Goal: Task Accomplishment & Management: Complete application form

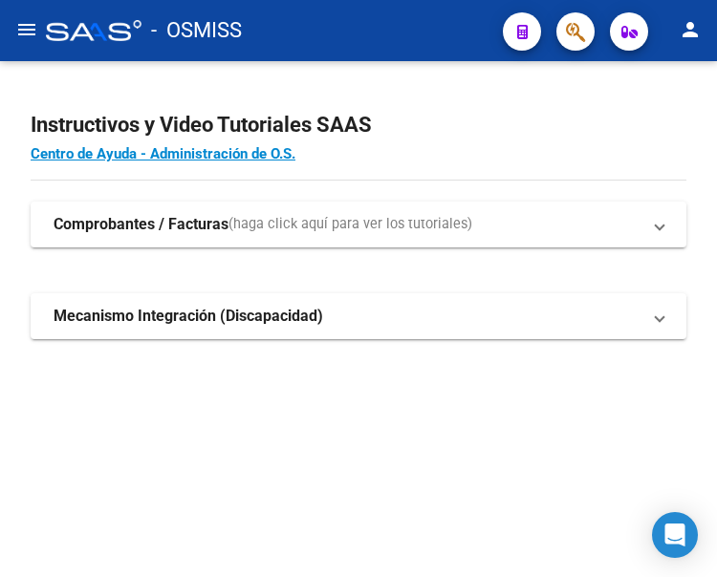
click at [16, 32] on mat-icon "menu" at bounding box center [26, 29] width 23 height 23
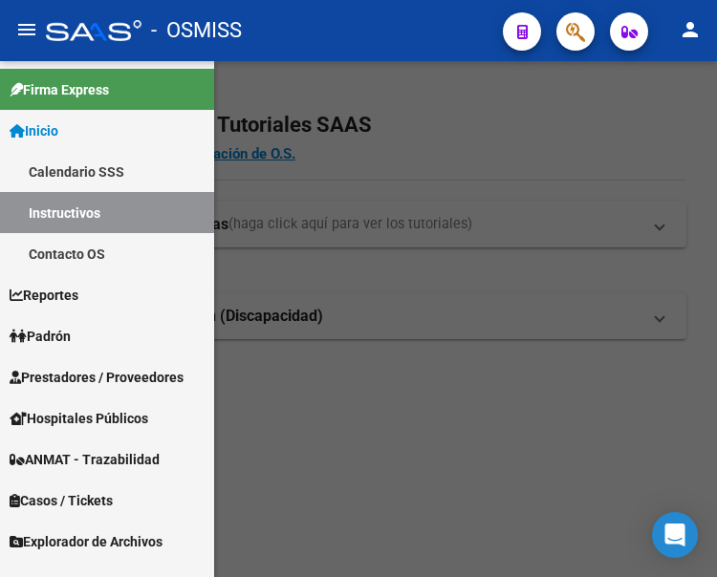
click at [84, 380] on span "Prestadores / Proveedores" at bounding box center [97, 377] width 174 height 21
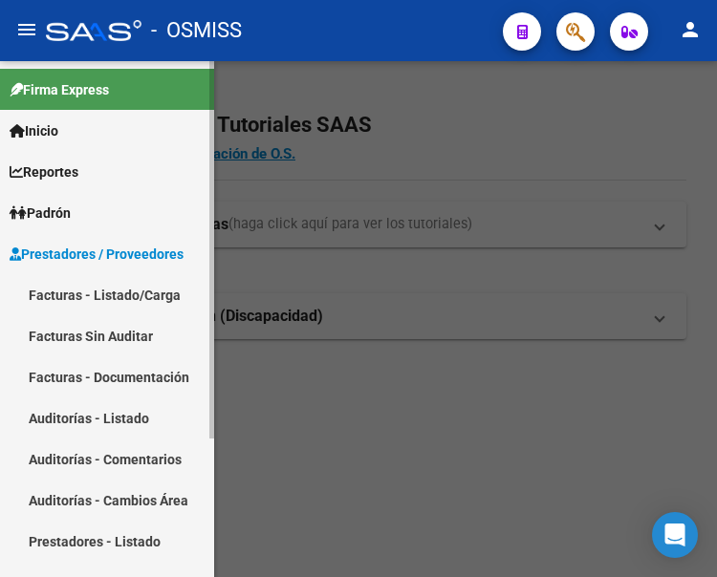
click at [110, 295] on link "Facturas - Listado/Carga" at bounding box center [107, 294] width 214 height 41
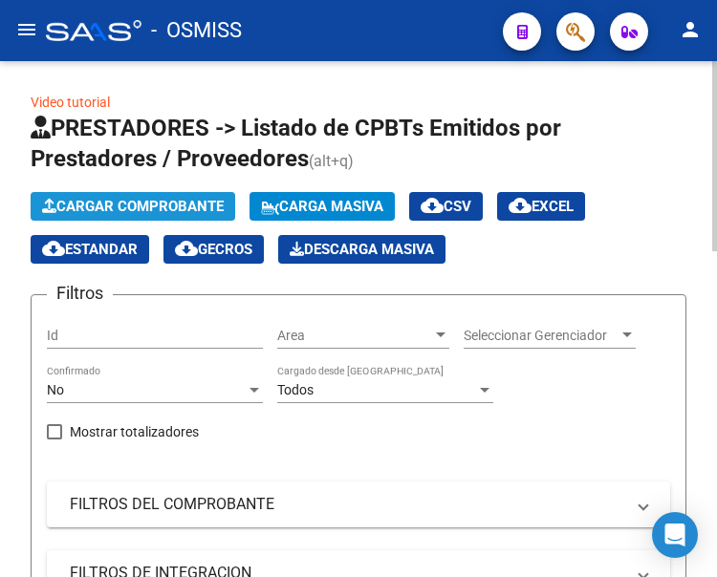
click at [164, 204] on span "Cargar Comprobante" at bounding box center [133, 206] width 182 height 17
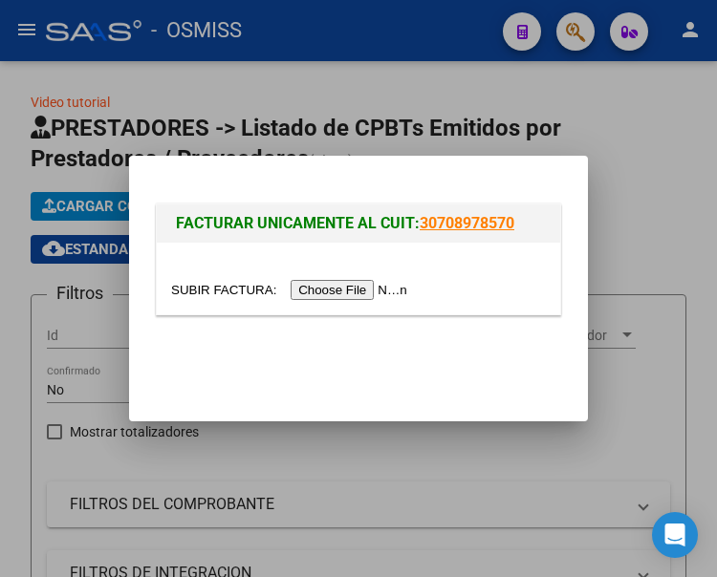
click at [364, 289] on input "file" at bounding box center [292, 290] width 242 height 20
click at [578, 34] on div at bounding box center [358, 288] width 717 height 577
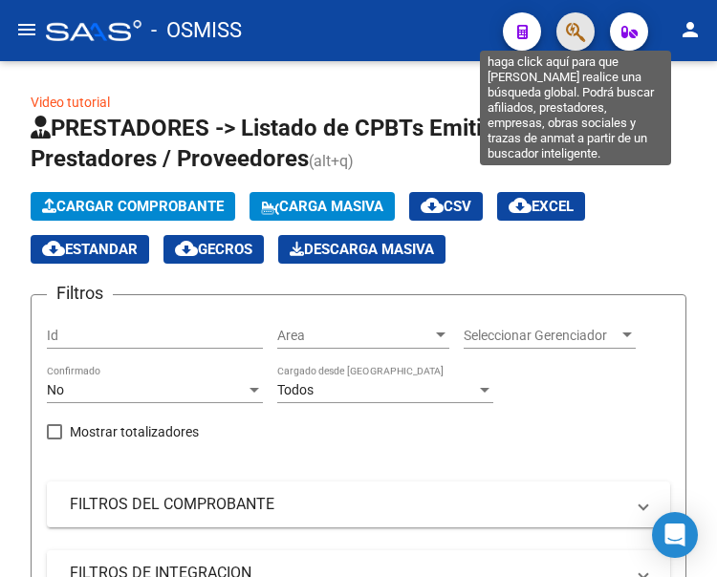
click at [575, 37] on icon "button" at bounding box center [575, 32] width 19 height 22
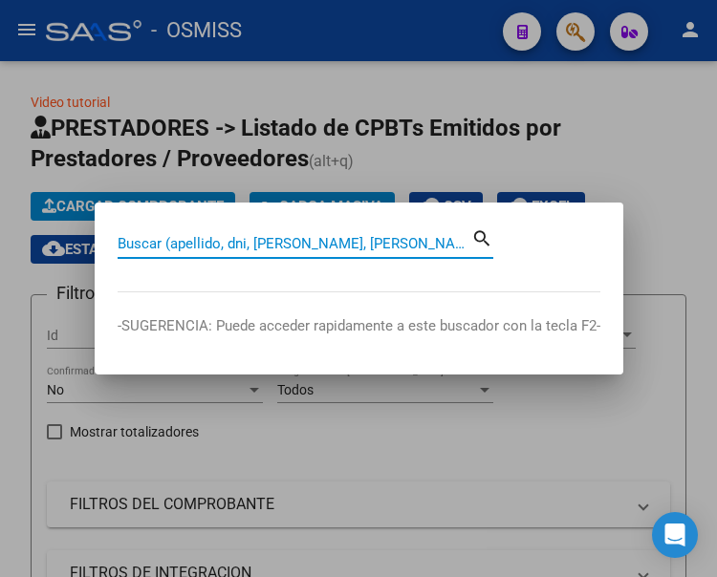
click at [358, 242] on input "Buscar (apellido, dni, cuil, nro traspaso, cuit, obra social)" at bounding box center [295, 243] width 354 height 17
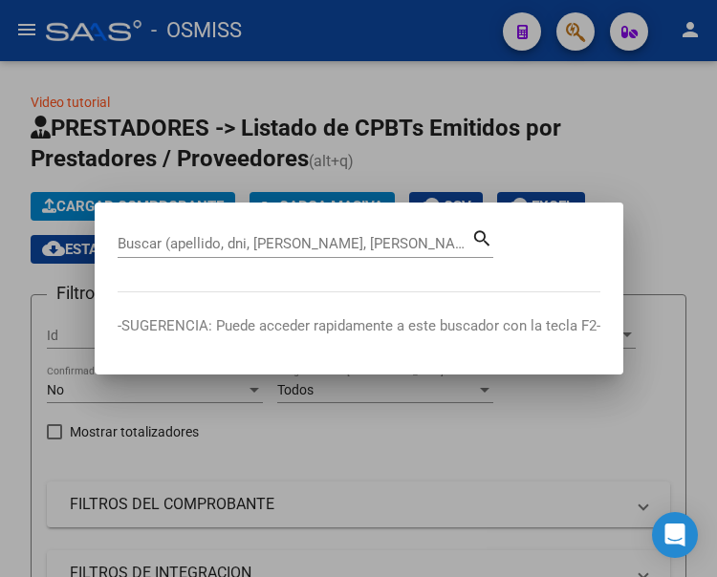
click at [470, 165] on div at bounding box center [358, 288] width 717 height 577
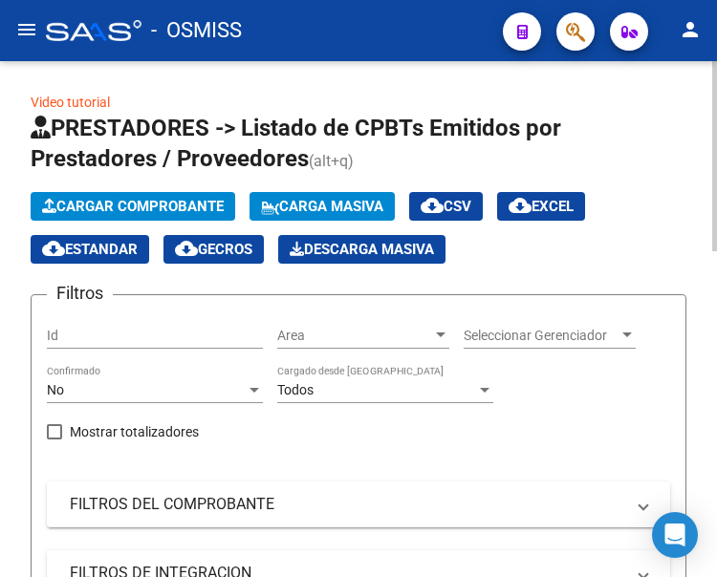
click at [184, 208] on span "Cargar Comprobante" at bounding box center [133, 206] width 182 height 17
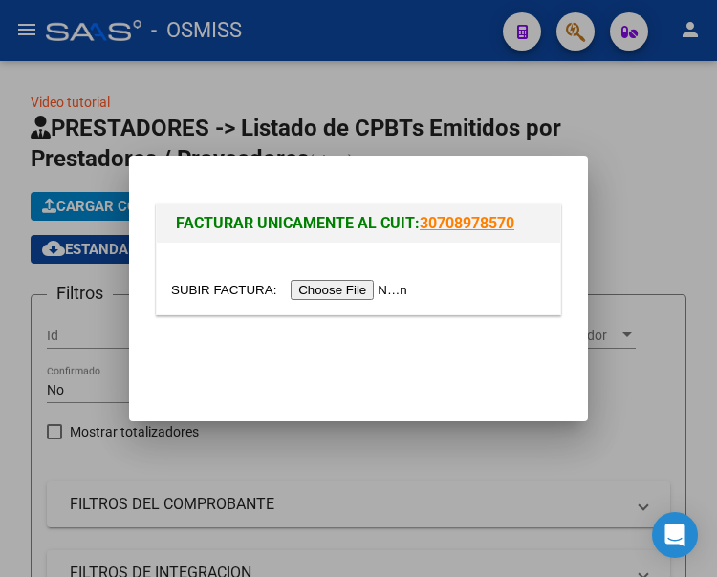
click at [352, 290] on input "file" at bounding box center [292, 290] width 242 height 20
click at [571, 31] on div at bounding box center [358, 288] width 717 height 577
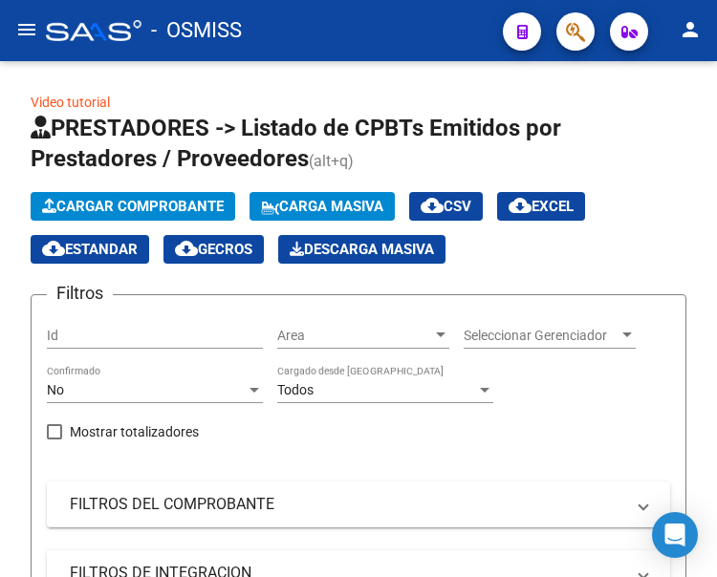
click at [567, 54] on mat-toolbar "menu - OSMISS person" at bounding box center [358, 30] width 717 height 61
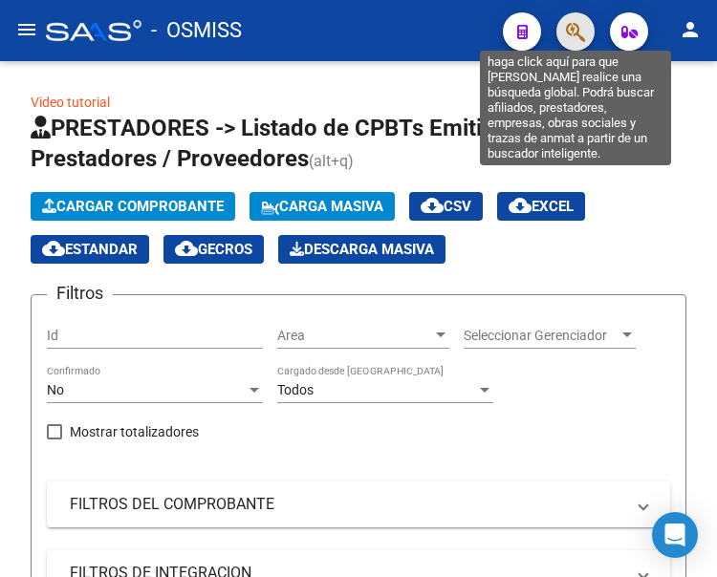
click at [577, 39] on icon "button" at bounding box center [575, 32] width 19 height 22
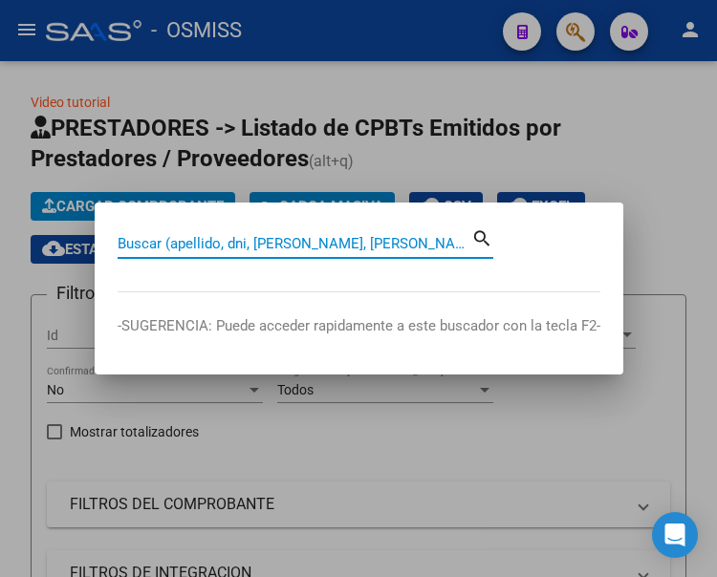
click at [346, 238] on input "Buscar (apellido, dni, cuil, nro traspaso, cuit, obra social)" at bounding box center [295, 243] width 354 height 17
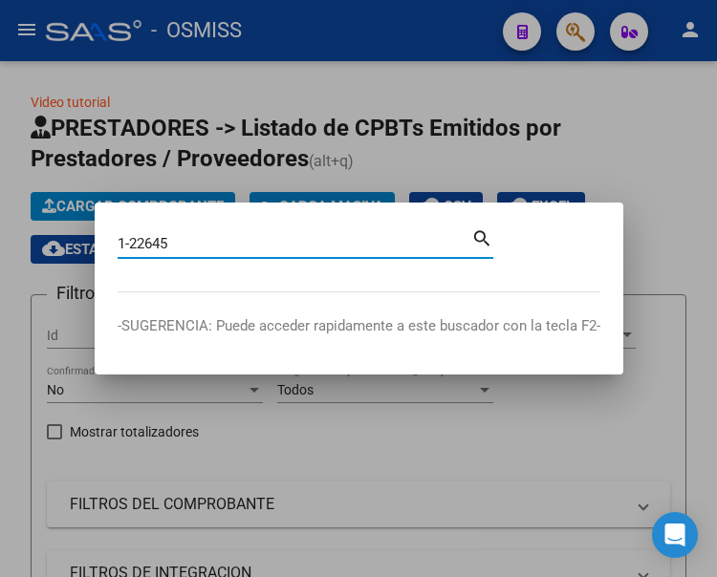
type input "1-22645"
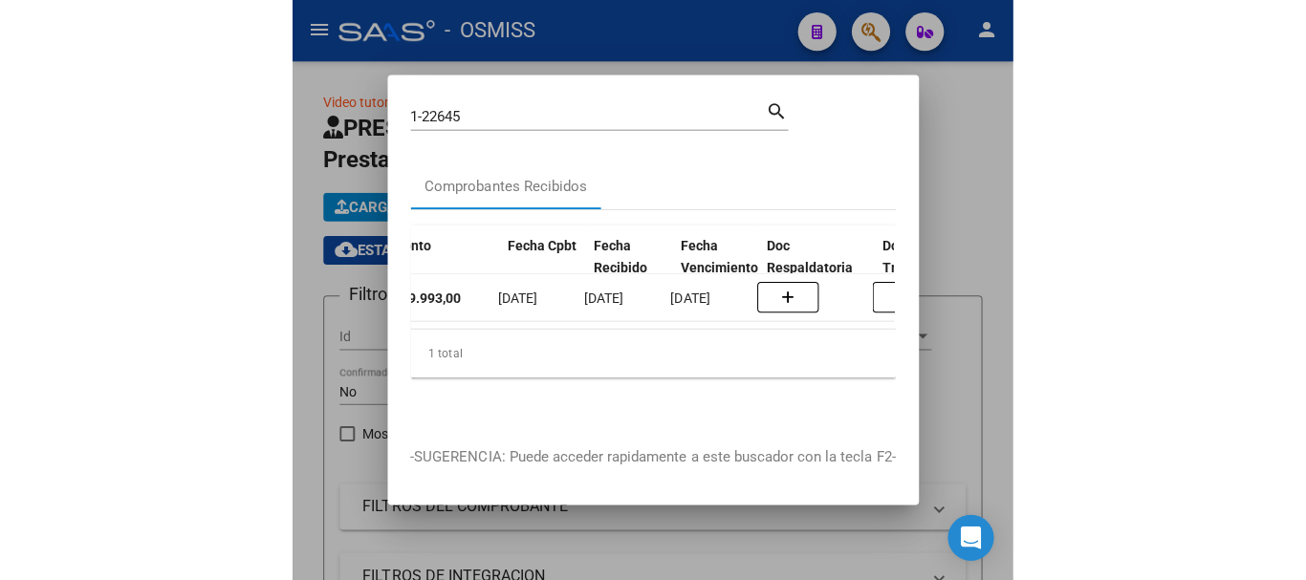
scroll to position [0, 898]
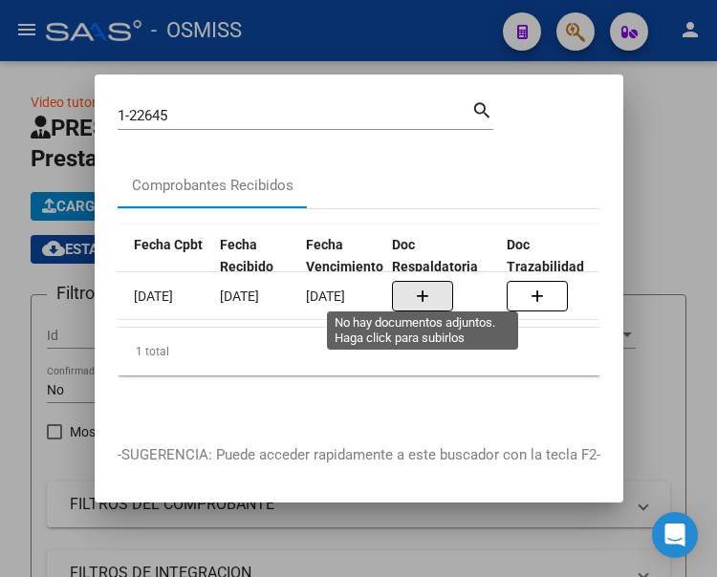
click at [412, 293] on button "button" at bounding box center [422, 296] width 61 height 31
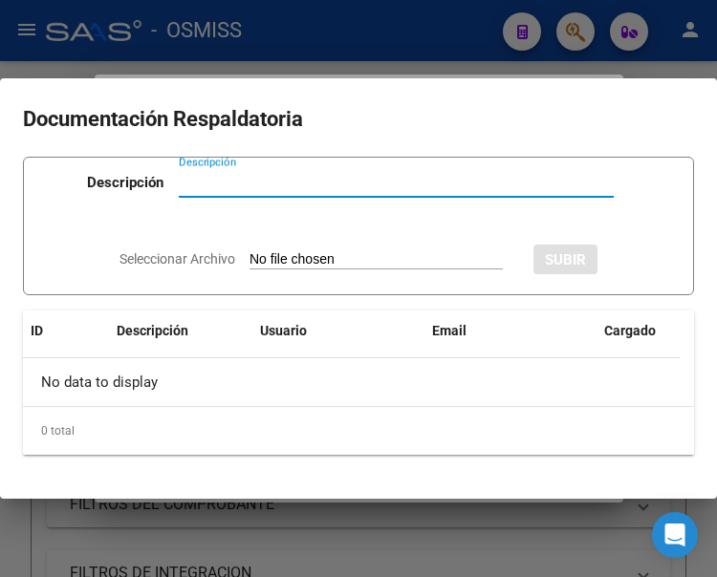
click at [245, 183] on input "Descripción" at bounding box center [396, 182] width 435 height 17
type input "p"
type input "1"
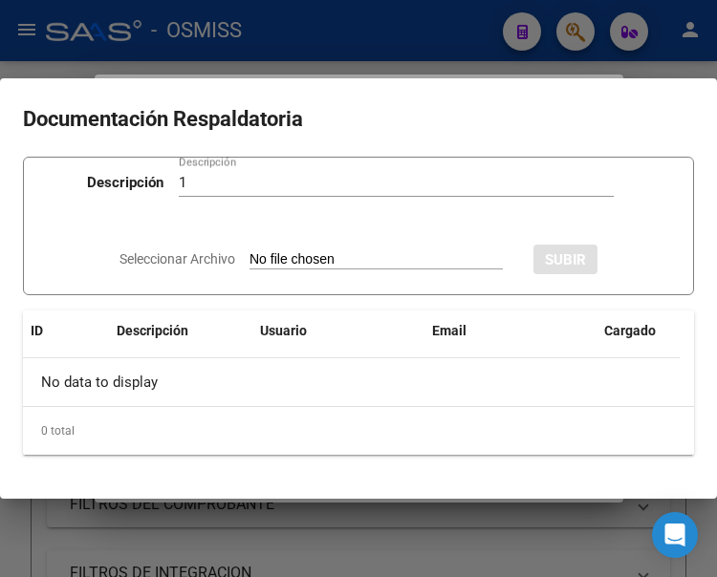
click at [355, 265] on input "Seleccionar Archivo" at bounding box center [376, 260] width 253 height 18
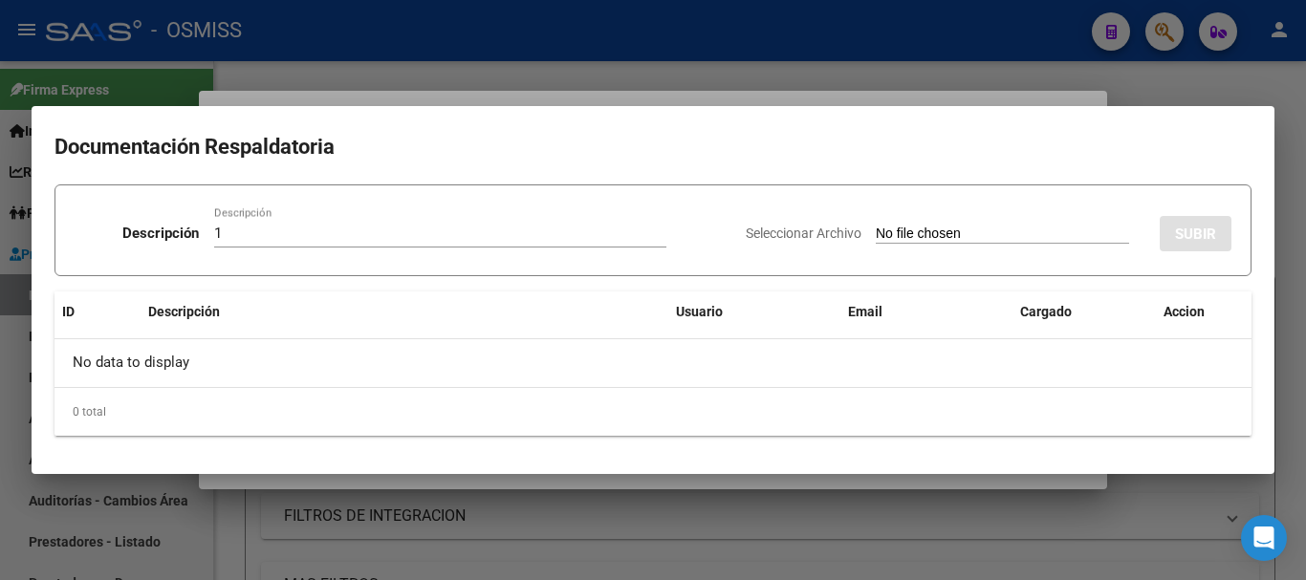
click at [716, 234] on input "Seleccionar Archivo" at bounding box center [1002, 235] width 253 height 18
click at [379, 232] on input "1" at bounding box center [440, 233] width 452 height 17
click at [313, 237] on input "1" at bounding box center [440, 233] width 452 height 17
click at [716, 232] on span "Seleccionar Archivo" at bounding box center [804, 233] width 116 height 15
click at [716, 232] on input "Seleccionar Archivo" at bounding box center [1002, 235] width 253 height 18
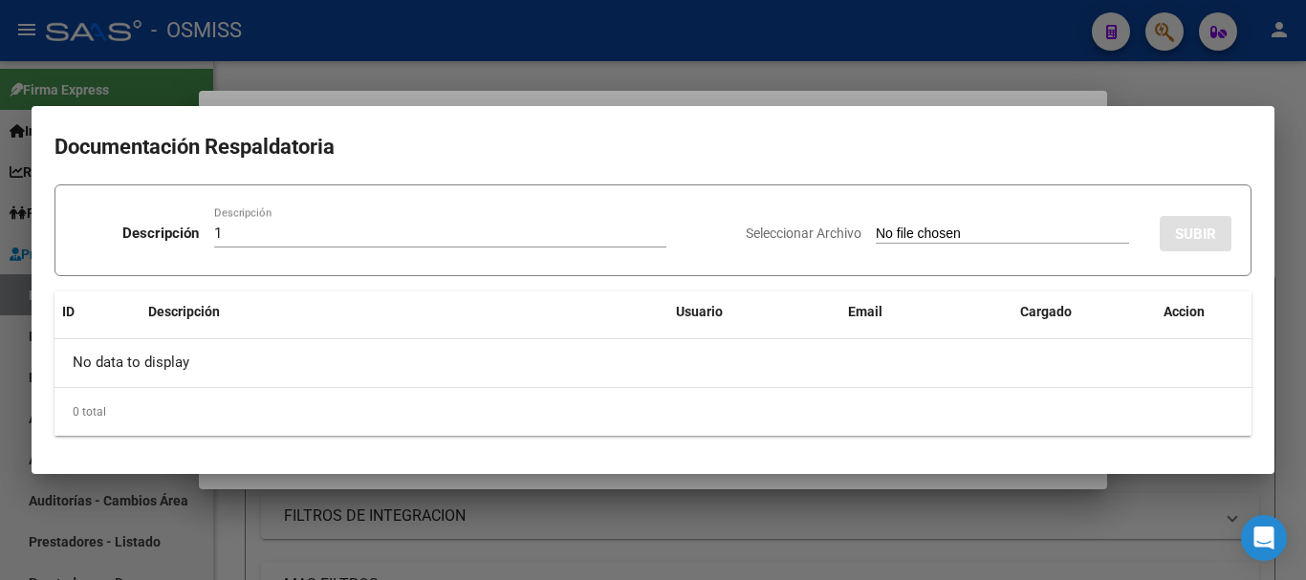
type input "C:\fakepath\MUNICIPALIDAD DE JOSE C PAZ FC. 00001-00022645 F DOC RESP.SAAS.pdf"
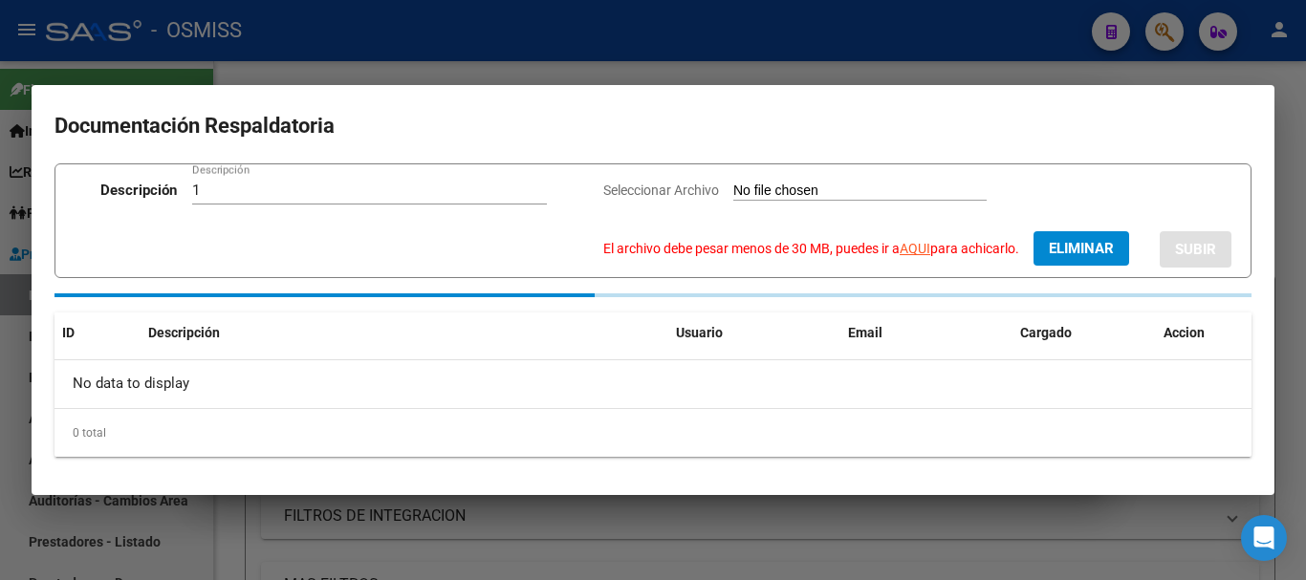
click at [716, 248] on span "El archivo debe pesar menos de 30 MB, puedes ir a AQUI para achicarlo." at bounding box center [811, 248] width 416 height 15
drag, startPoint x: 874, startPoint y: 253, endPoint x: 840, endPoint y: 260, distance: 34.1
click at [716, 260] on div "Seleccionar Archivo El archivo debe pesar menos de 30 MB, puedes ir a AQUI para…" at bounding box center [917, 223] width 628 height 87
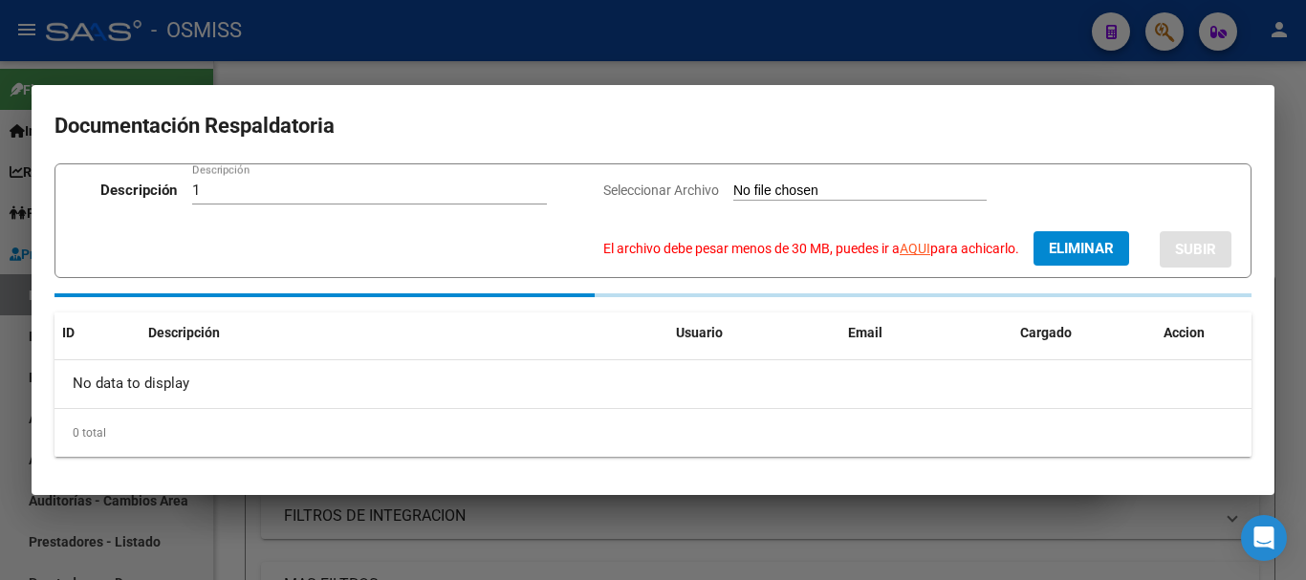
click at [716, 250] on link "AQUI" at bounding box center [915, 248] width 31 height 15
click at [716, 249] on link "AQUI" at bounding box center [915, 248] width 31 height 15
click at [716, 250] on link "AQUI" at bounding box center [915, 248] width 31 height 15
click at [716, 244] on link "AQUI" at bounding box center [915, 248] width 31 height 15
click at [716, 245] on link "AQUI" at bounding box center [915, 248] width 31 height 15
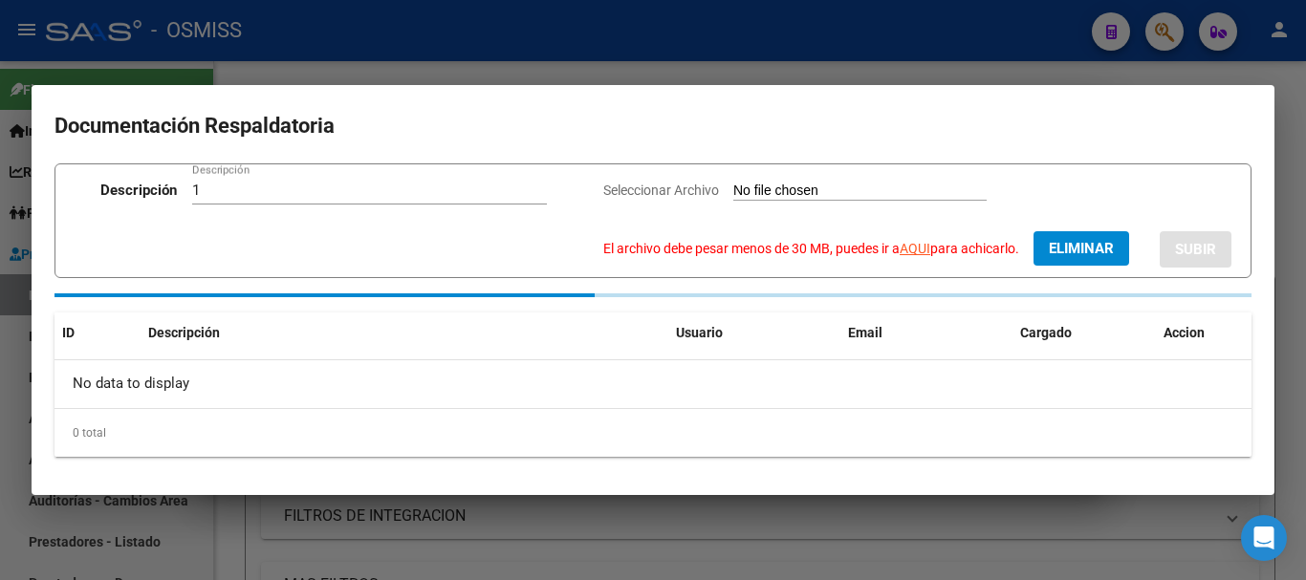
click at [716, 248] on link "AQUI" at bounding box center [915, 248] width 31 height 15
click at [488, 185] on input "1" at bounding box center [369, 190] width 355 height 17
click at [716, 243] on link "AQUI" at bounding box center [915, 248] width 31 height 15
drag, startPoint x: 1196, startPoint y: 251, endPoint x: 1269, endPoint y: 275, distance: 76.5
click at [716, 275] on mat-dialog-content "Documentación Respaldatoria Descripción 1 Descripción Seleccionar Archivo El ar…" at bounding box center [653, 289] width 1243 height 363
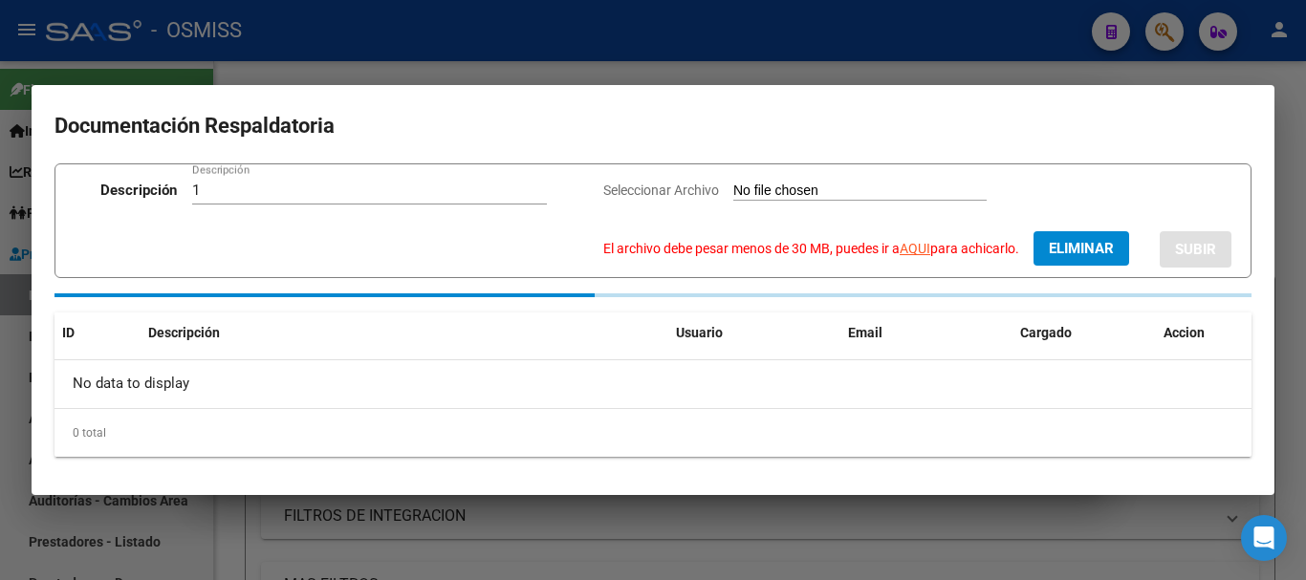
click at [716, 242] on link "AQUI" at bounding box center [915, 248] width 31 height 15
click at [716, 515] on div at bounding box center [653, 290] width 1306 height 580
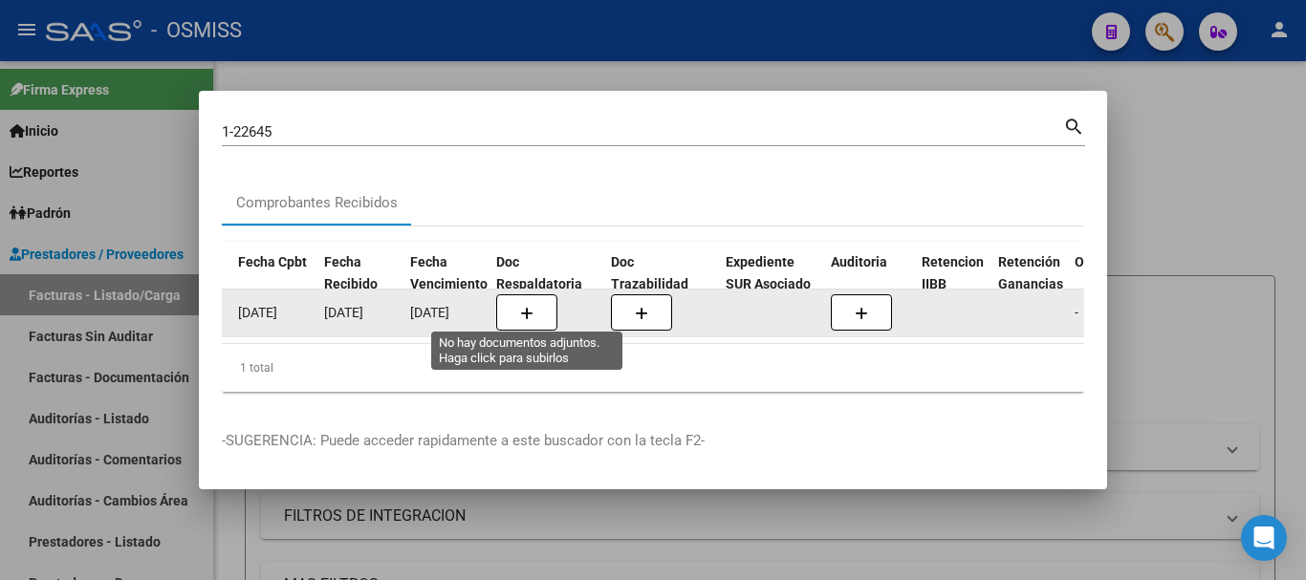
click at [522, 307] on icon "button" at bounding box center [526, 314] width 13 height 14
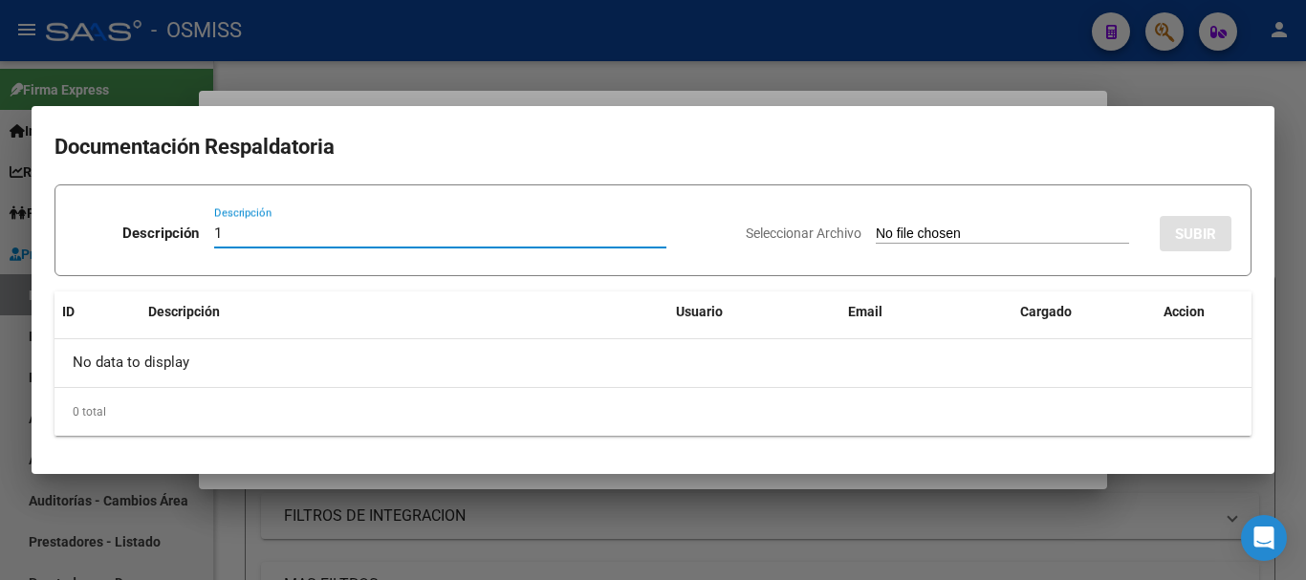
type input "1"
click at [716, 220] on div "Seleccionar Archivo SUBIR" at bounding box center [989, 230] width 486 height 58
click at [716, 226] on app-file-uploader "Seleccionar Archivo" at bounding box center [945, 233] width 399 height 17
click at [716, 224] on div "Seleccionar Archivo SUBIR" at bounding box center [989, 230] width 486 height 58
click at [716, 237] on input "Seleccionar Archivo" at bounding box center [1002, 235] width 253 height 18
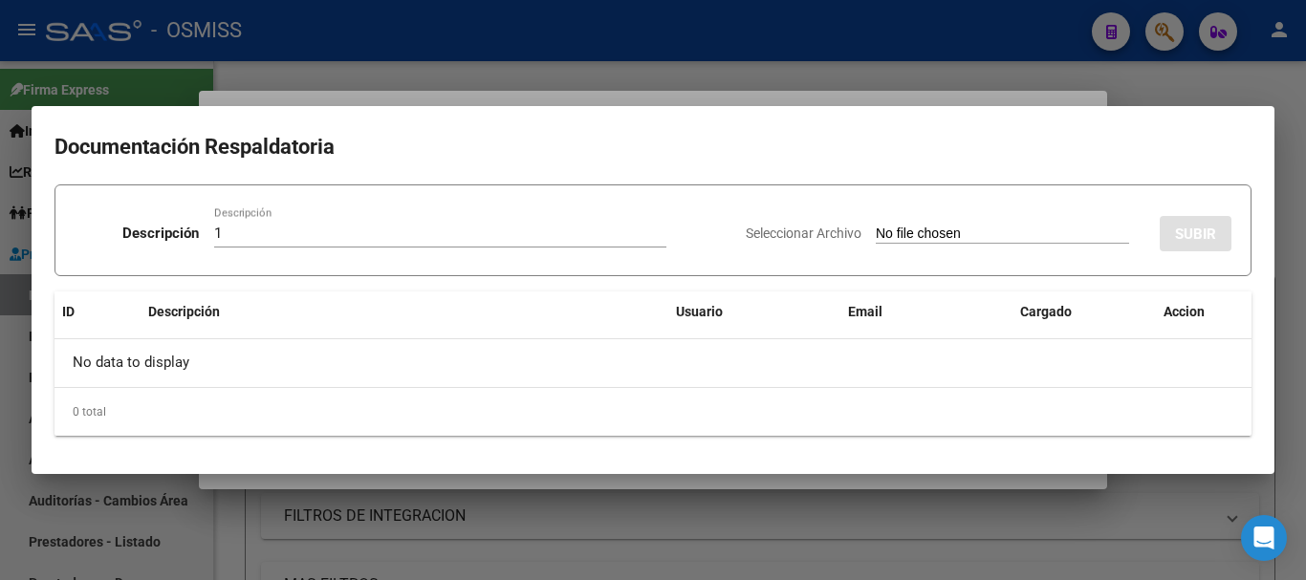
click at [258, 233] on input "1" at bounding box center [440, 233] width 452 height 17
click at [716, 77] on div at bounding box center [653, 290] width 1306 height 580
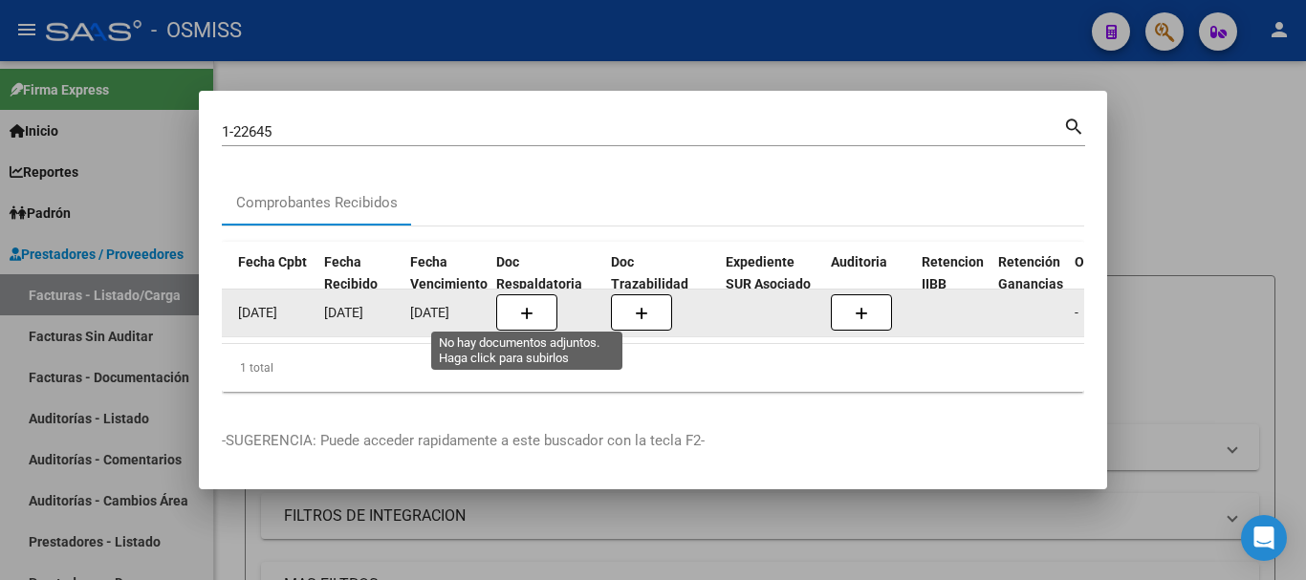
click at [529, 304] on span "button" at bounding box center [526, 312] width 13 height 17
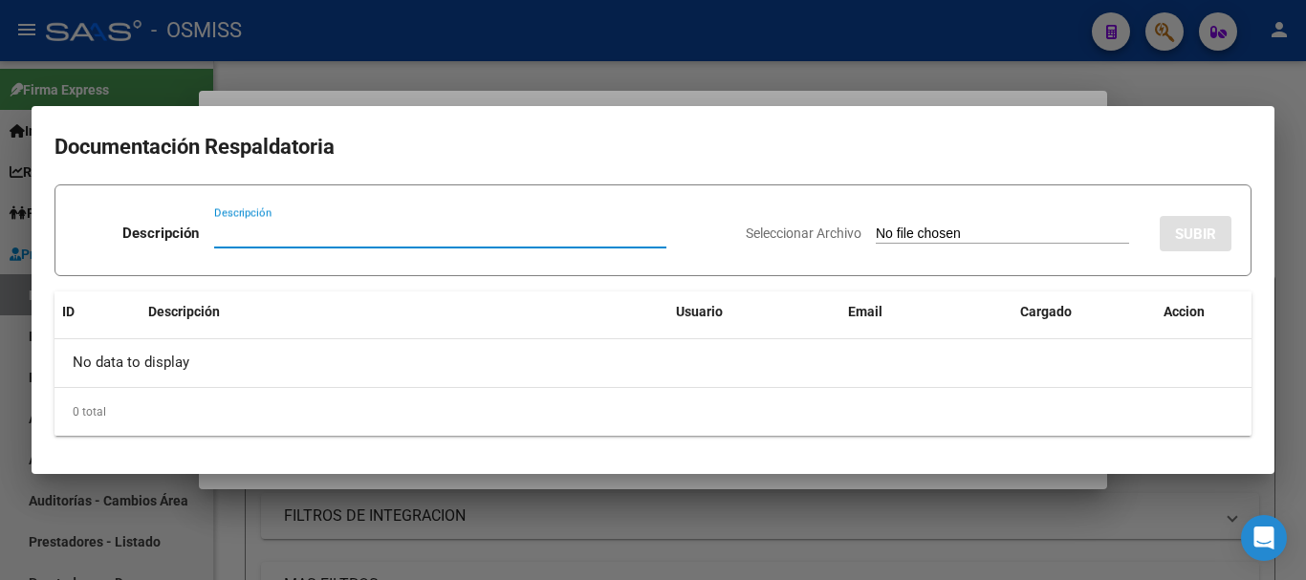
click at [252, 230] on input "Descripción" at bounding box center [440, 233] width 452 height 17
type input "1"
click at [716, 229] on input "Seleccionar Archivo" at bounding box center [1002, 235] width 253 height 18
type input "C:\fakepath\MUNICIPALIDAD DE JOSE C PAZ FC. 00001-00022645 F DOC RESP.SAAS.pdf"
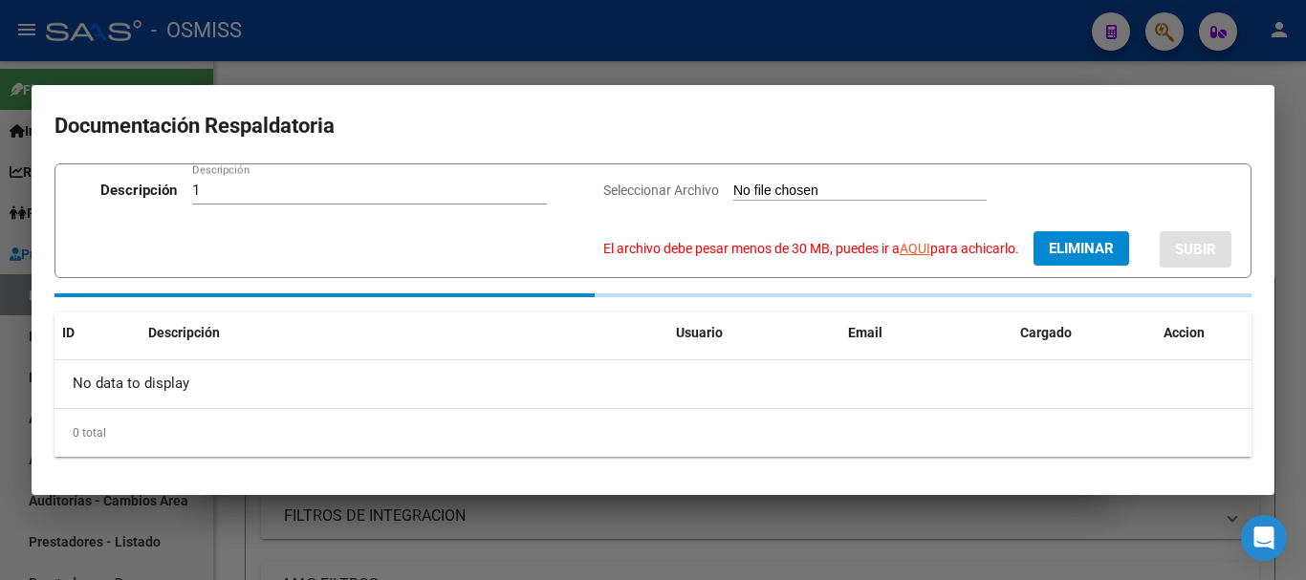
click at [716, 249] on link "AQUI" at bounding box center [915, 248] width 31 height 15
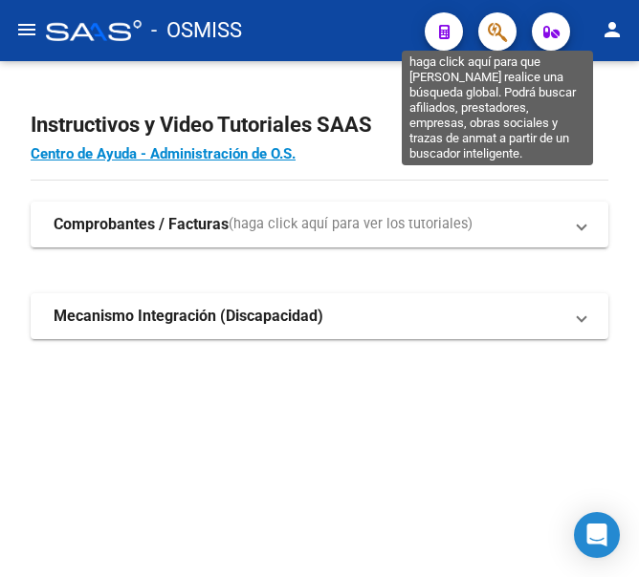
click at [489, 33] on icon "button" at bounding box center [497, 32] width 19 height 22
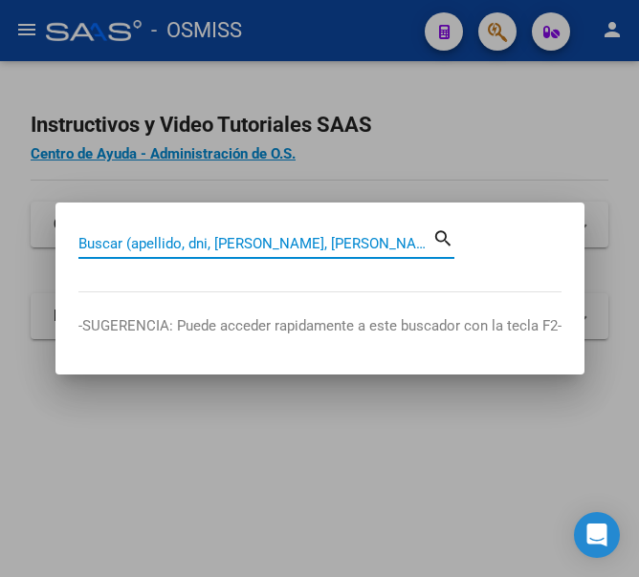
click at [300, 250] on input "Buscar (apellido, dni, [PERSON_NAME], [PERSON_NAME], cuit, obra social)" at bounding box center [255, 243] width 354 height 17
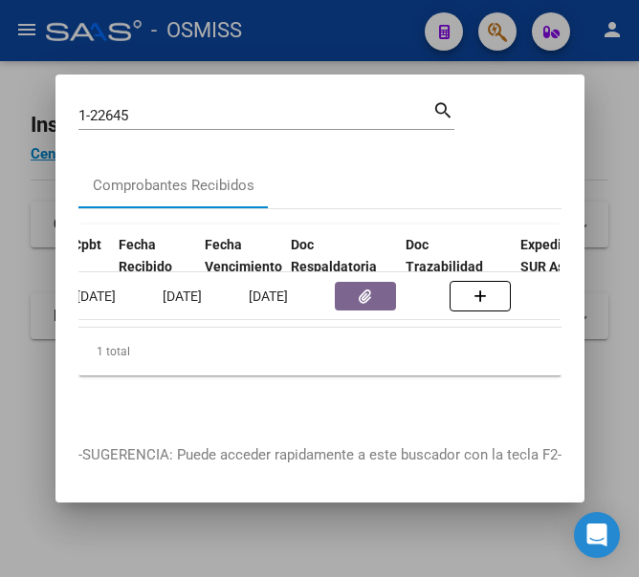
scroll to position [0, 960]
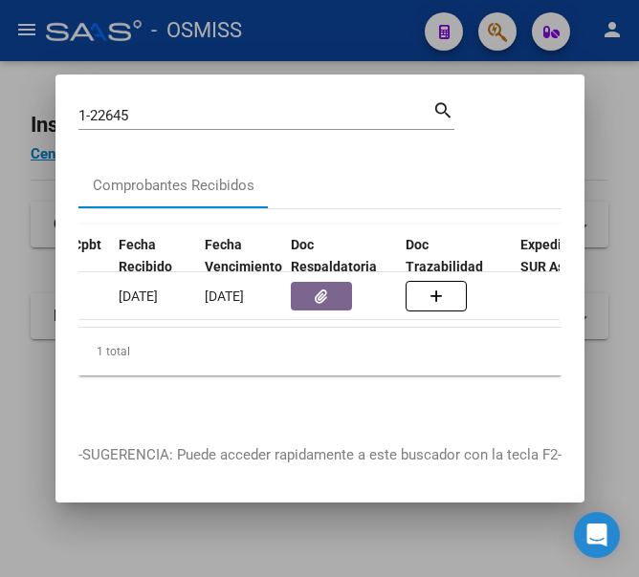
click at [166, 107] on input "1-22645" at bounding box center [255, 115] width 354 height 17
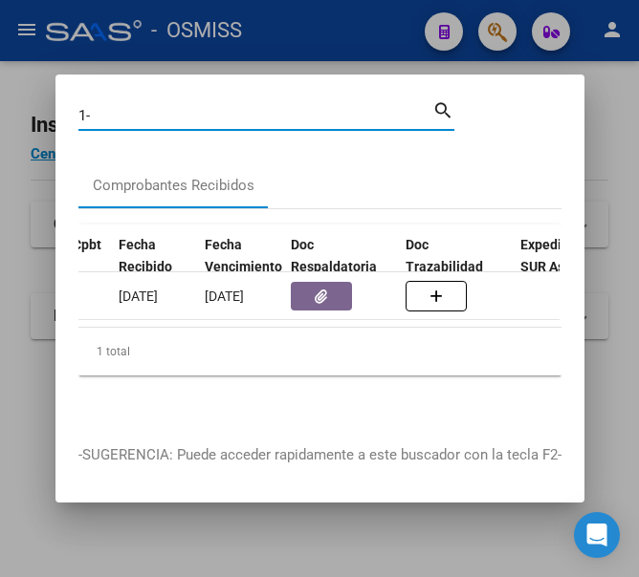
type input "1"
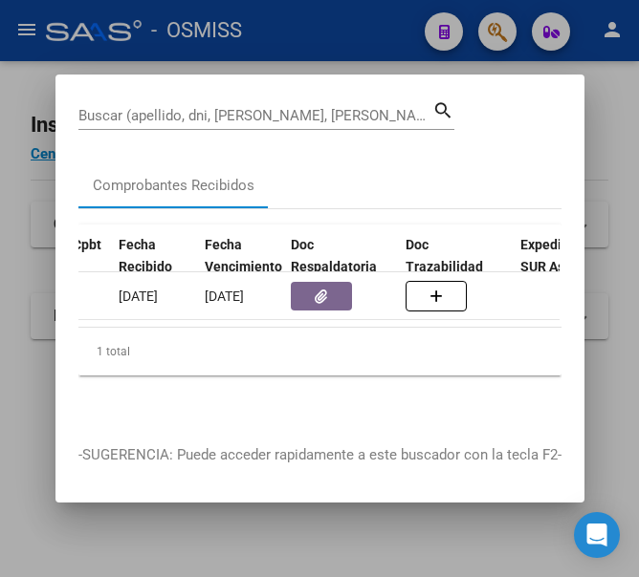
click at [350, 29] on div at bounding box center [319, 288] width 639 height 577
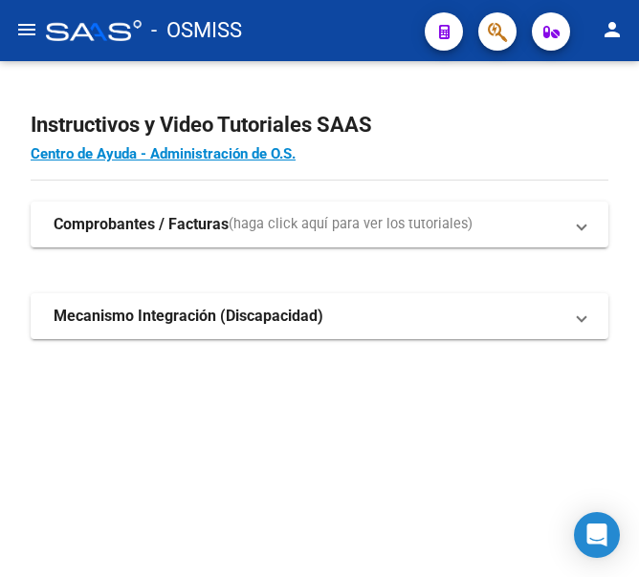
click at [29, 29] on mat-icon "menu" at bounding box center [26, 29] width 23 height 23
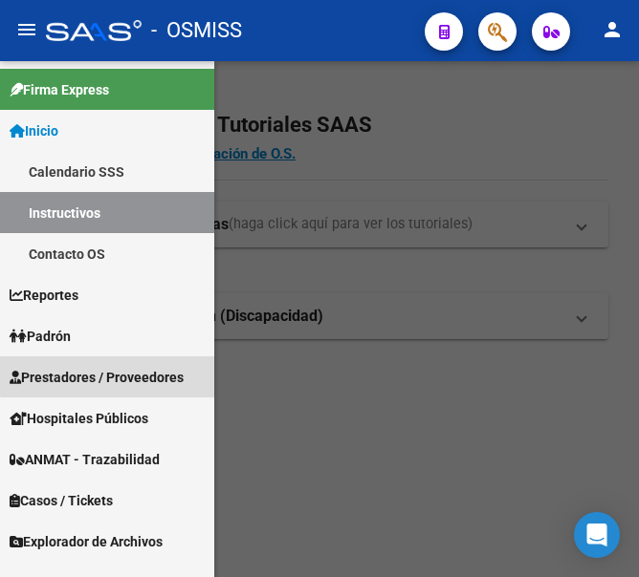
click at [122, 372] on span "Prestadores / Proveedores" at bounding box center [97, 377] width 174 height 21
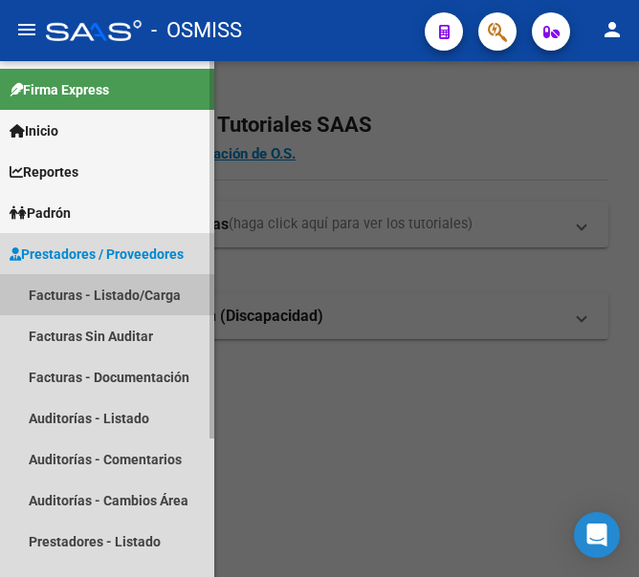
click at [95, 295] on link "Facturas - Listado/Carga" at bounding box center [107, 294] width 214 height 41
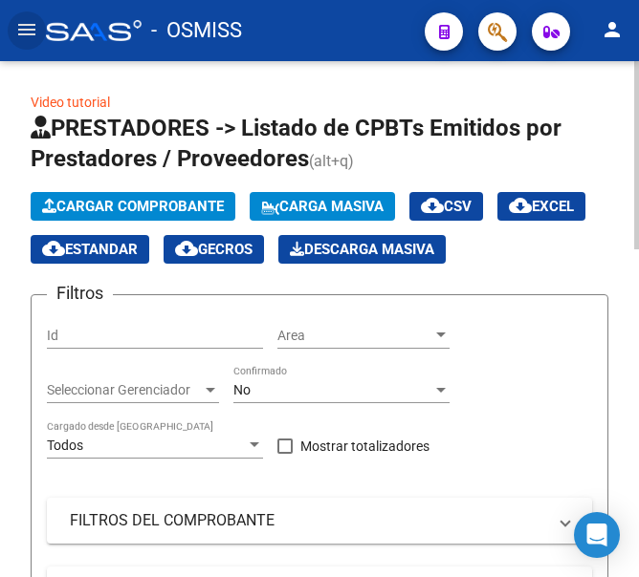
click at [165, 201] on span "Cargar Comprobante" at bounding box center [133, 206] width 182 height 17
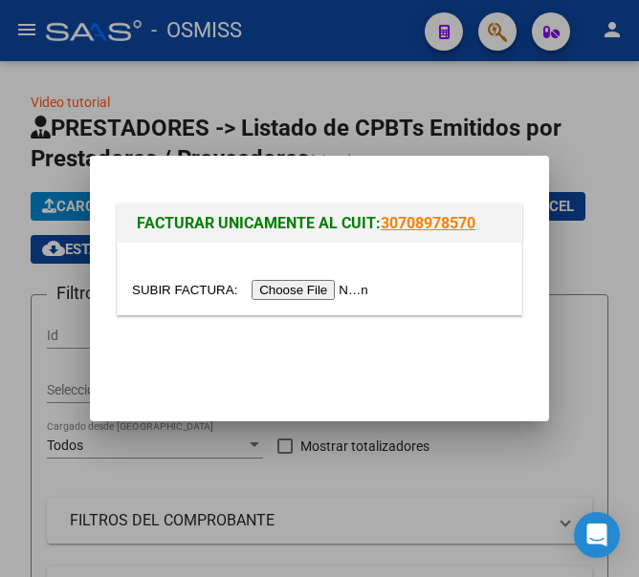
click at [332, 287] on input "file" at bounding box center [253, 290] width 242 height 20
type input "C:\fakepath\FC. 1-86046.pdf"
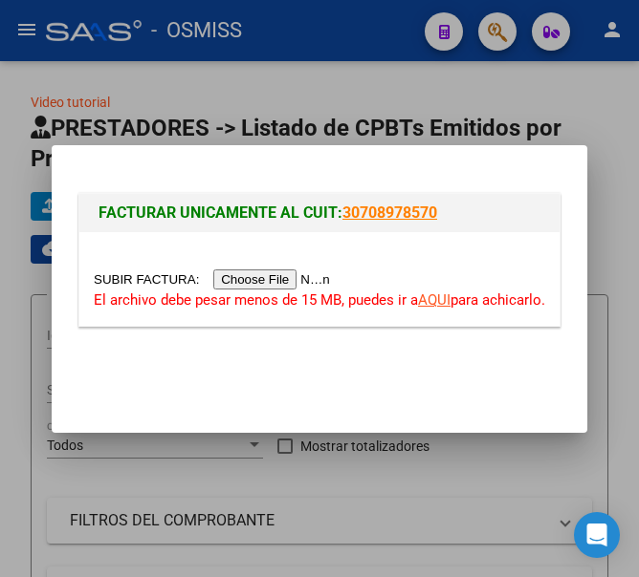
click at [273, 280] on input "file" at bounding box center [215, 280] width 242 height 20
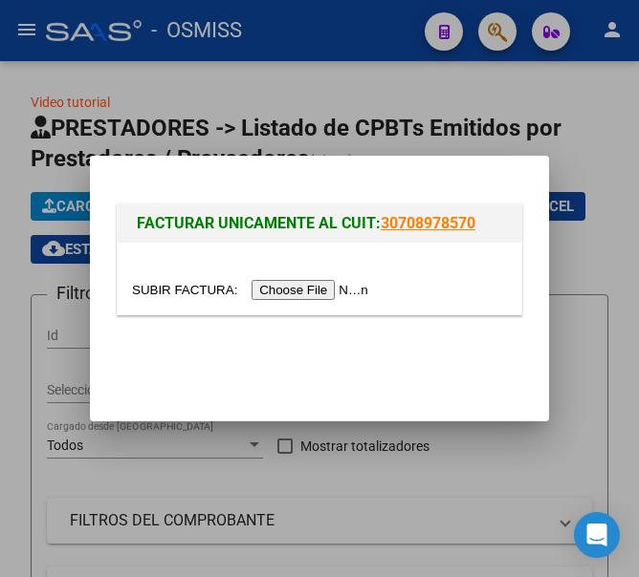
click at [293, 292] on input "file" at bounding box center [253, 290] width 242 height 20
type input "C:\fakepath\FC. 1-86046.pdf"
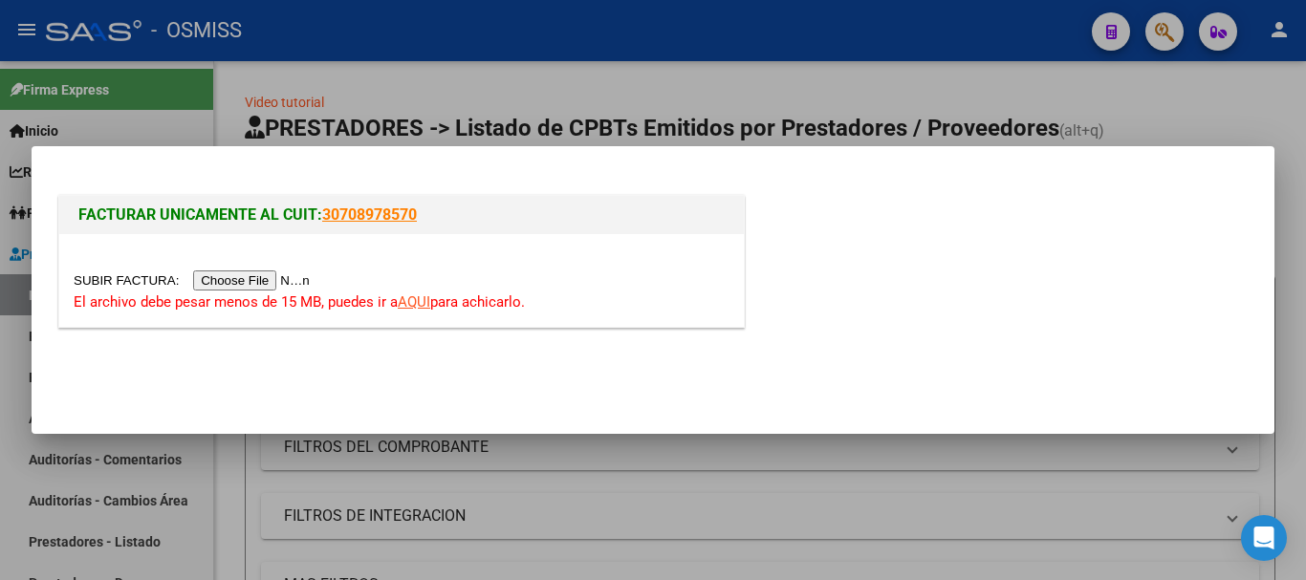
click at [422, 301] on link "AQUI" at bounding box center [414, 301] width 33 height 17
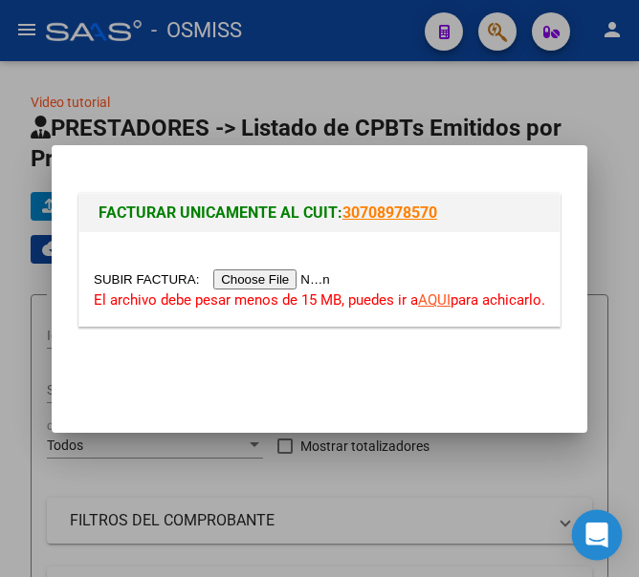
click at [592, 536] on icon "Open Intercom Messenger" at bounding box center [596, 535] width 22 height 25
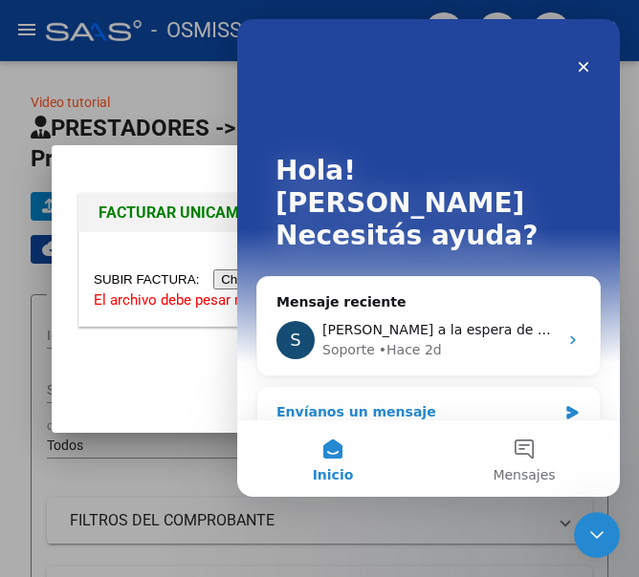
click at [550, 402] on div "Envíanos un mensaje" at bounding box center [416, 412] width 280 height 20
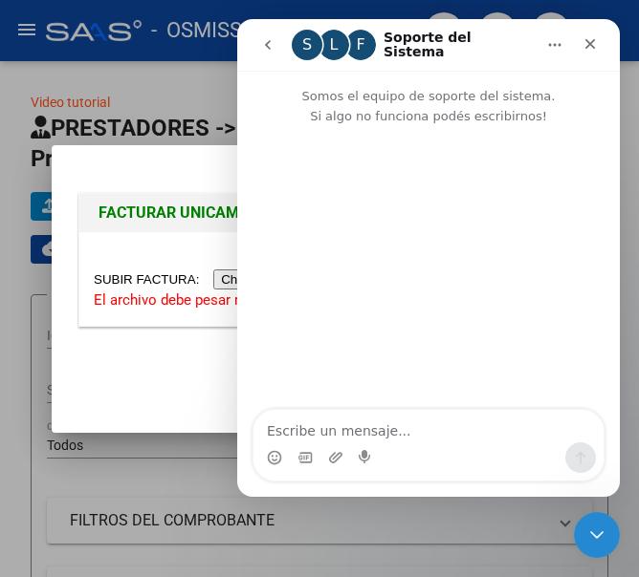
click at [447, 434] on textarea "Escribe un mensaje..." at bounding box center [428, 426] width 350 height 33
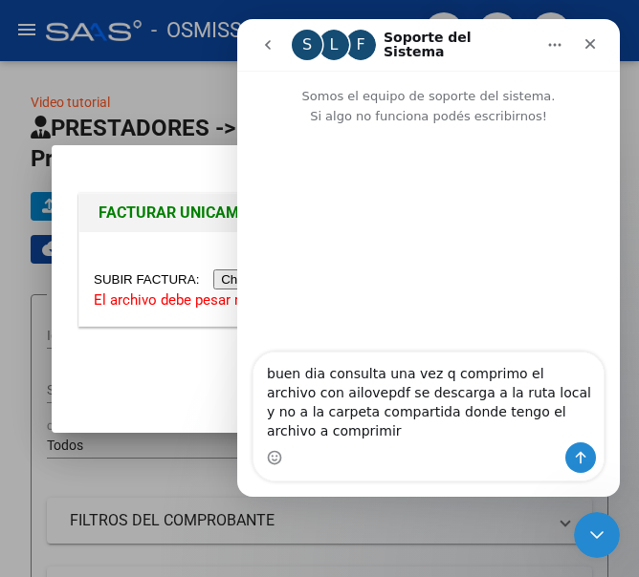
drag, startPoint x: 554, startPoint y: 433, endPoint x: 481, endPoint y: 436, distance: 73.7
click at [481, 436] on textarea "buen dia consulta una vez q comprimo el archivo con ailovepdf se descarga a la …" at bounding box center [428, 398] width 350 height 90
click at [478, 429] on textarea "buen dia consulta una vez q comprimo el archivo con ailovepdf se descarga a la …" at bounding box center [428, 398] width 350 height 90
click at [450, 424] on textarea "buen dia consulta una vez q comprimo el archivo con ailovepdf se descarga a la …" at bounding box center [428, 398] width 350 height 90
type textarea "buen dia consulta una vez q comprimo el archivo con ailovepdf se descarga a la …"
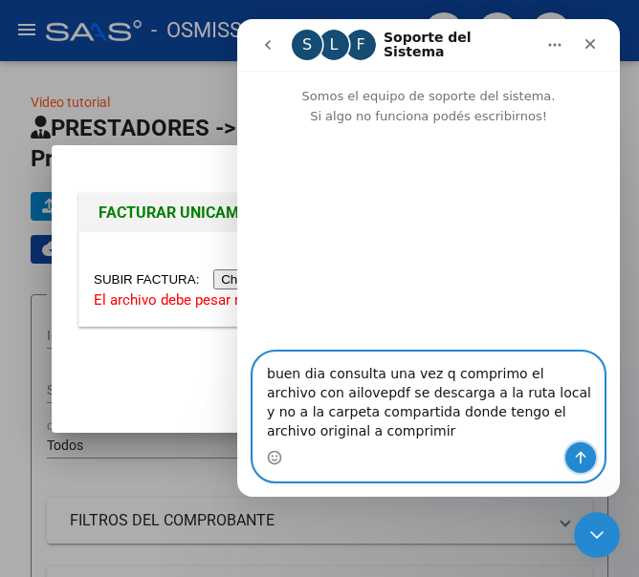
click at [579, 451] on icon "Enviar un mensaje…" at bounding box center [580, 457] width 15 height 15
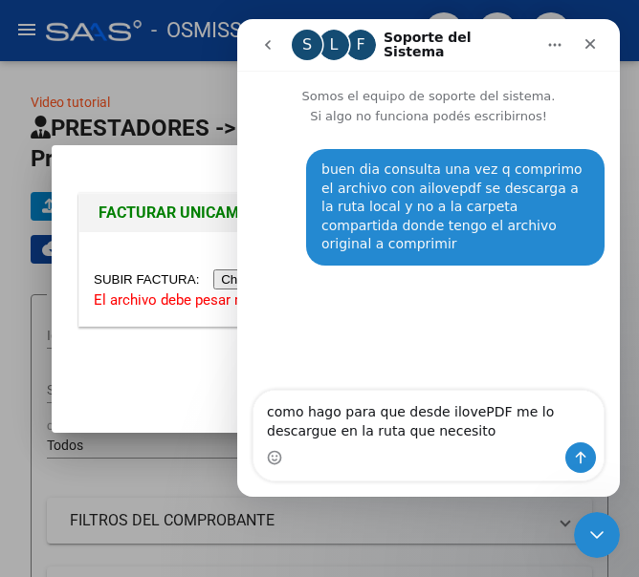
type textarea "como hago para que desde ilovePDF me lo descargue en la ruta que necesito?"
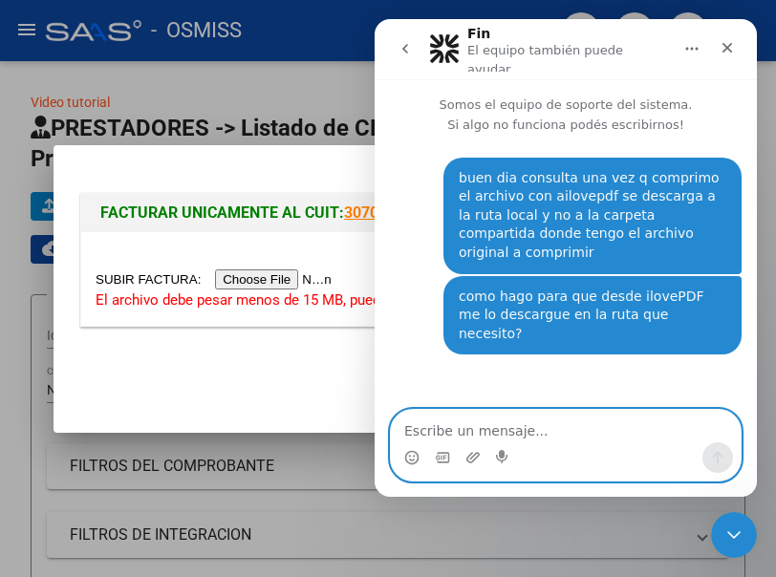
click at [541, 424] on textarea "Escribe un mensaje..." at bounding box center [566, 426] width 350 height 33
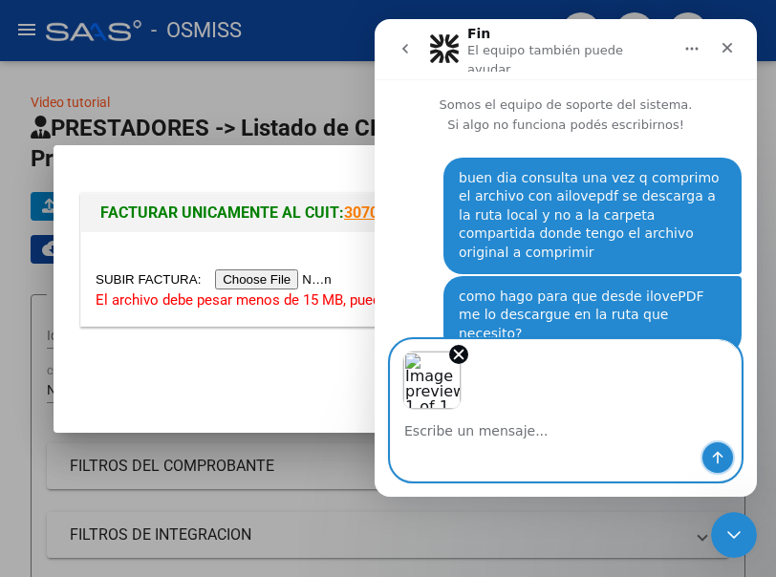
click at [638, 449] on button "Enviar un mensaje…" at bounding box center [718, 458] width 31 height 31
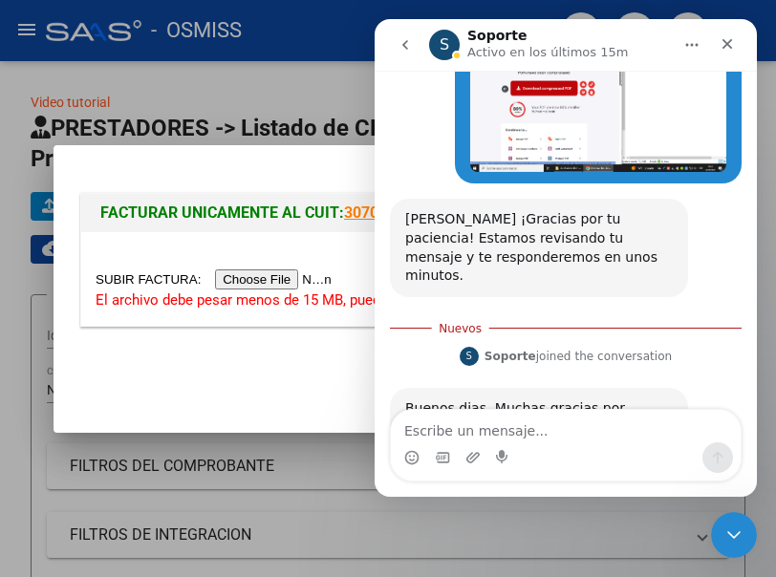
scroll to position [373, 0]
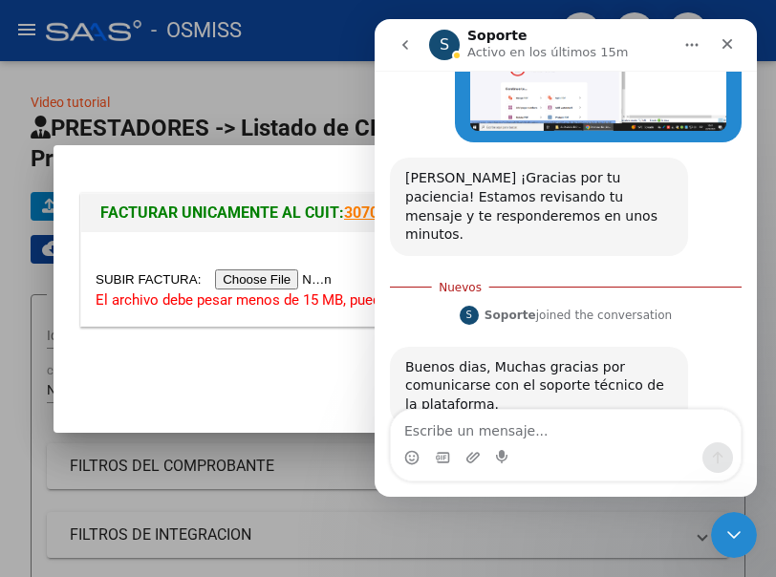
click at [525, 435] on textarea "Escribe un mensaje..." at bounding box center [566, 426] width 350 height 33
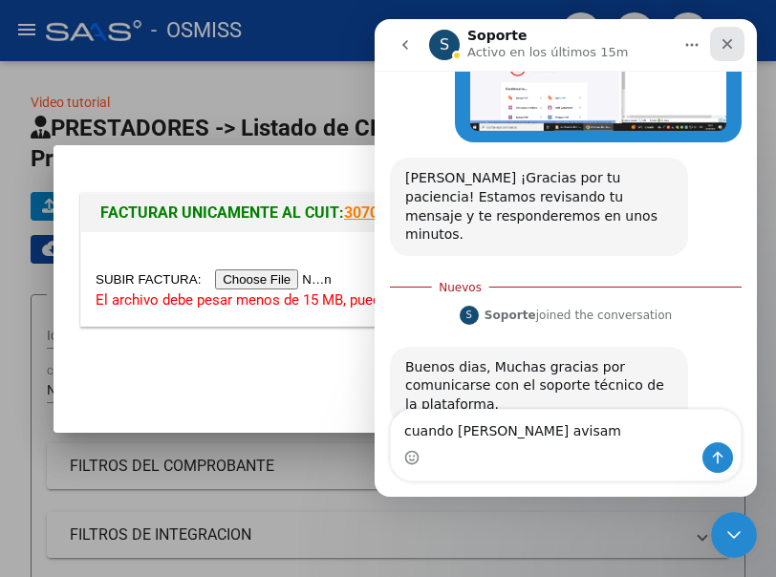
type textarea "cuando sepas avisame"
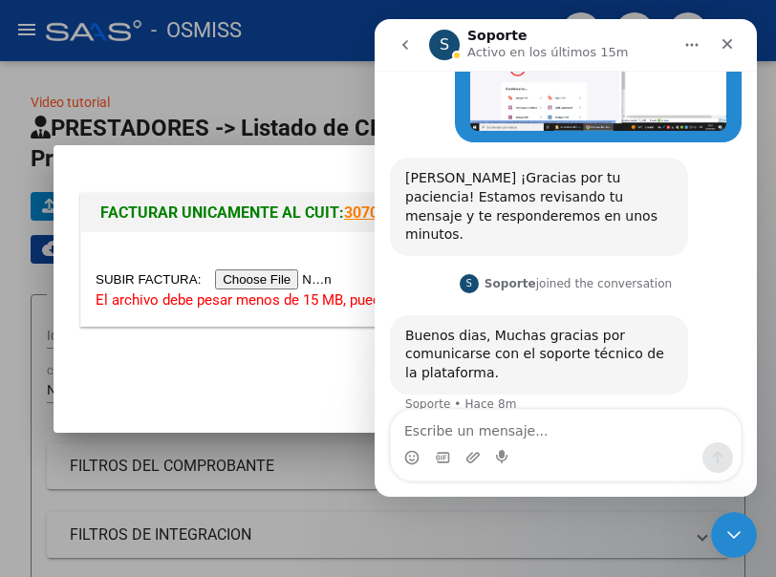
scroll to position [398, 0]
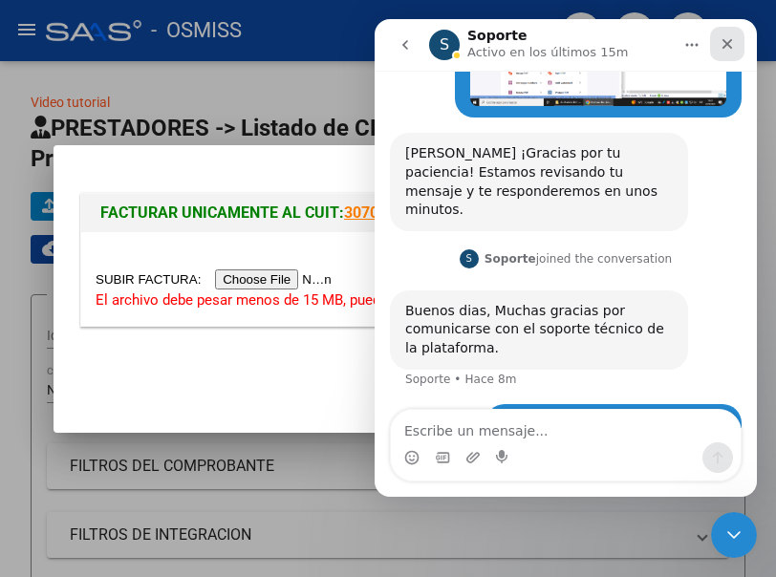
click at [638, 43] on icon "Cerrar" at bounding box center [727, 43] width 15 height 15
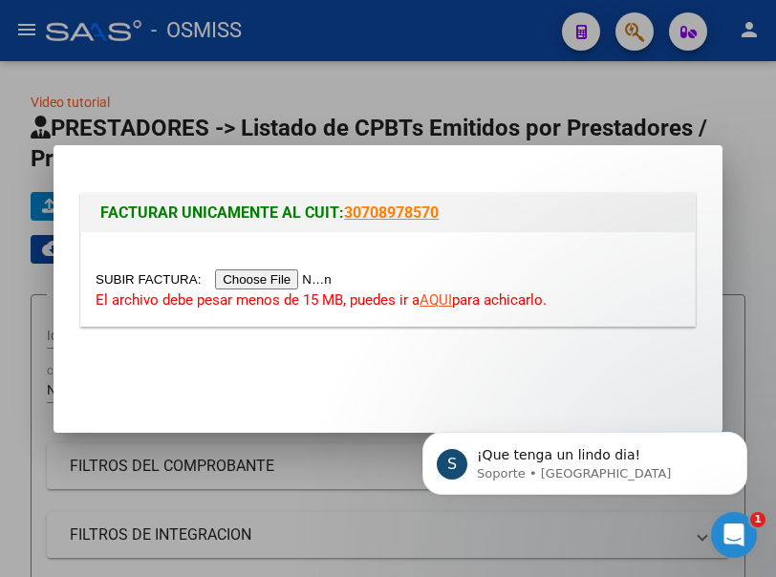
scroll to position [636, 0]
click at [638, 533] on icon "Abrir Intercom Messenger" at bounding box center [732, 533] width 32 height 32
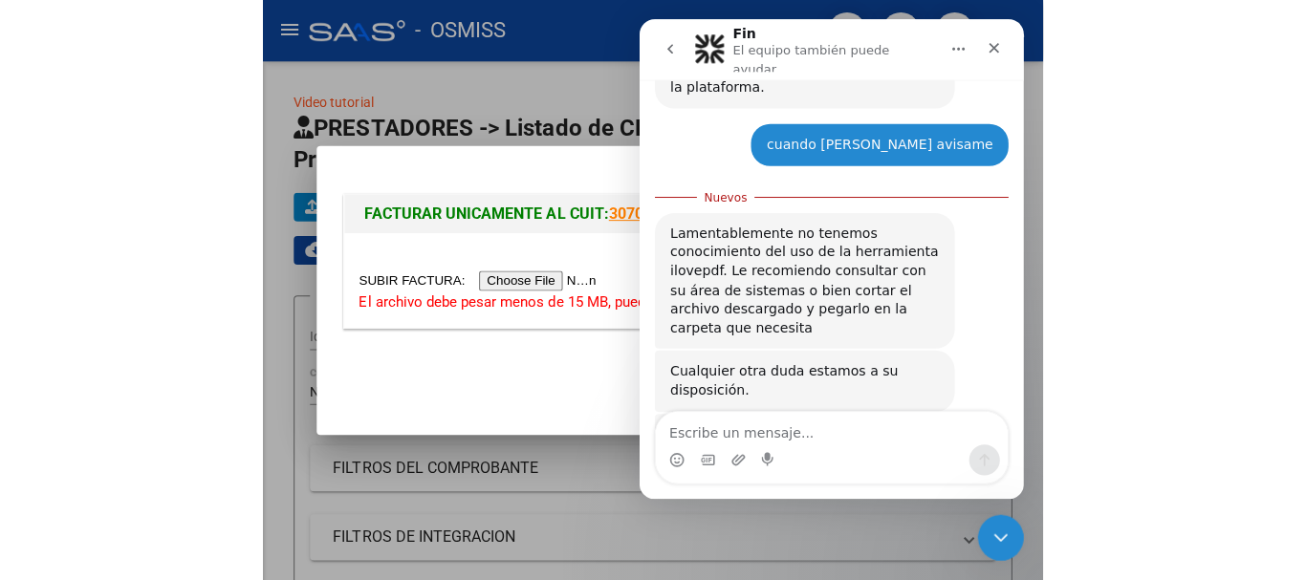
scroll to position [667, 0]
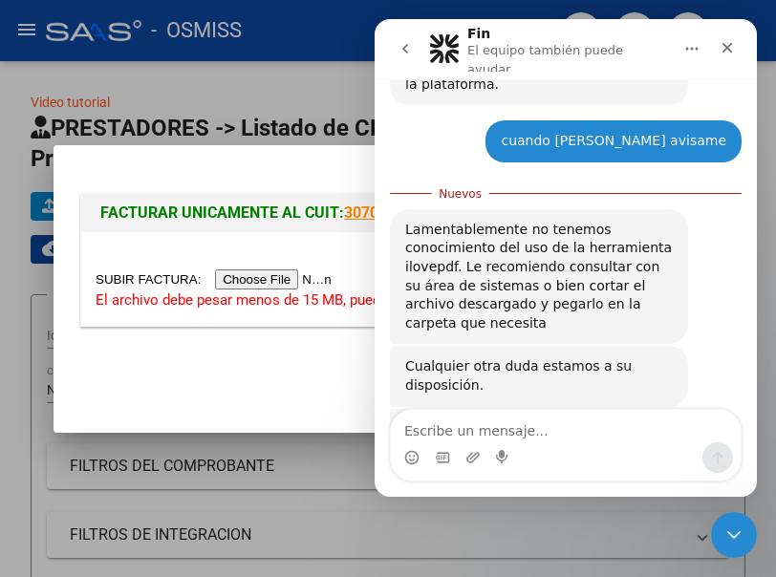
click at [185, 380] on mat-dialog-actions at bounding box center [387, 373] width 623 height 73
click at [638, 45] on icon "Cerrar" at bounding box center [728, 48] width 11 height 11
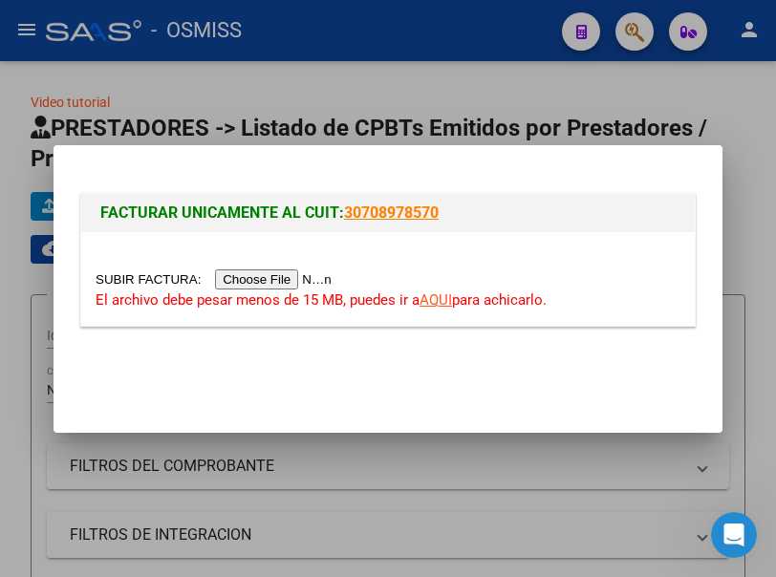
click at [293, 278] on input "file" at bounding box center [217, 280] width 242 height 20
click at [446, 294] on link "AQUI" at bounding box center [436, 300] width 33 height 17
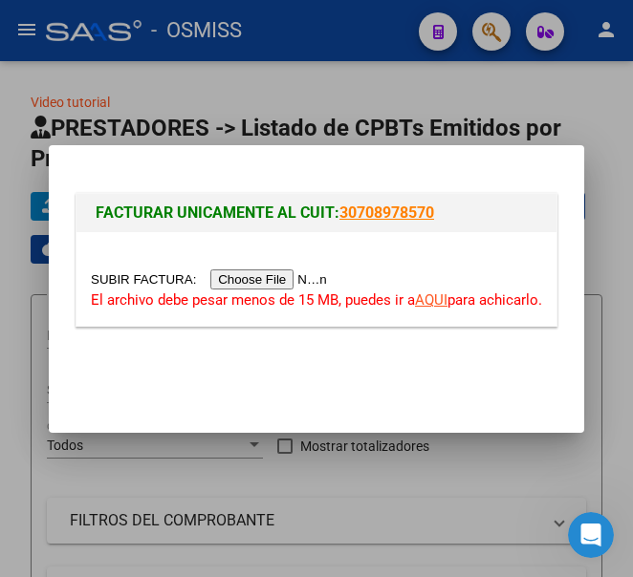
click at [317, 280] on input "file" at bounding box center [212, 280] width 242 height 20
click at [434, 301] on link "AQUI" at bounding box center [431, 300] width 33 height 17
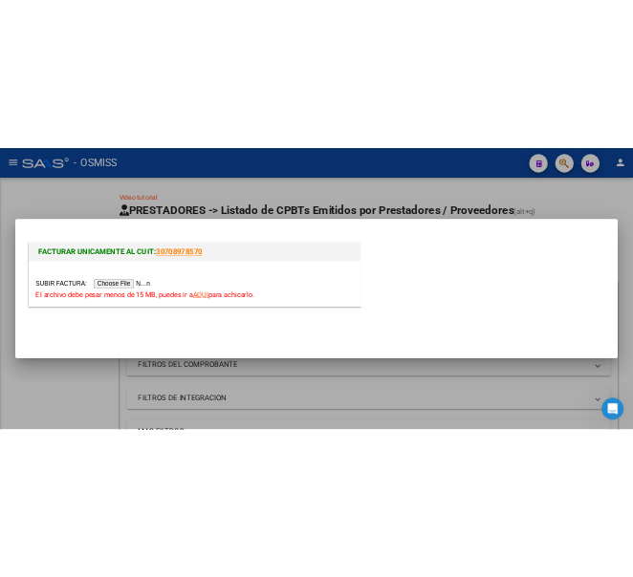
scroll to position [664, 0]
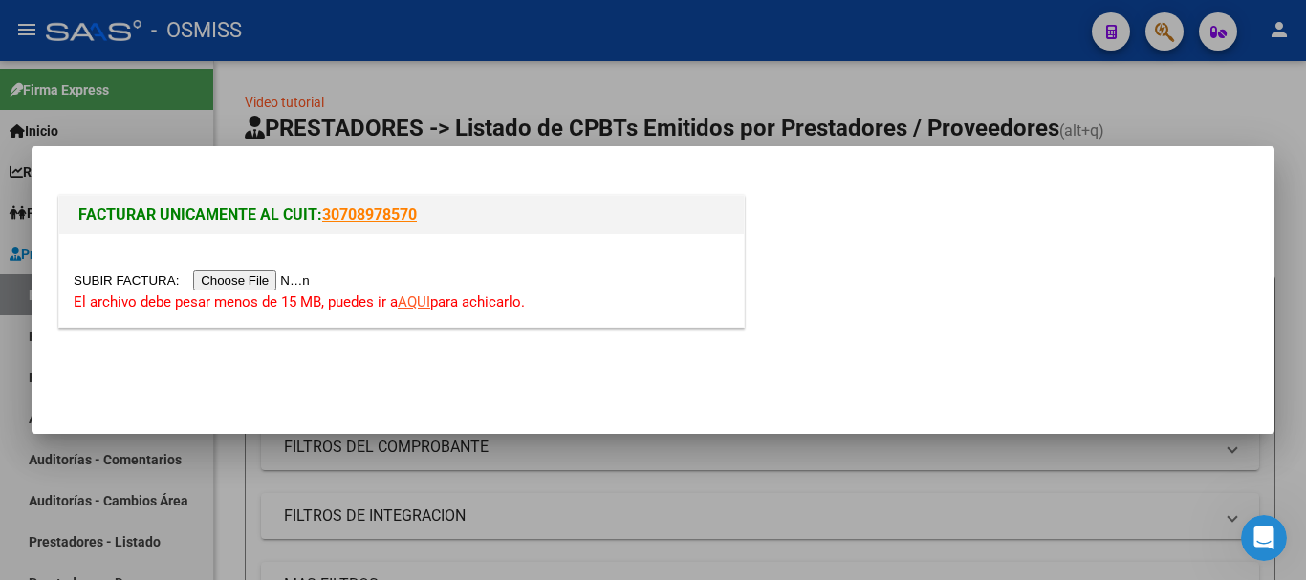
click at [258, 277] on input "file" at bounding box center [195, 281] width 242 height 20
click at [421, 301] on link "AQUI" at bounding box center [414, 301] width 33 height 17
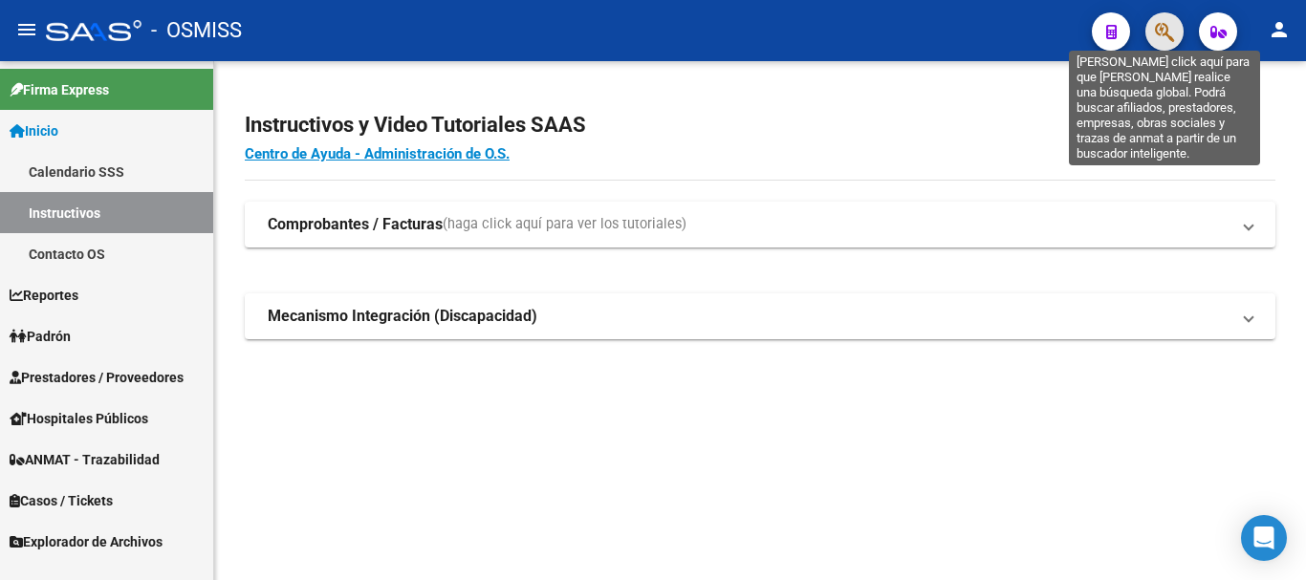
click at [1162, 30] on icon "button" at bounding box center [1164, 32] width 19 height 22
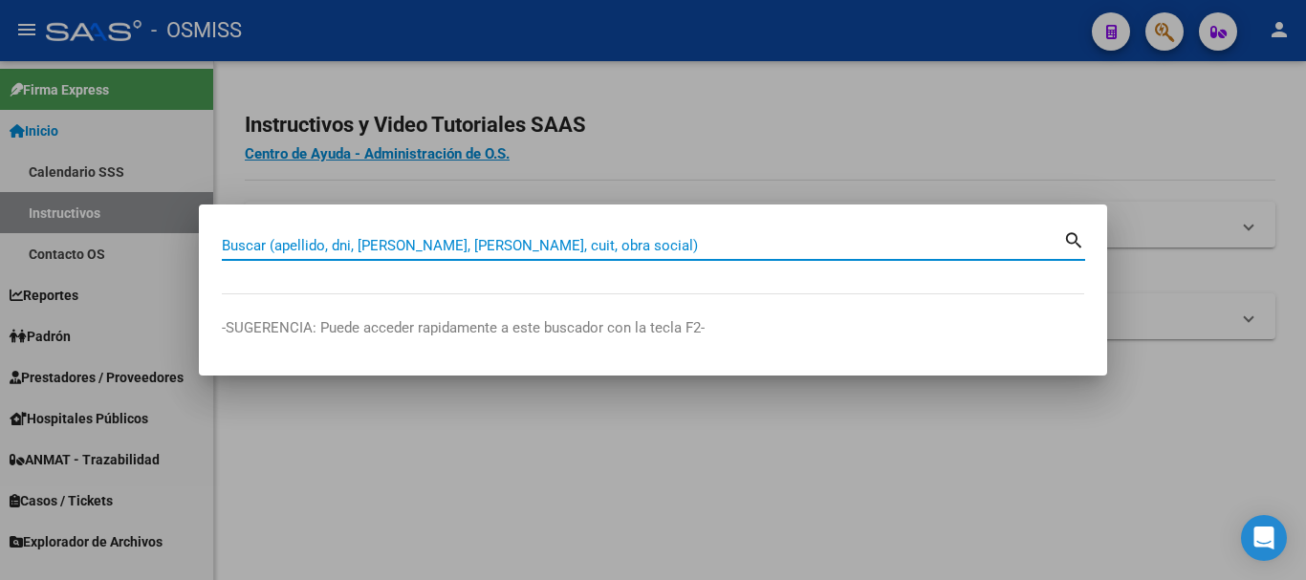
click at [627, 244] on input "Buscar (apellido, dni, [PERSON_NAME], [PERSON_NAME], cuit, obra social)" at bounding box center [642, 245] width 841 height 17
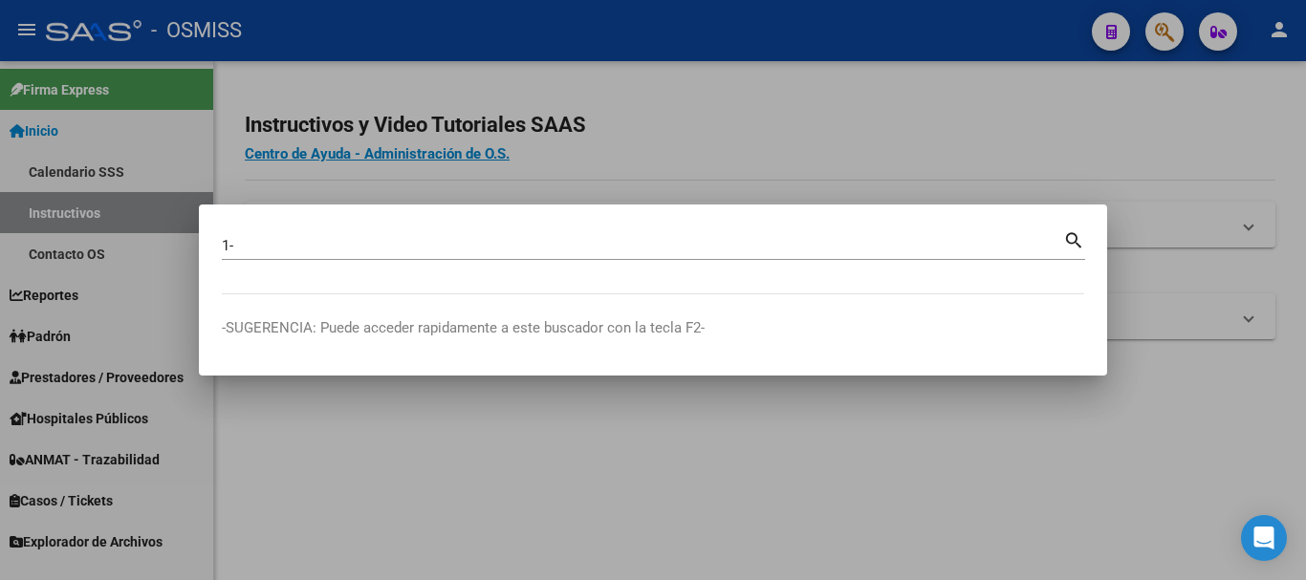
click at [303, 248] on input "1-" at bounding box center [642, 245] width 841 height 17
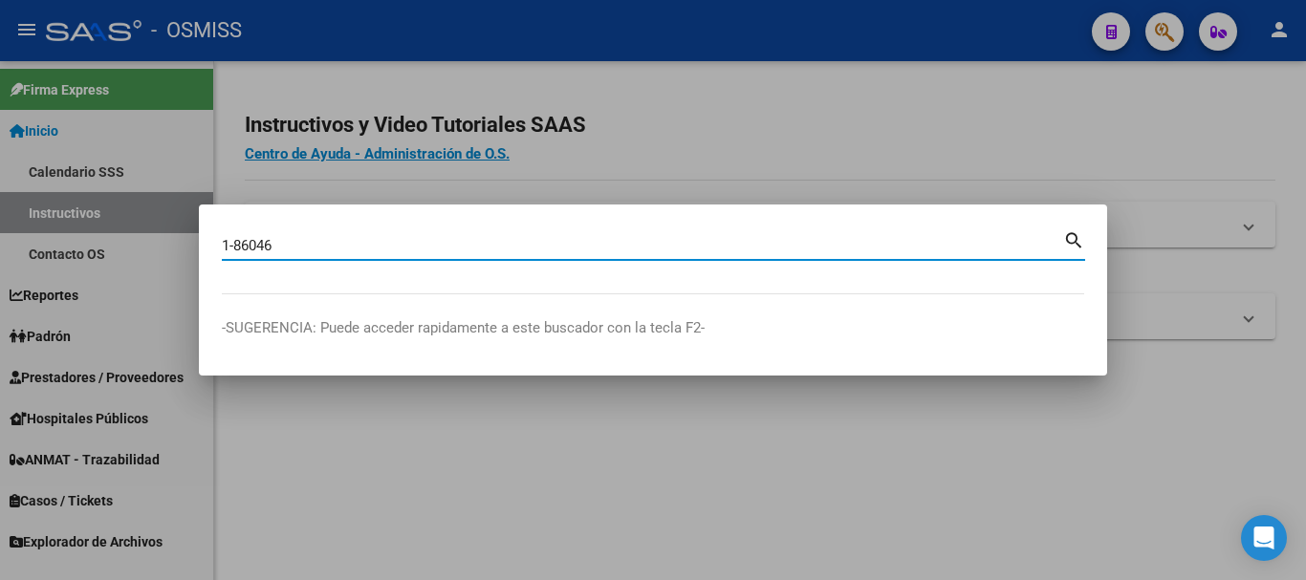
type input "1-86046"
click at [1070, 238] on mat-icon "search" at bounding box center [1074, 239] width 22 height 23
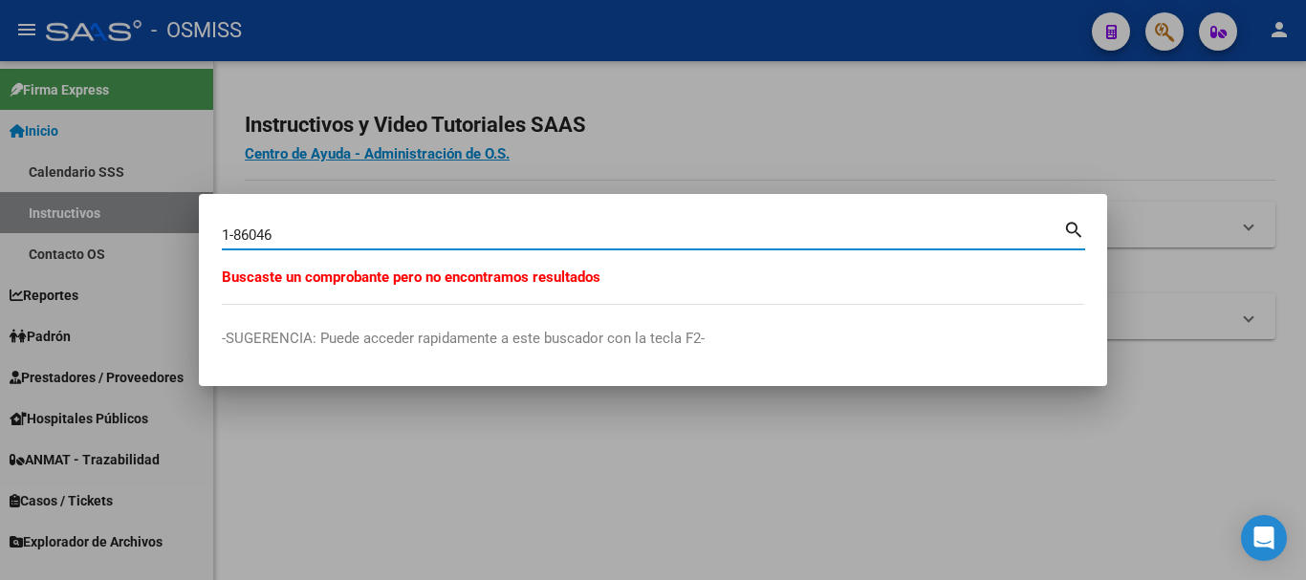
click at [274, 242] on input "1-86046" at bounding box center [642, 235] width 841 height 17
click at [277, 229] on input "1-86046" at bounding box center [642, 235] width 841 height 17
click at [282, 229] on input "1-86046" at bounding box center [642, 235] width 841 height 17
click at [338, 228] on input "1-86046" at bounding box center [642, 235] width 841 height 17
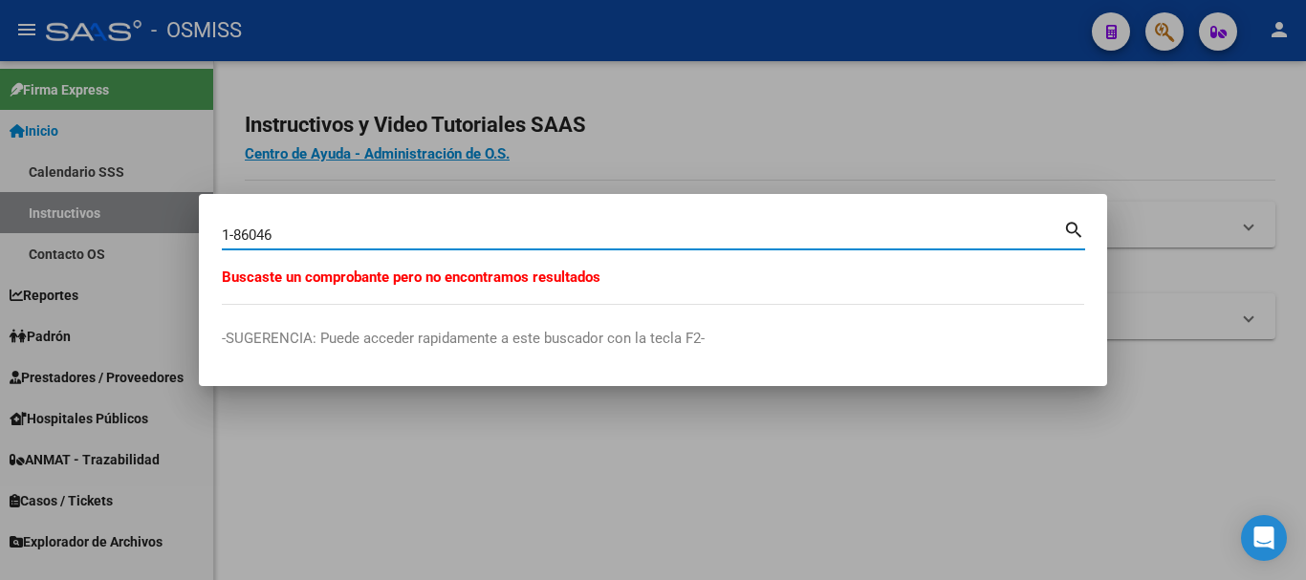
drag, startPoint x: 391, startPoint y: 229, endPoint x: 81, endPoint y: 204, distance: 310.8
click at [81, 204] on div "1-86046 Buscar (apellido, dni, cuil, nro traspaso, cuit, obra social) search Bu…" at bounding box center [653, 290] width 1306 height 580
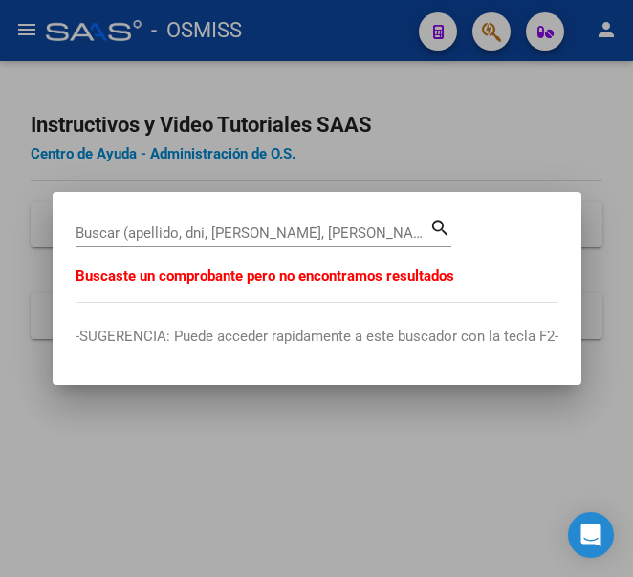
click at [30, 29] on div at bounding box center [316, 288] width 633 height 577
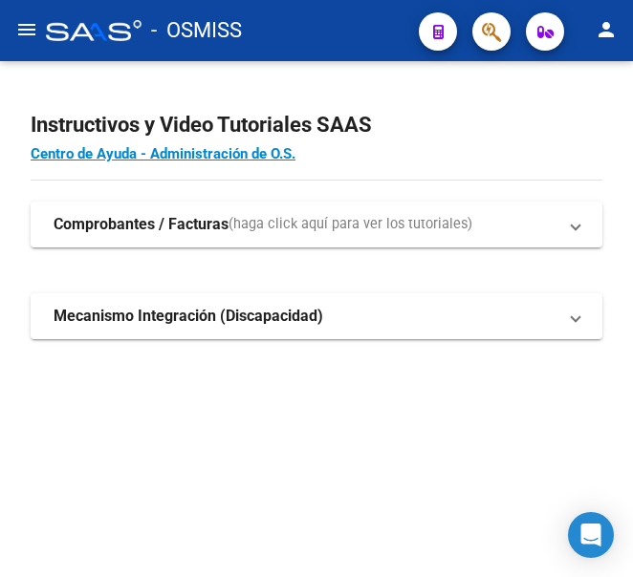
click at [27, 36] on mat-icon "menu" at bounding box center [26, 29] width 23 height 23
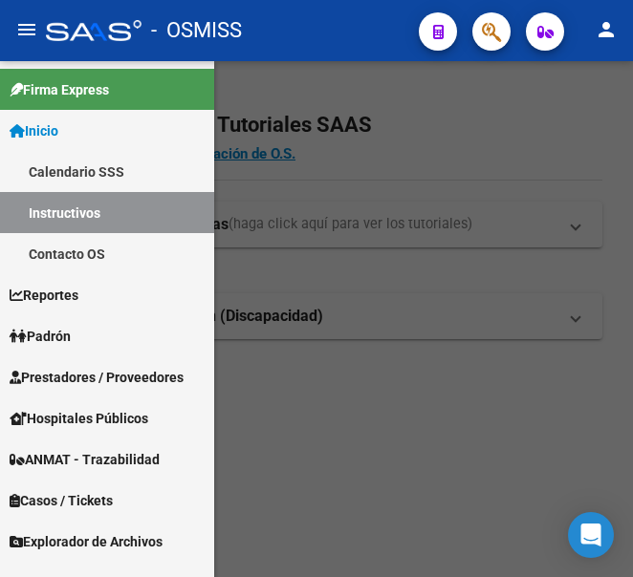
click at [94, 372] on span "Prestadores / Proveedores" at bounding box center [97, 377] width 174 height 21
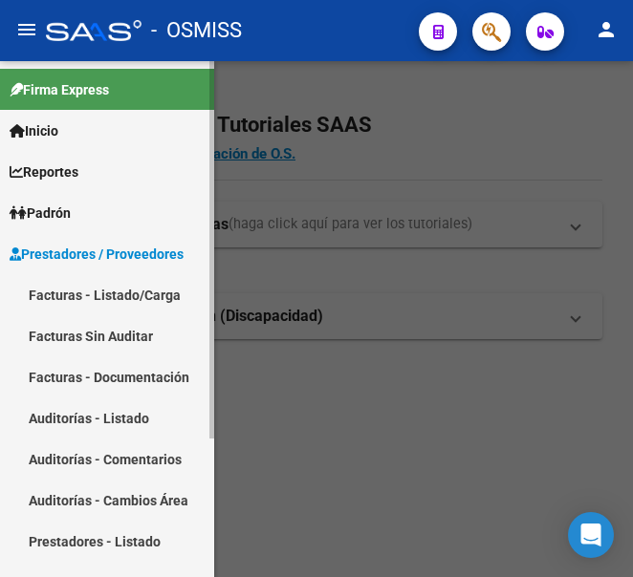
click at [111, 255] on span "Prestadores / Proveedores" at bounding box center [97, 254] width 174 height 21
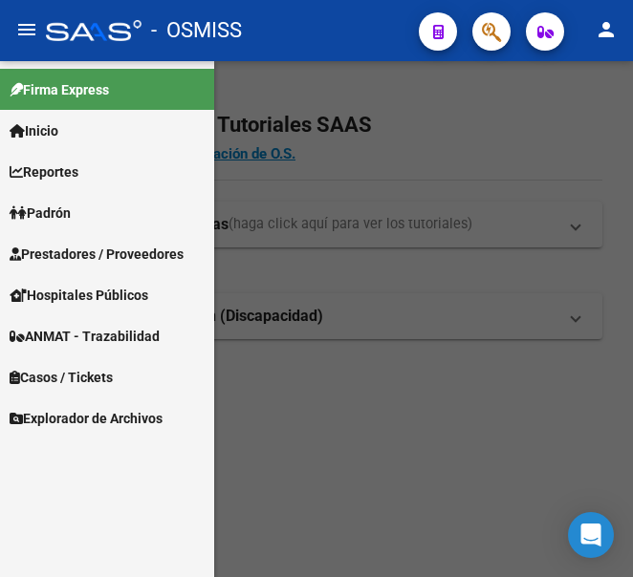
drag, startPoint x: 119, startPoint y: 246, endPoint x: 123, endPoint y: 254, distance: 9.8
click at [119, 248] on span "Prestadores / Proveedores" at bounding box center [97, 254] width 174 height 21
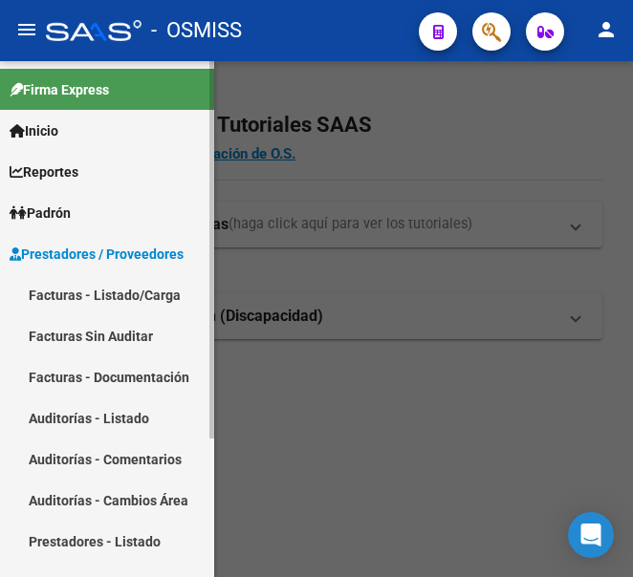
click at [109, 293] on link "Facturas - Listado/Carga" at bounding box center [107, 294] width 214 height 41
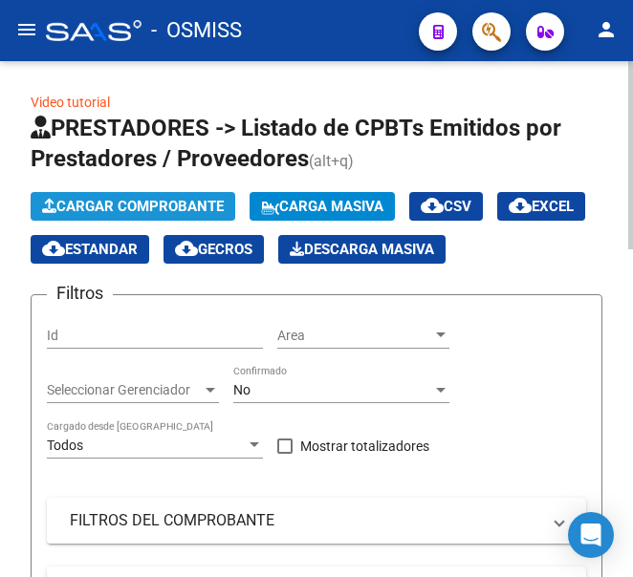
click at [165, 205] on span "Cargar Comprobante" at bounding box center [133, 206] width 182 height 17
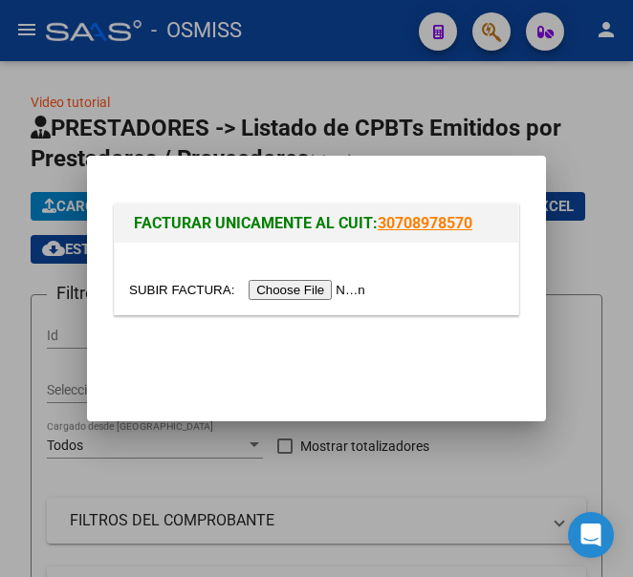
click at [298, 291] on input "file" at bounding box center [250, 290] width 242 height 20
type input "C:\fakepath\FC. 1-86046.pdf"
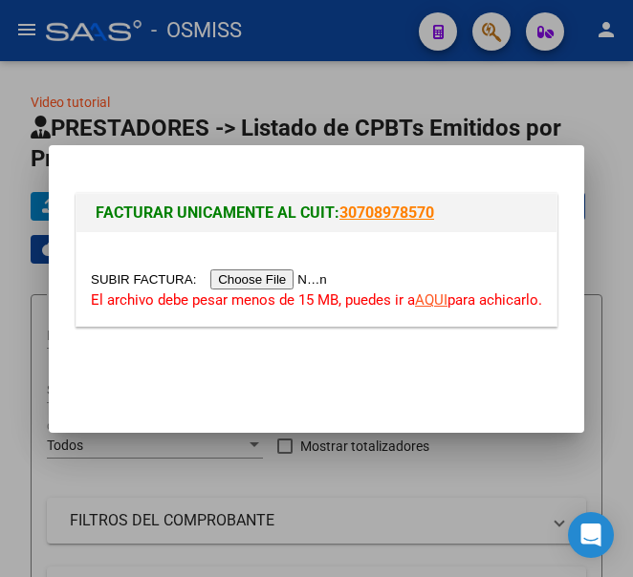
click at [259, 280] on input "file" at bounding box center [212, 280] width 242 height 20
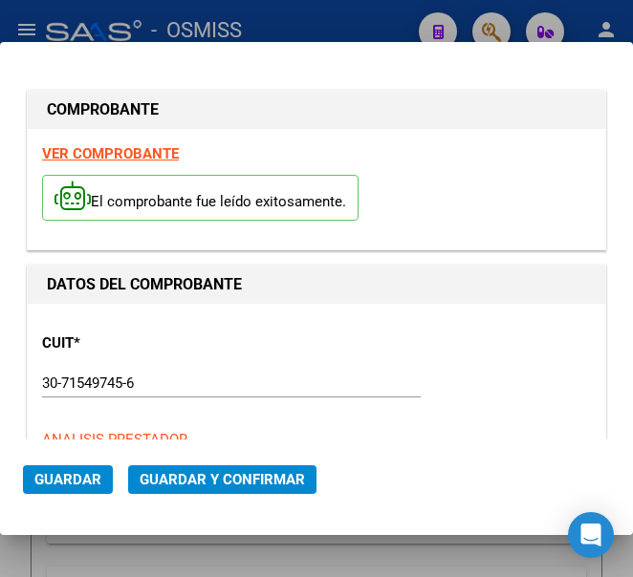
type input "2025-12-18"
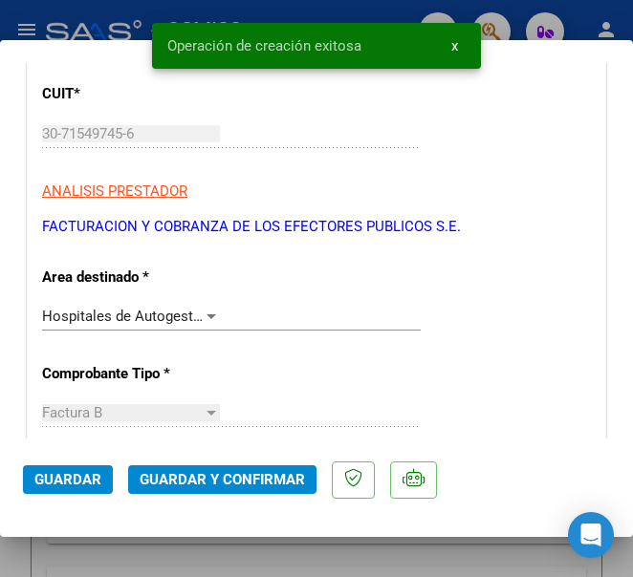
scroll to position [287, 0]
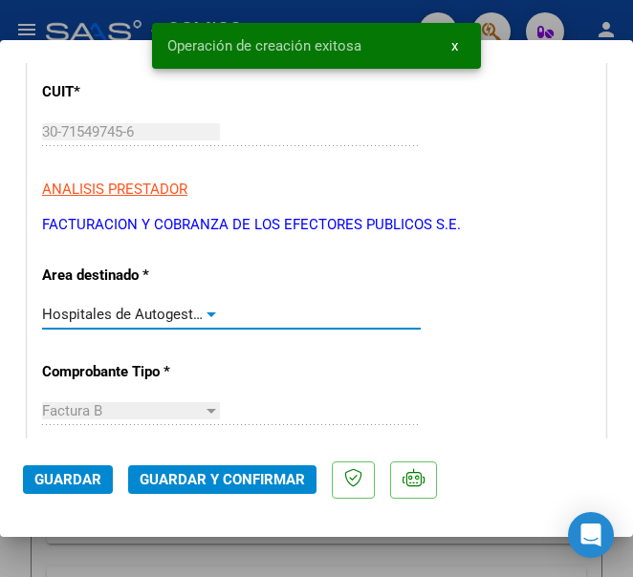
click at [207, 310] on div at bounding box center [211, 314] width 17 height 15
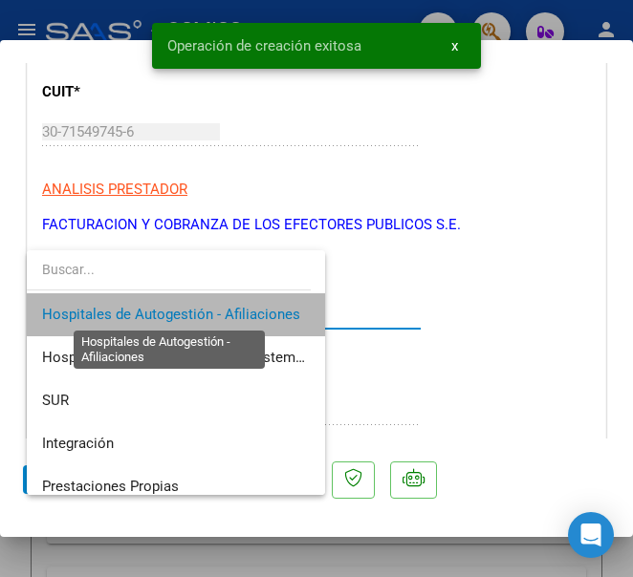
click at [207, 310] on span "Hospitales de Autogestión - Afiliaciones" at bounding box center [171, 314] width 258 height 17
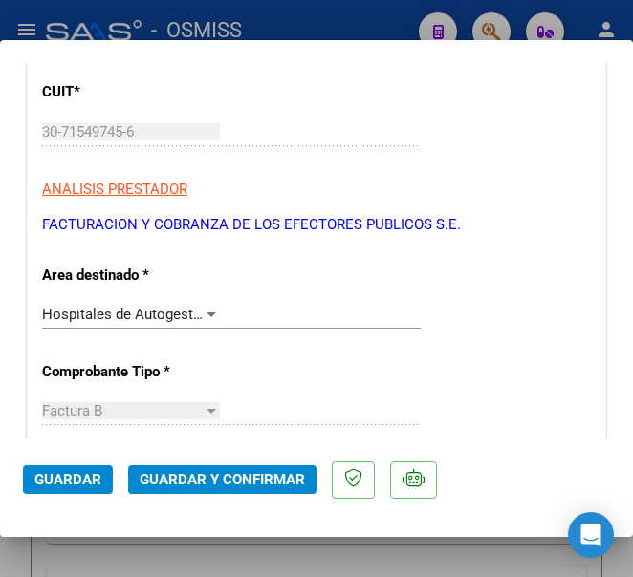
click at [203, 308] on div at bounding box center [211, 314] width 17 height 15
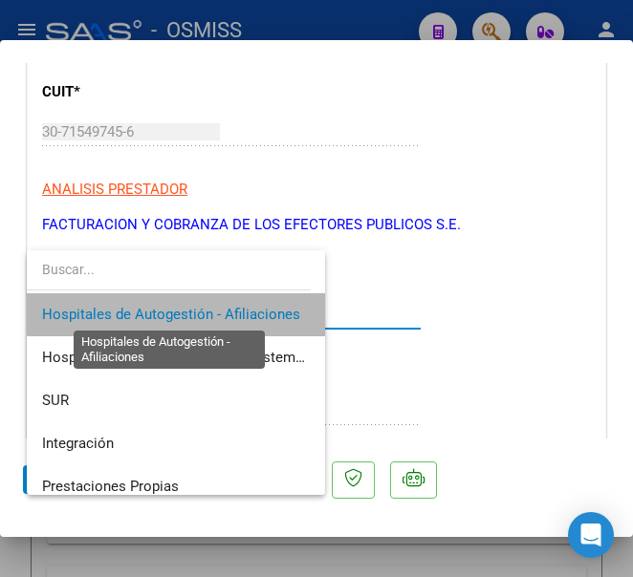
click at [202, 309] on span "Hospitales de Autogestión - Afiliaciones" at bounding box center [171, 314] width 258 height 17
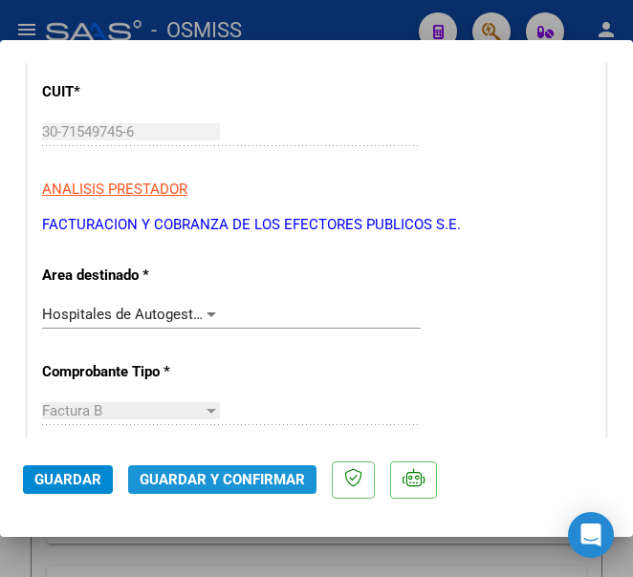
click at [230, 478] on span "Guardar y Confirmar" at bounding box center [222, 479] width 165 height 17
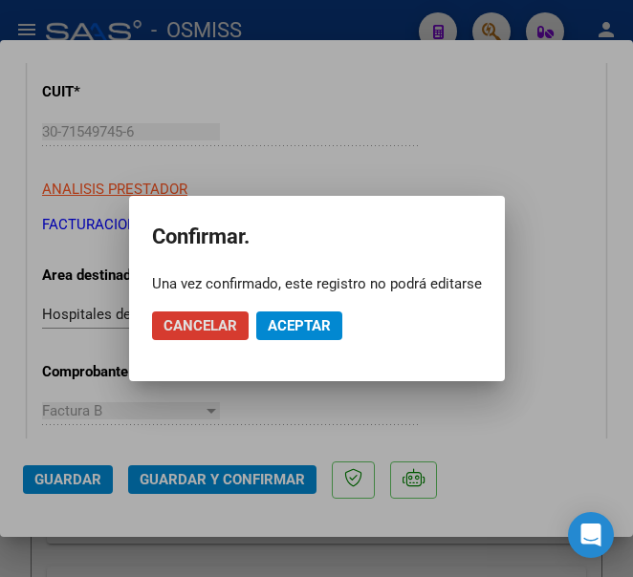
click at [309, 320] on span "Aceptar" at bounding box center [299, 325] width 63 height 17
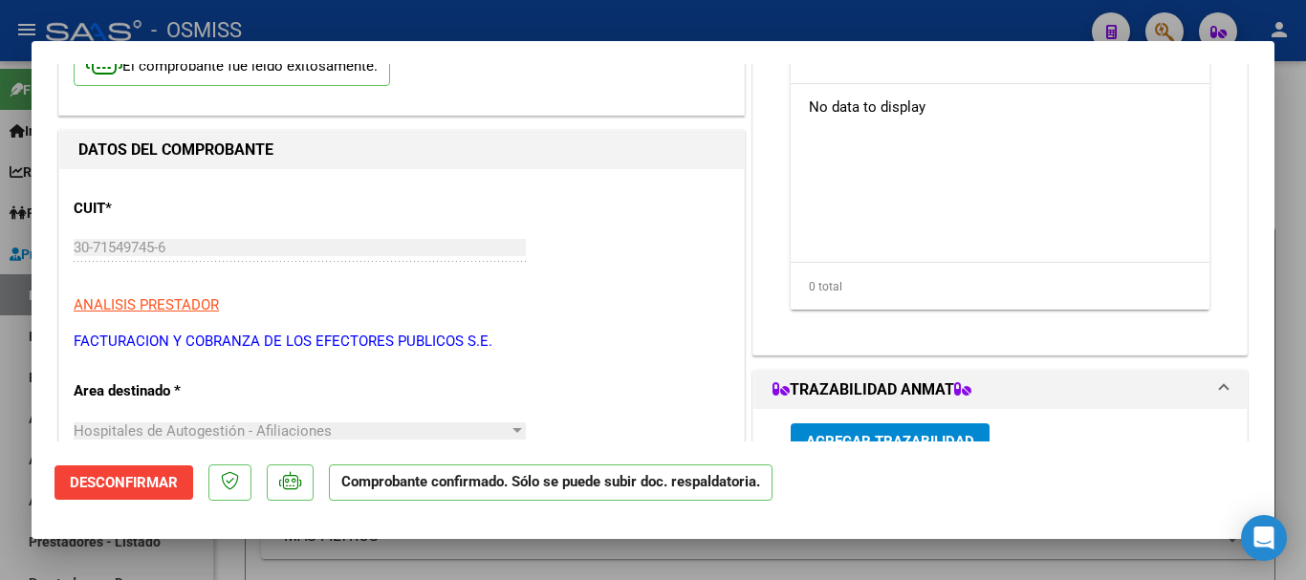
scroll to position [0, 0]
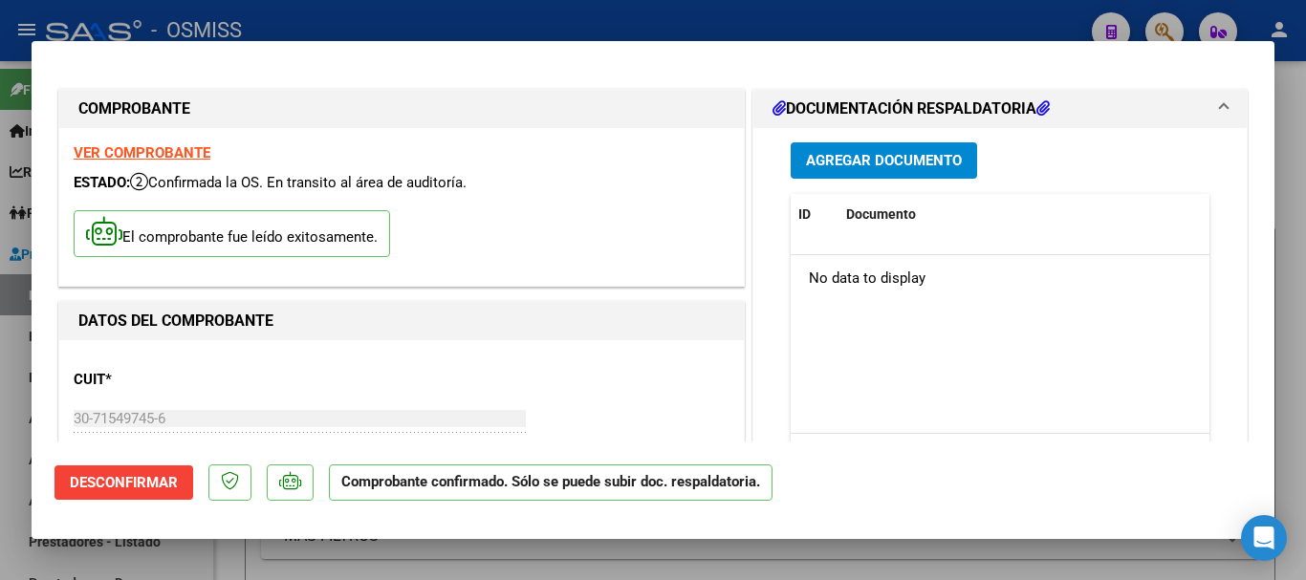
click at [857, 156] on span "Agregar Documento" at bounding box center [884, 161] width 156 height 17
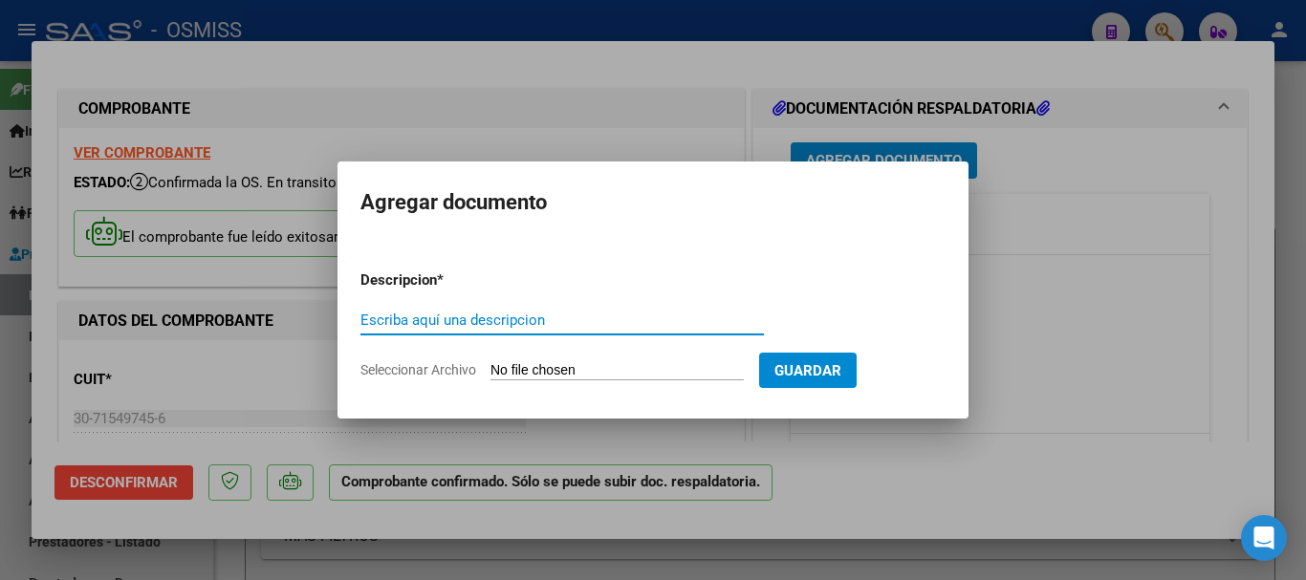
click at [473, 321] on input "Escriba aquí una descripcion" at bounding box center [561, 320] width 403 height 17
type input "doc resp."
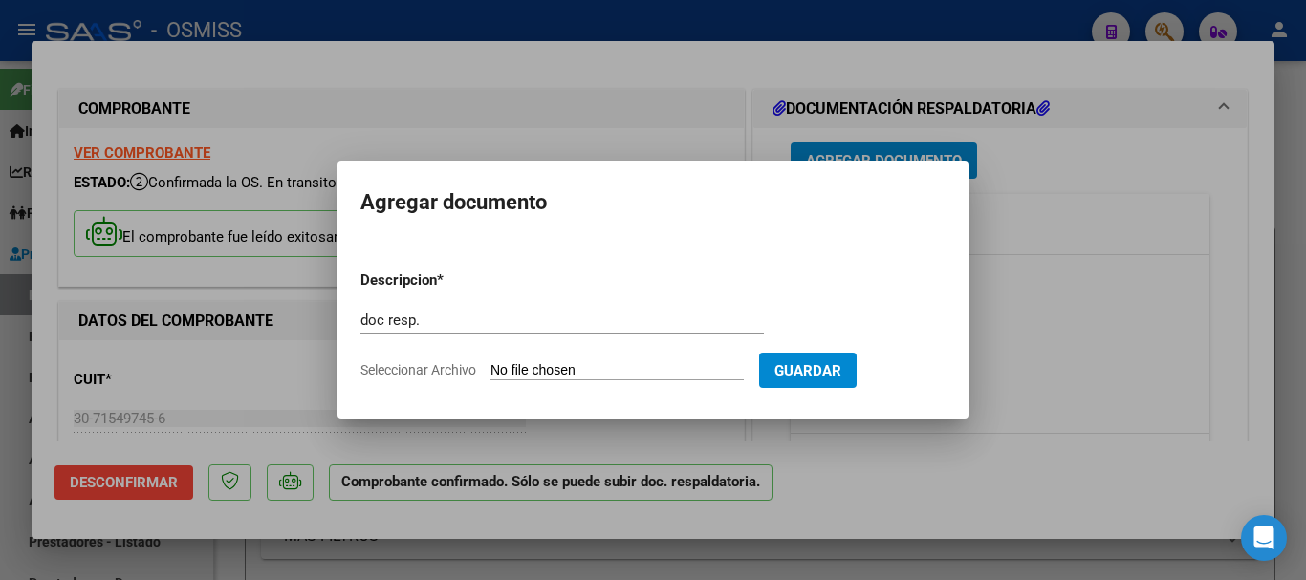
click at [639, 368] on input "Seleccionar Archivo" at bounding box center [616, 371] width 253 height 18
type input "C:\fakepath\12_pdfsam_FC. 1-86046.pdf"
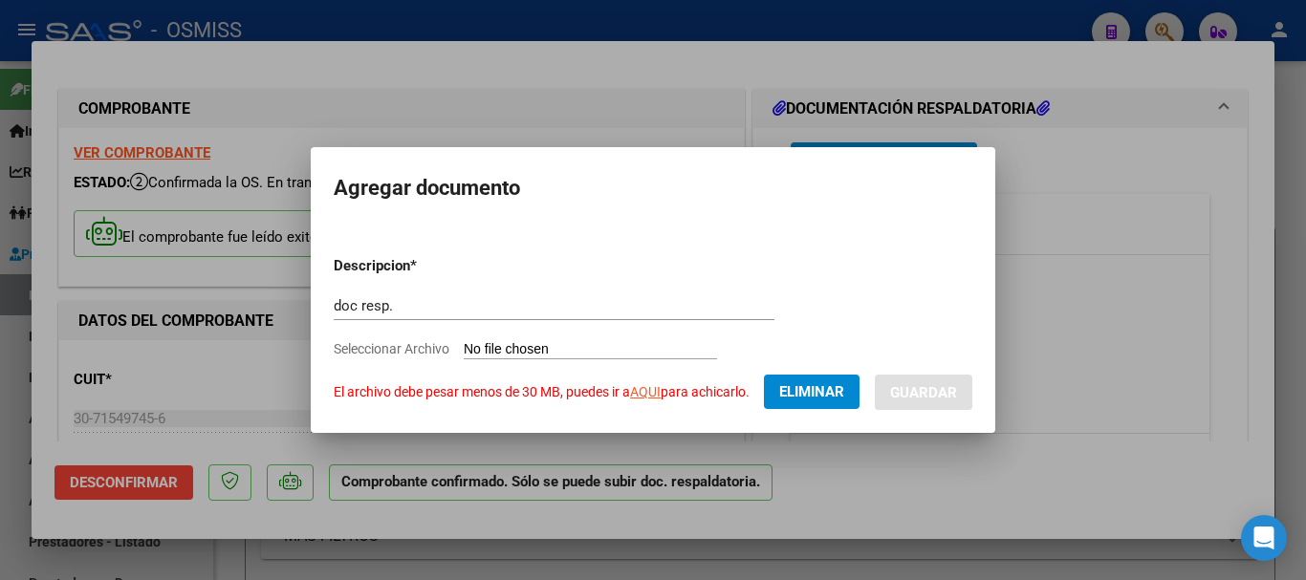
click at [644, 395] on link "AQUI" at bounding box center [645, 391] width 31 height 15
click at [1273, 532] on icon "Open Intercom Messenger" at bounding box center [1263, 538] width 25 height 25
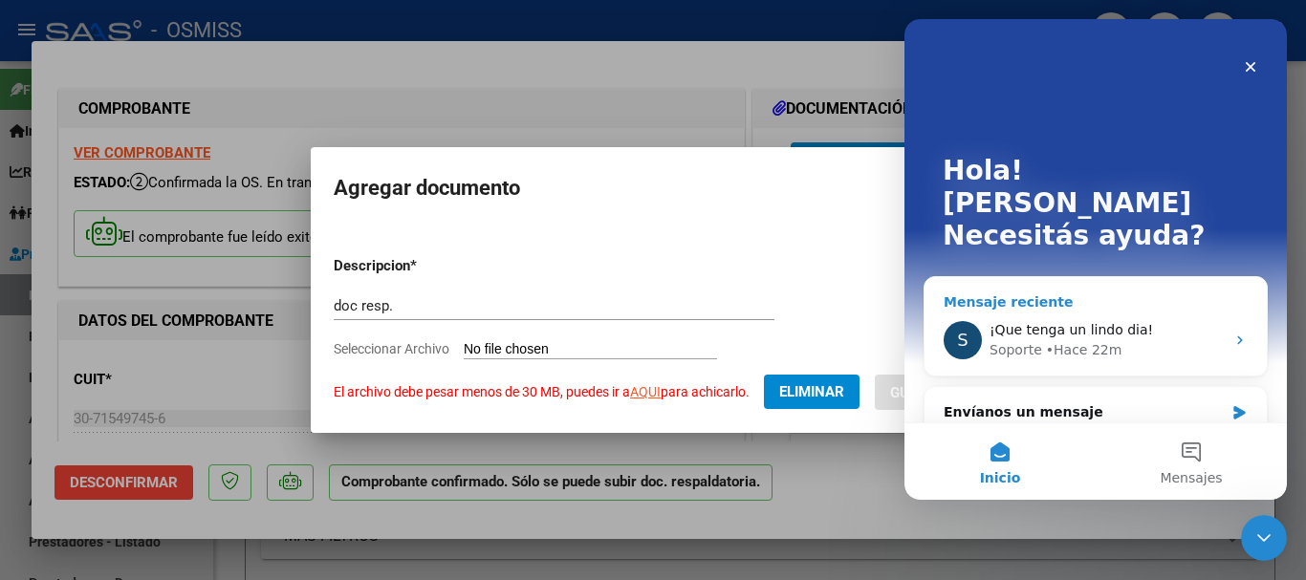
click at [1072, 322] on span "¡Que tenga un lindo dia!" at bounding box center [1070, 329] width 163 height 15
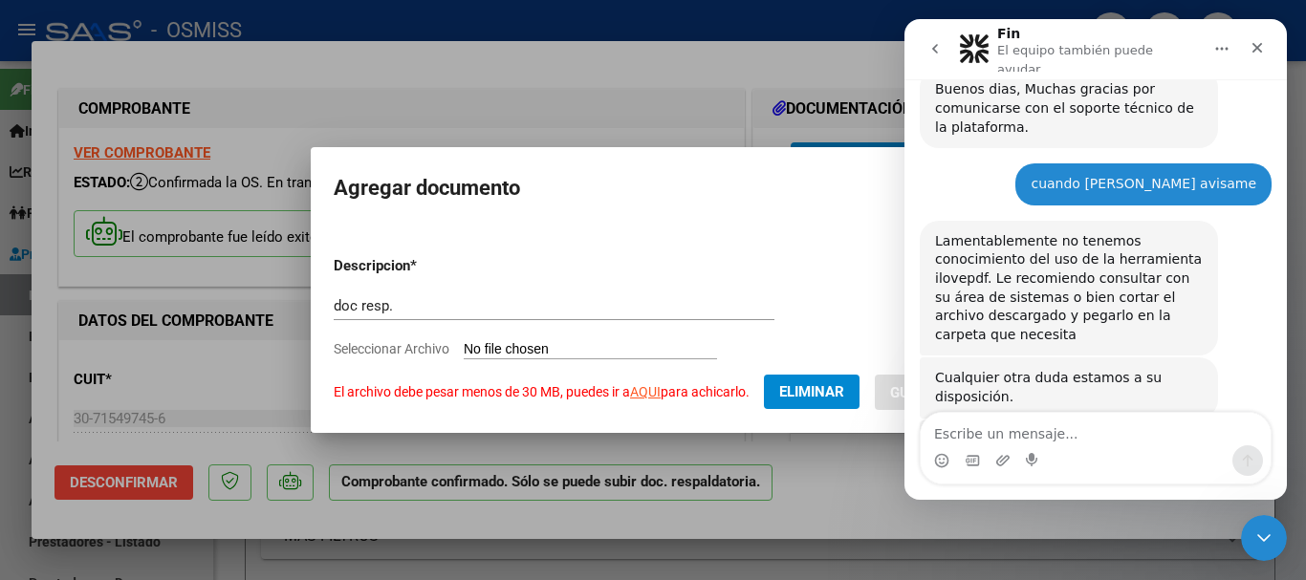
scroll to position [633, 0]
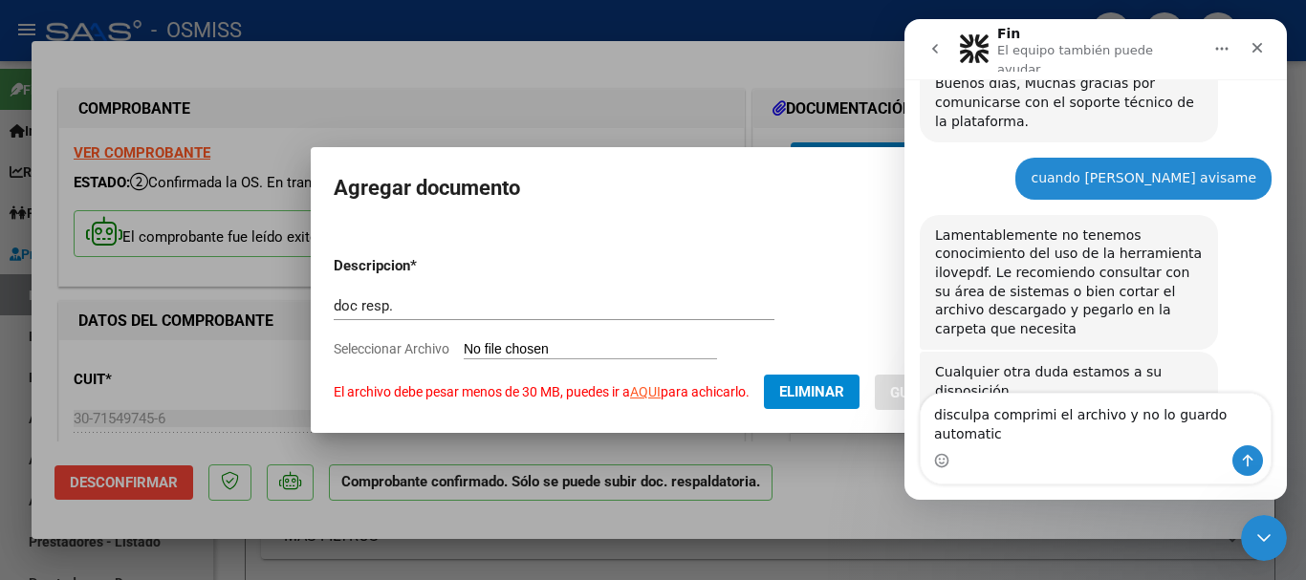
type textarea "disculpa comprimi el archivo y no lo guardo automatico"
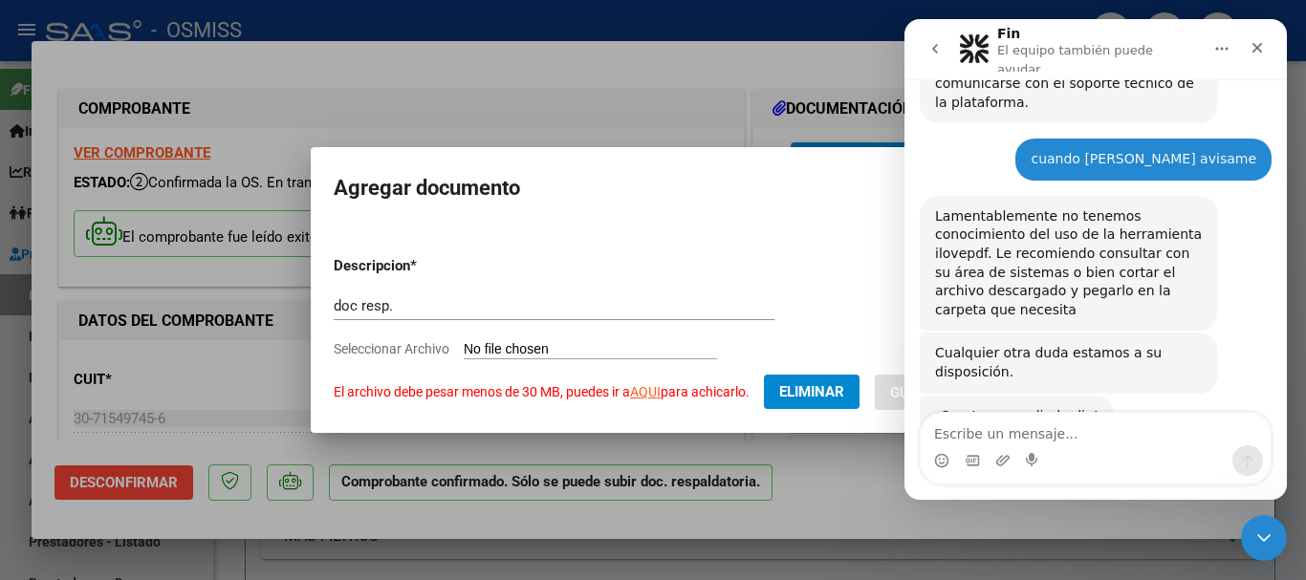
scroll to position [708, 0]
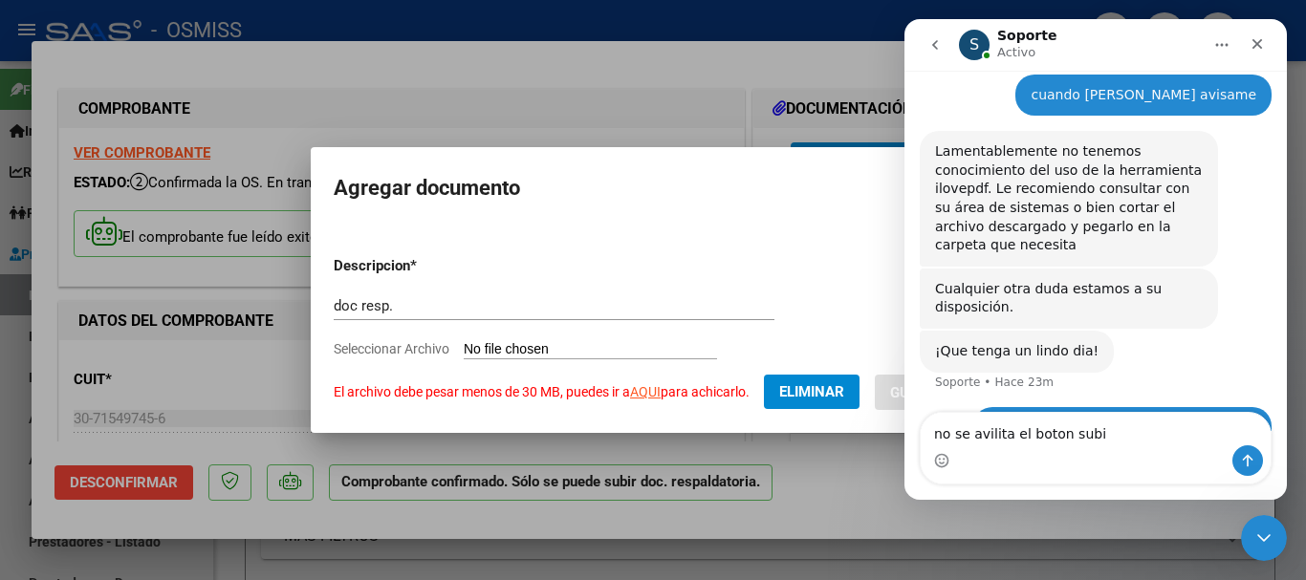
type textarea "no se avilita el boton subir"
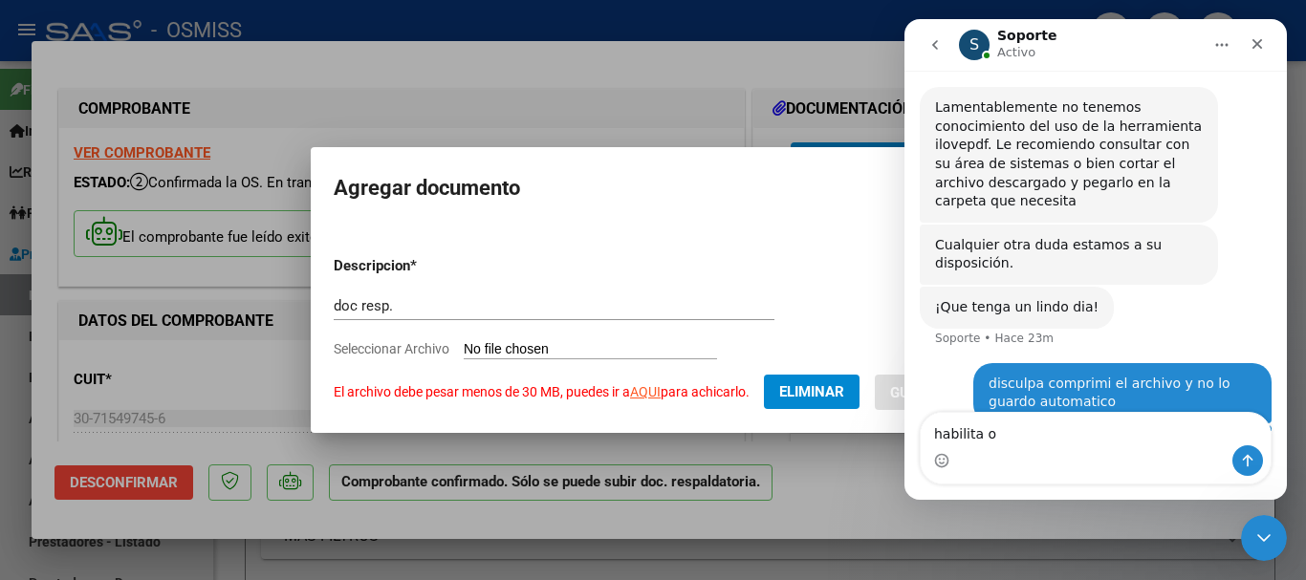
type textarea "habilita"
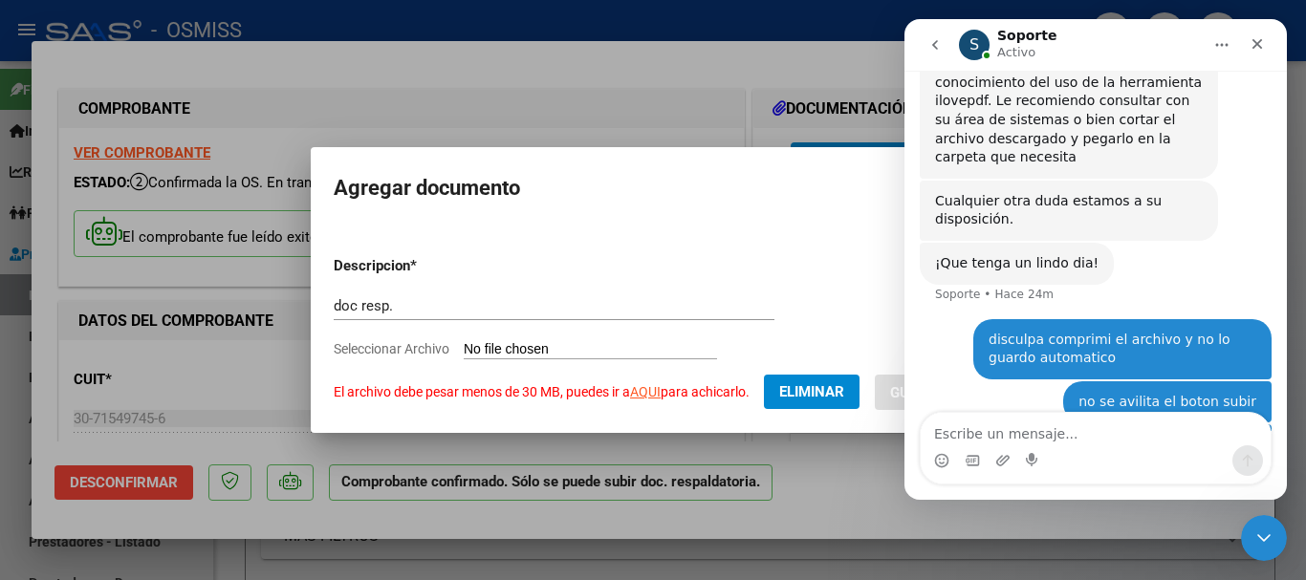
scroll to position [870, 0]
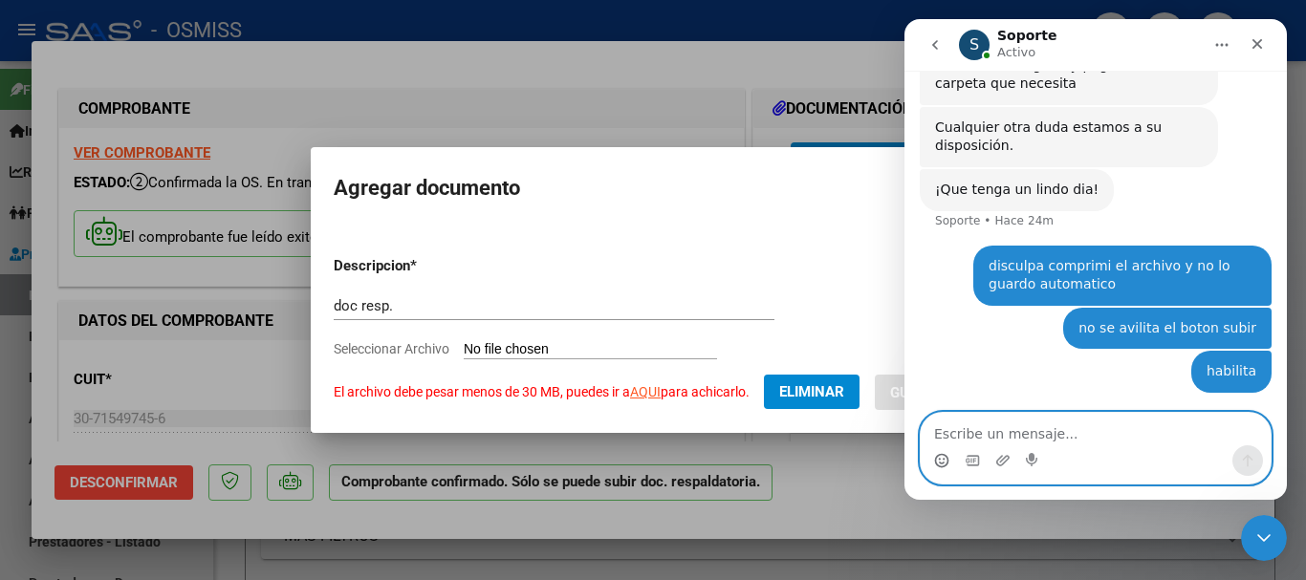
click at [941, 455] on circle "Selector de emoji" at bounding box center [941, 460] width 12 height 12
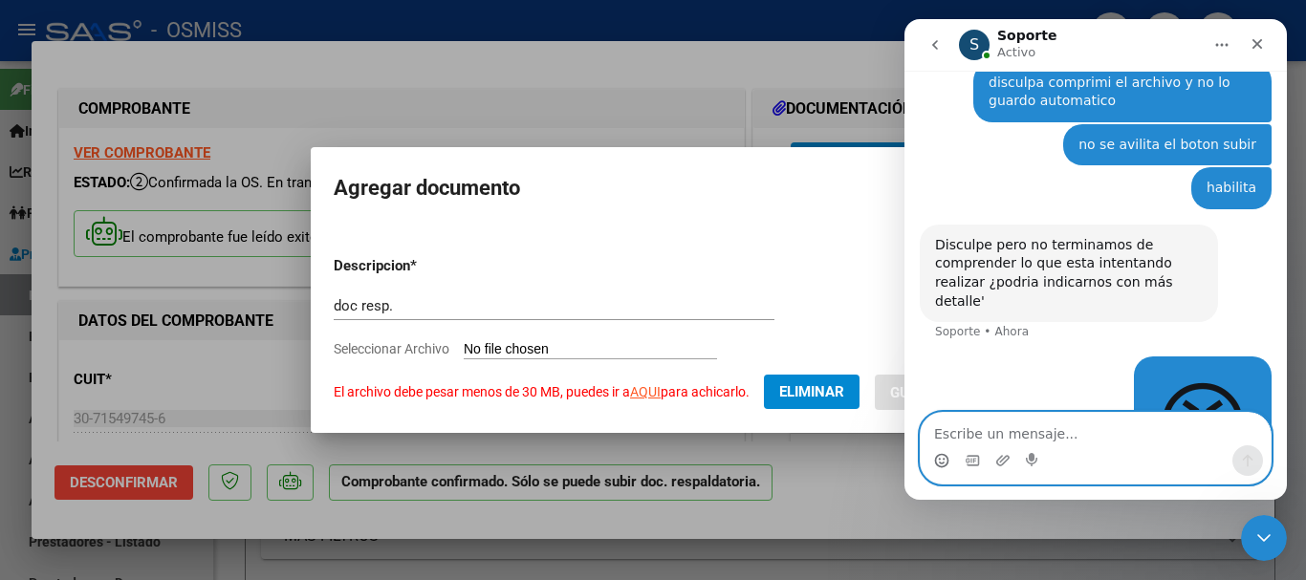
scroll to position [1032, 0]
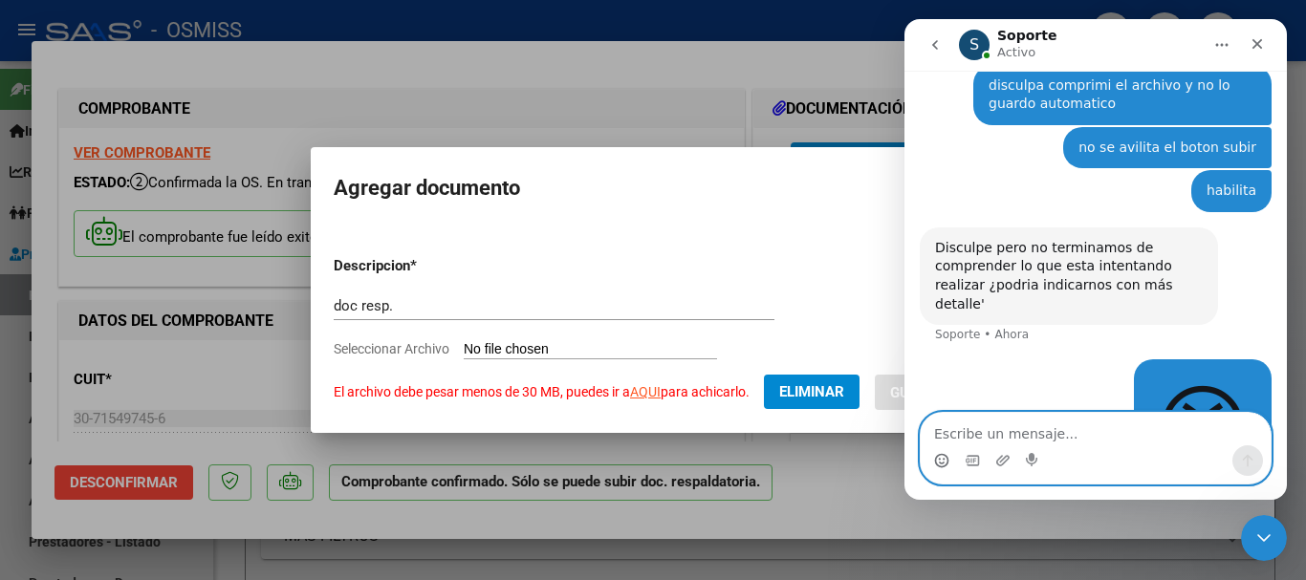
click at [1017, 426] on textarea "Escribe un mensaje..." at bounding box center [1096, 429] width 350 height 33
click at [1016, 431] on textarea "Escribe un mensaje..." at bounding box center [1096, 429] width 350 height 33
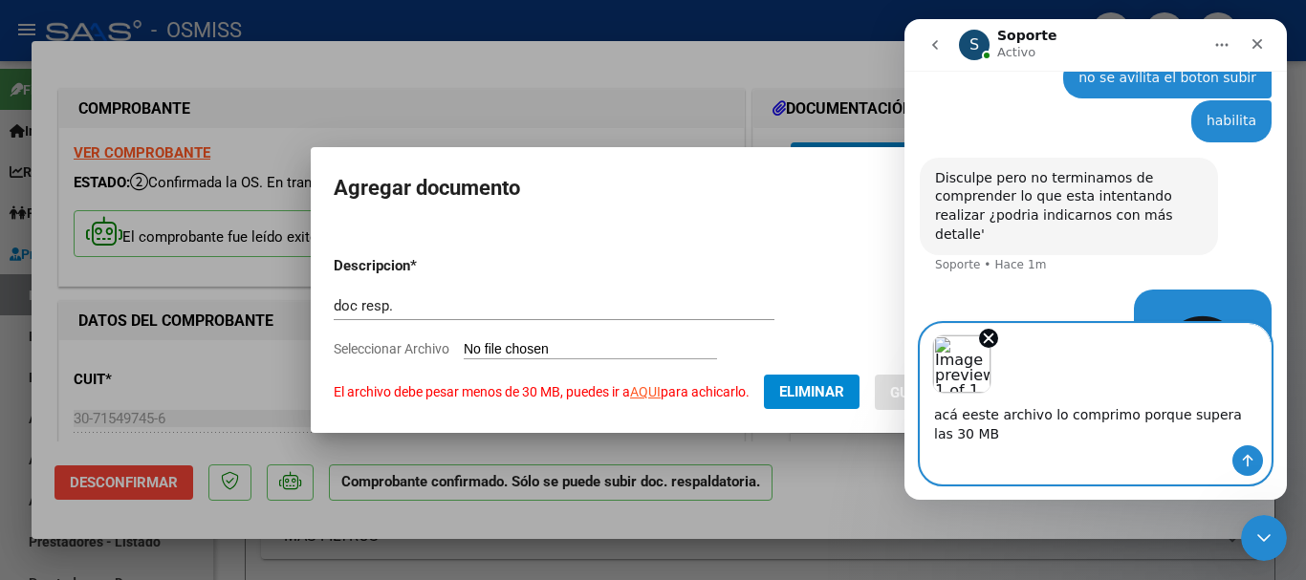
scroll to position [1120, 0]
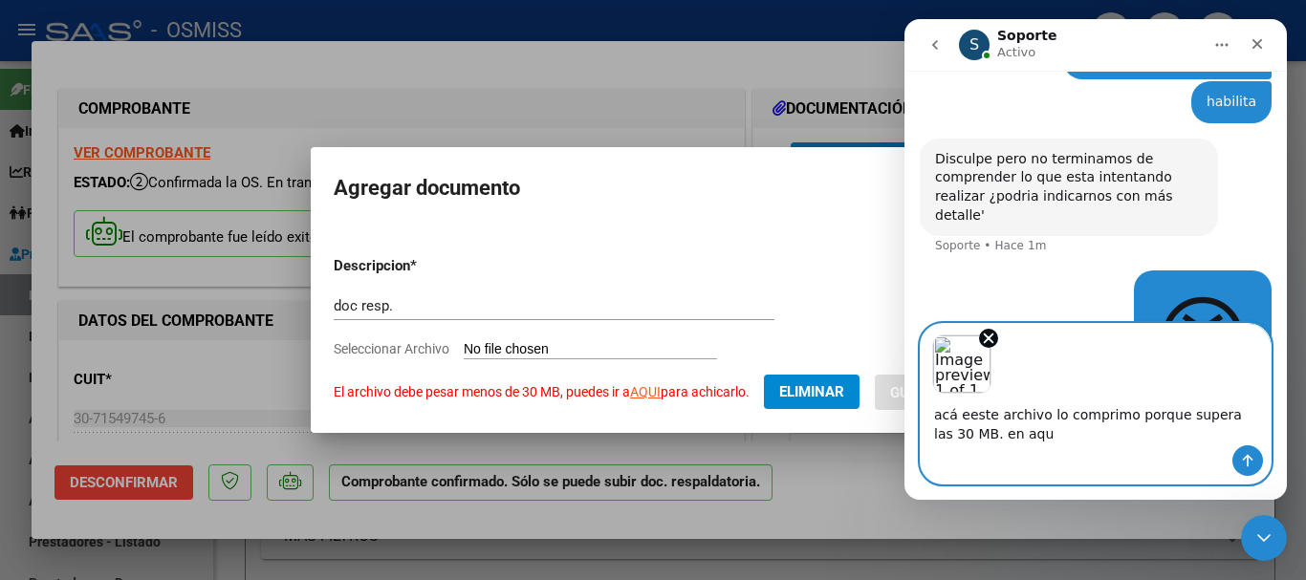
type textarea "acá eeste archivo lo comprimo porque supera las 30 MB. en aqui"
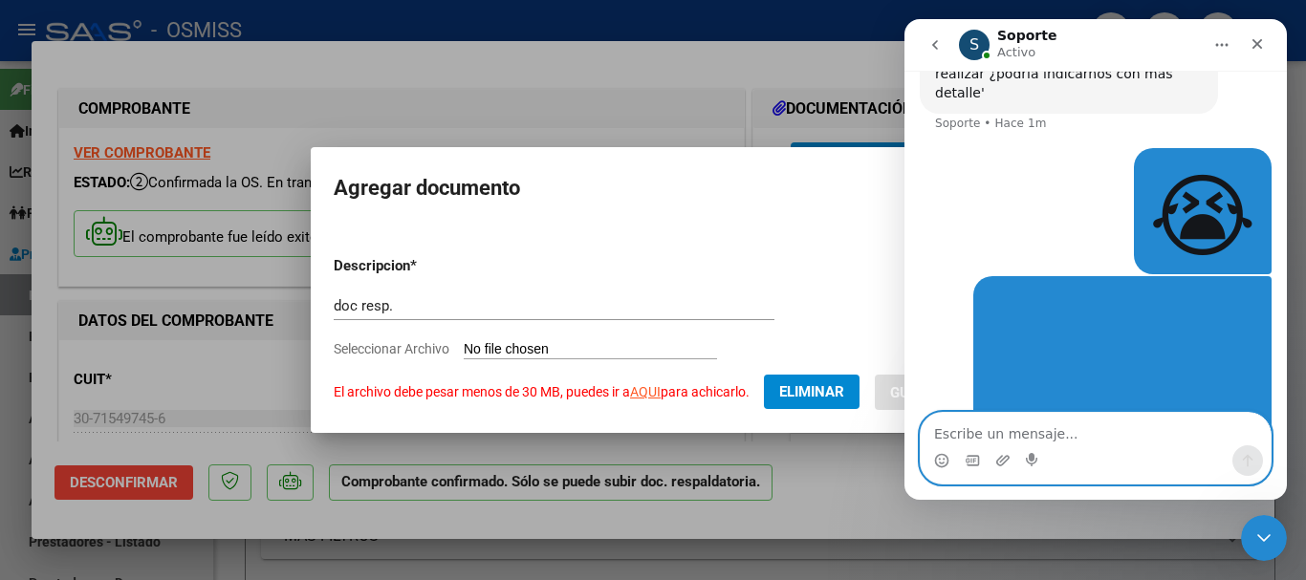
scroll to position [1248, 0]
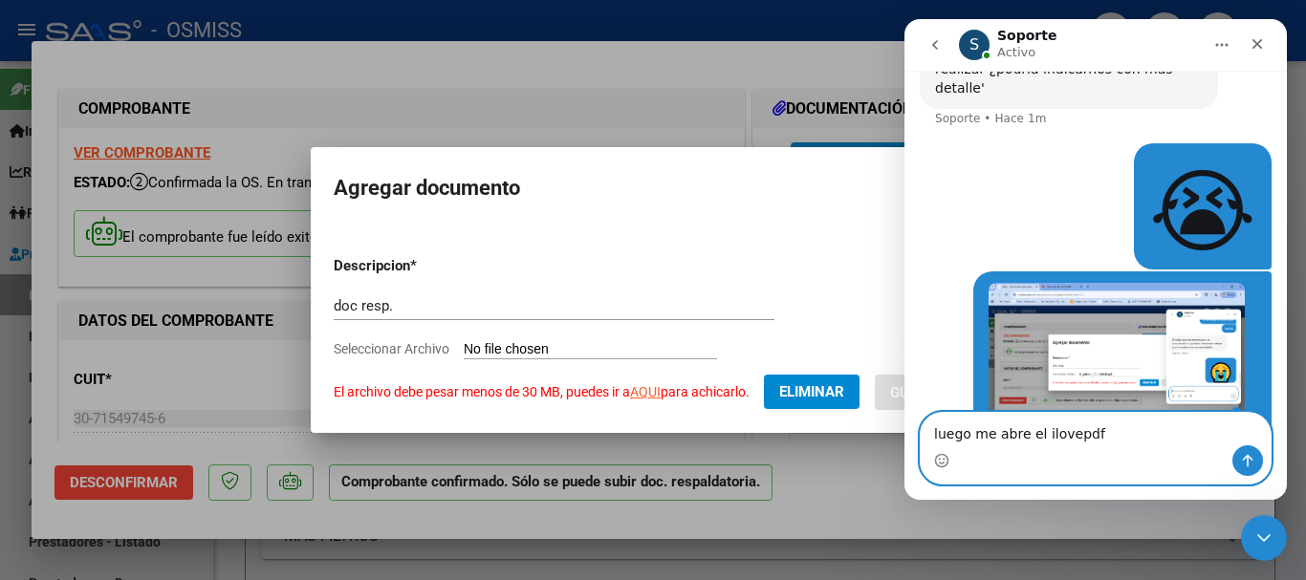
type textarea "luego me abre el ilovepdf"
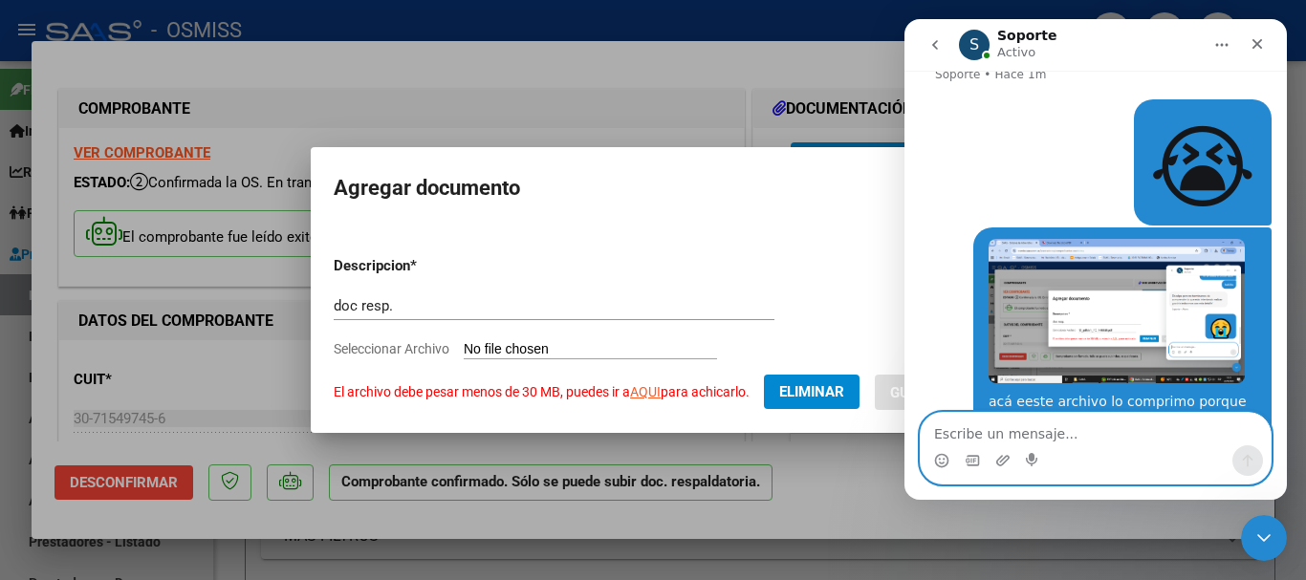
click at [658, 400] on link "AQUI" at bounding box center [645, 391] width 31 height 15
click at [1126, 449] on div "Intercom Messenger" at bounding box center [1096, 461] width 350 height 31
click at [1127, 440] on textarea "Escribe un mensaje..." at bounding box center [1096, 429] width 350 height 33
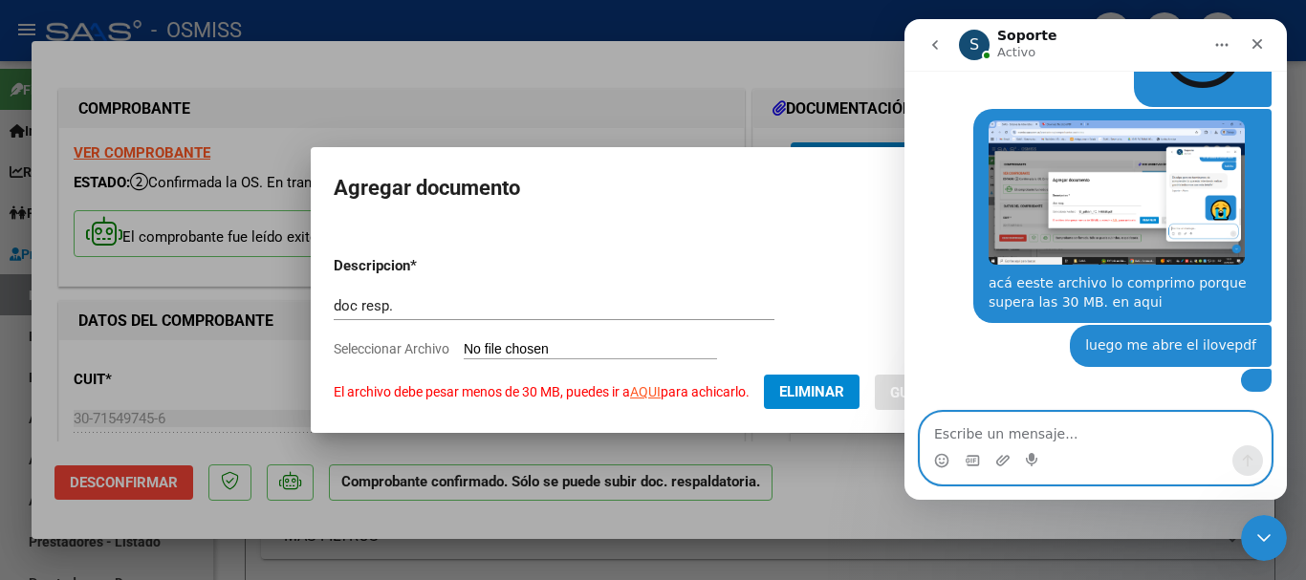
scroll to position [1460, 0]
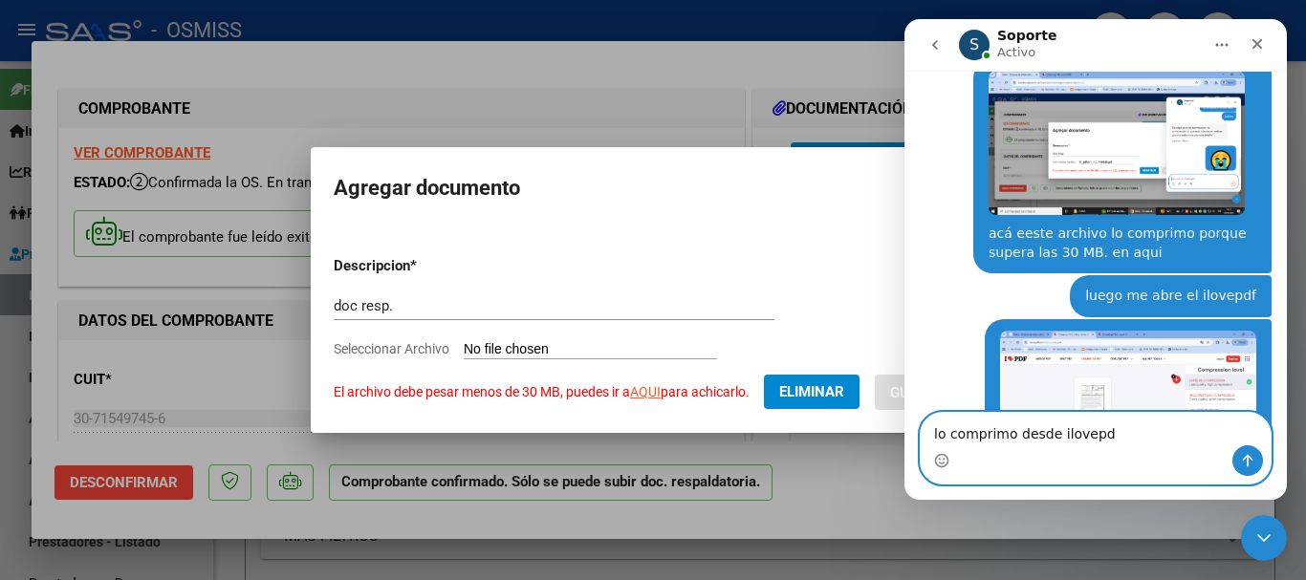
type textarea "lo comprimo desde ilovepdf"
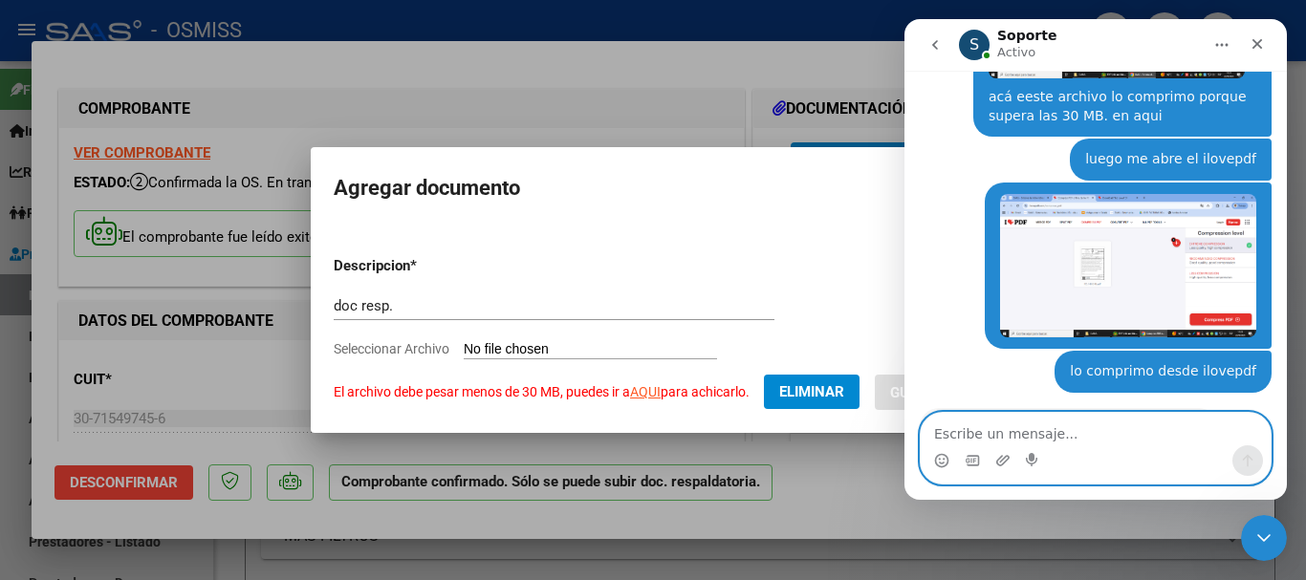
scroll to position [1598, 0]
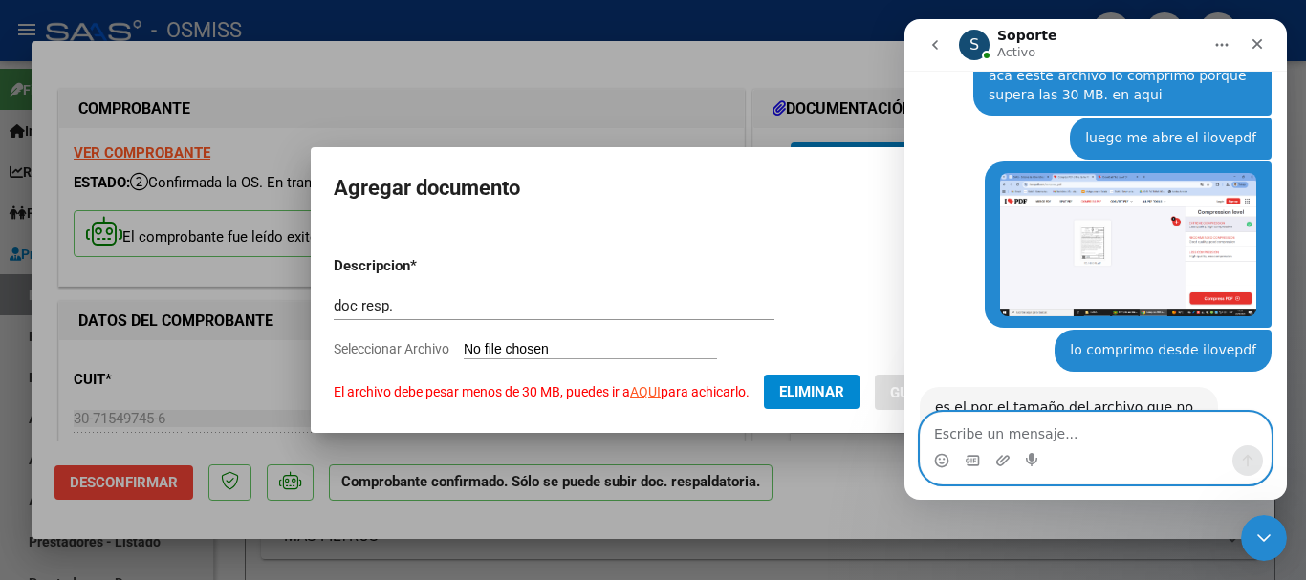
click at [991, 427] on textarea "Escribe un mensaje..." at bounding box center [1096, 429] width 350 height 33
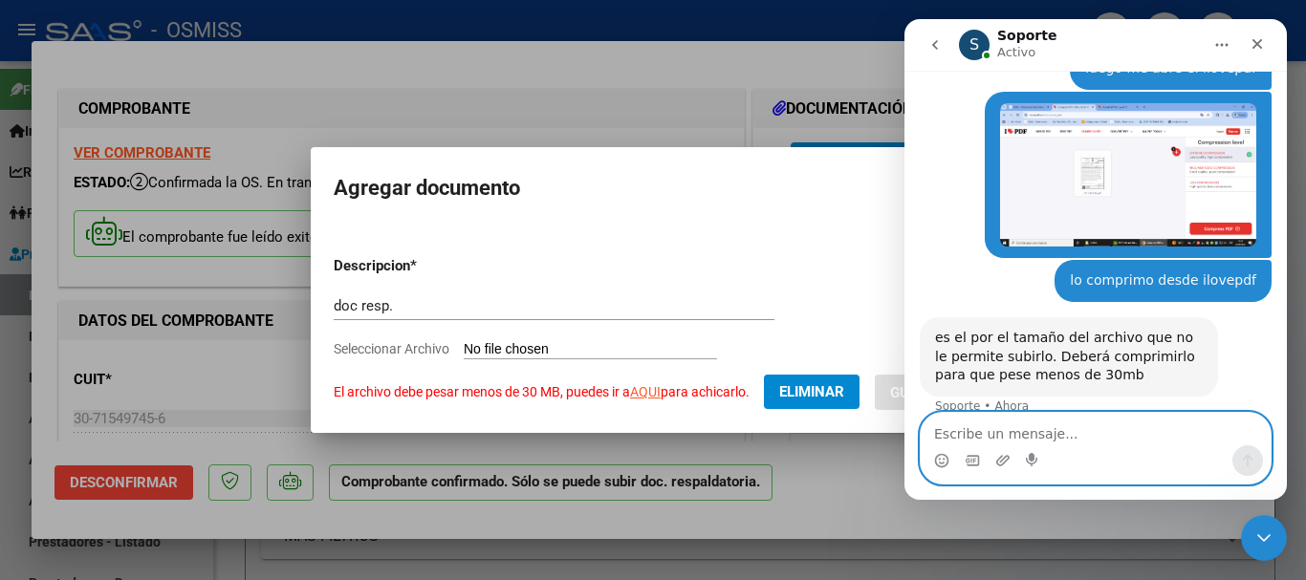
scroll to position [1780, 0]
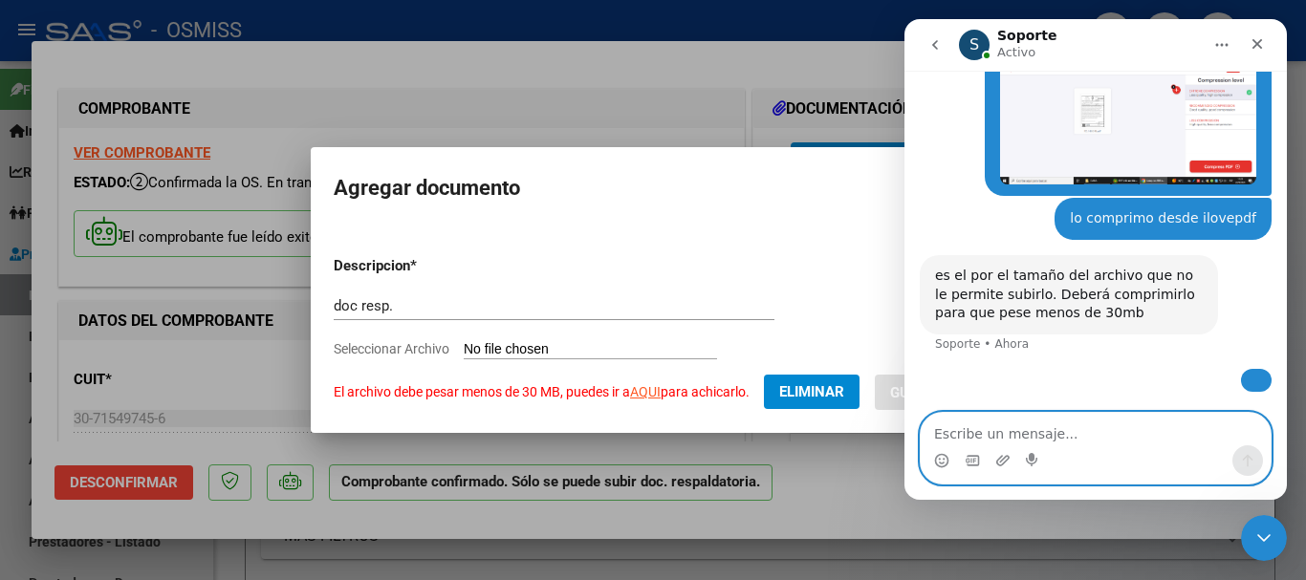
type textarea "d"
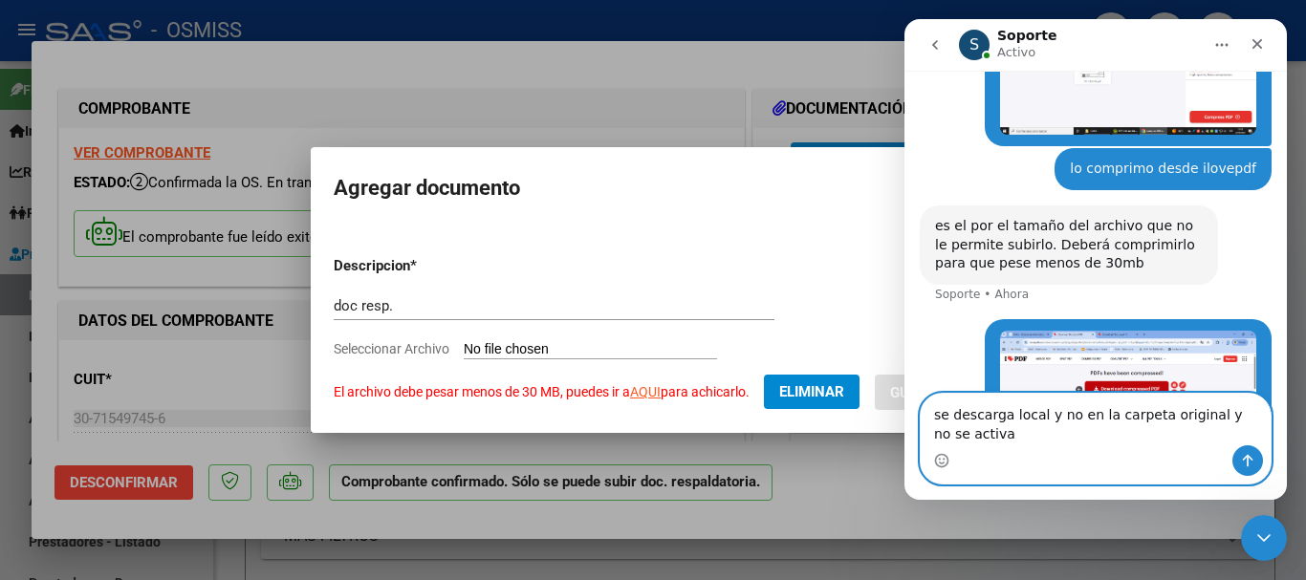
scroll to position [1799, 0]
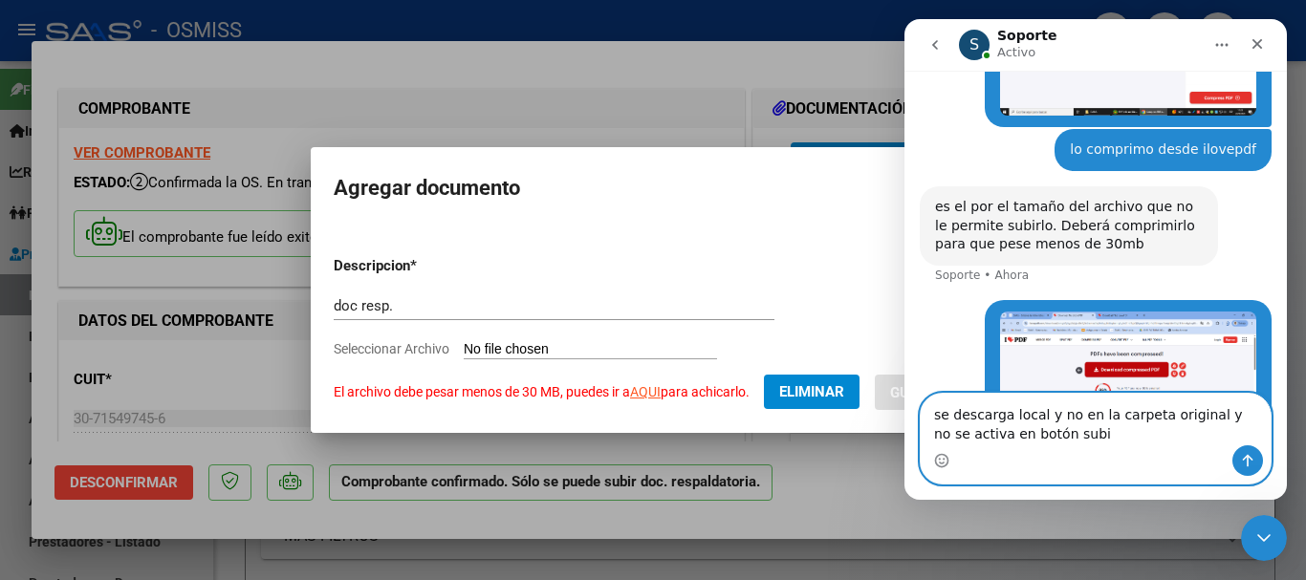
type textarea "se descarga local y no en la carpeta original y no se activa en botón subir"
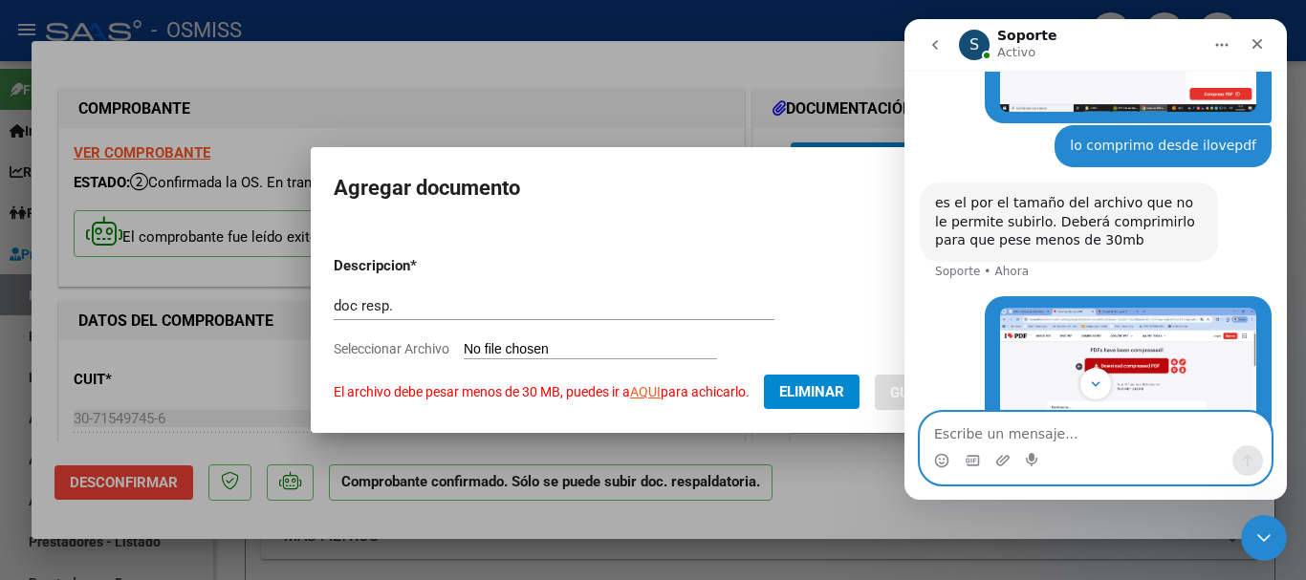
scroll to position [1843, 0]
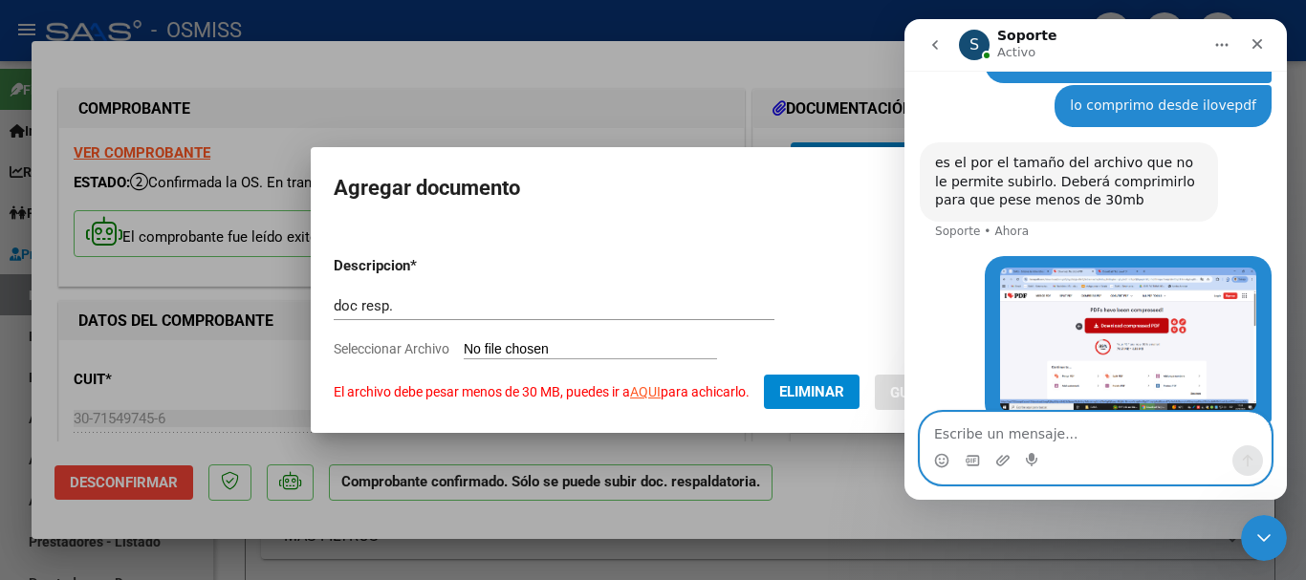
click at [1097, 154] on div "es el por el tamaño del archivo que no le permite subirlo. Deberá comprimirlo p…" at bounding box center [1069, 182] width 268 height 56
click at [1110, 431] on textarea "Escribe un mensaje..." at bounding box center [1096, 429] width 350 height 33
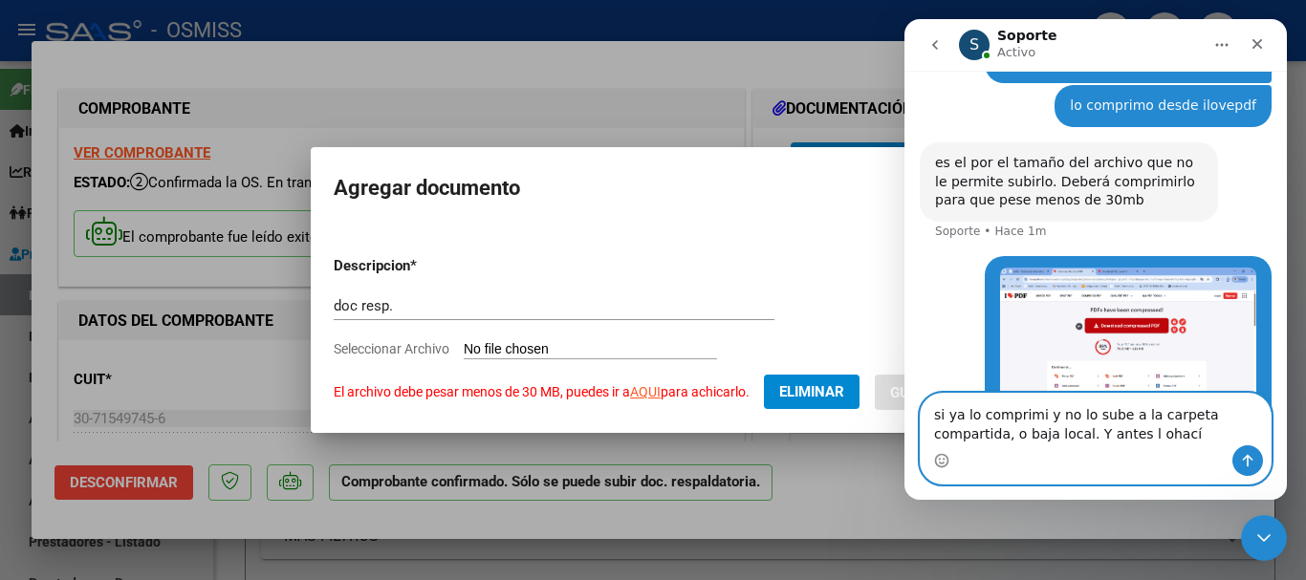
type textarea "si ya lo comprimi y no lo sube a la carpeta compartida, o baja local. Y antes l…"
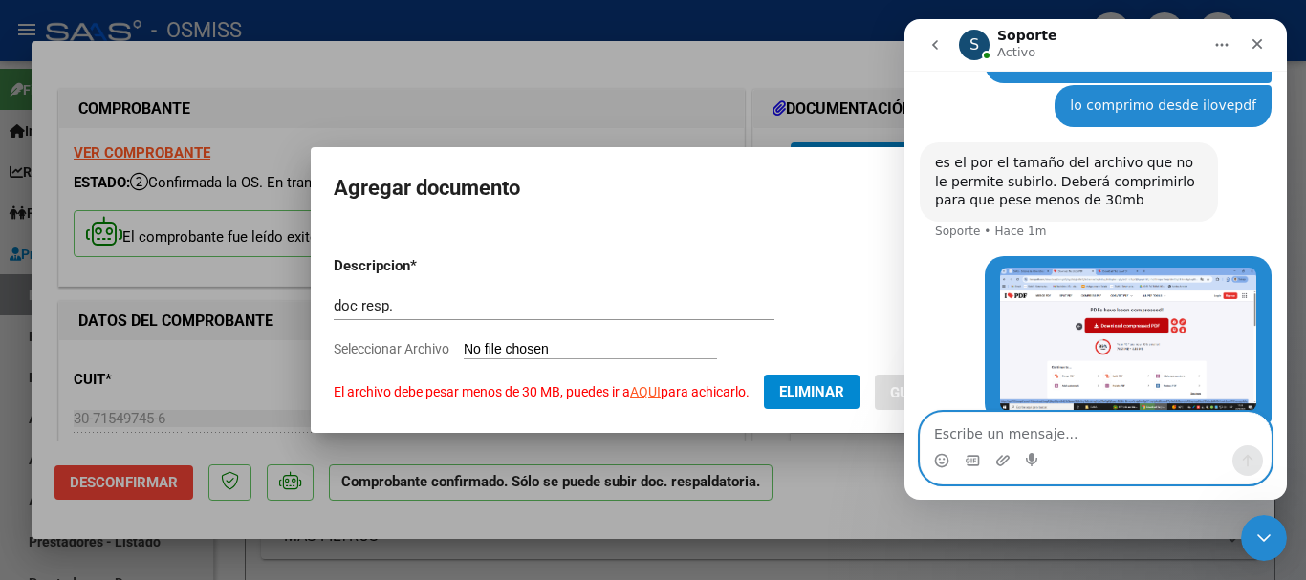
scroll to position [1905, 0]
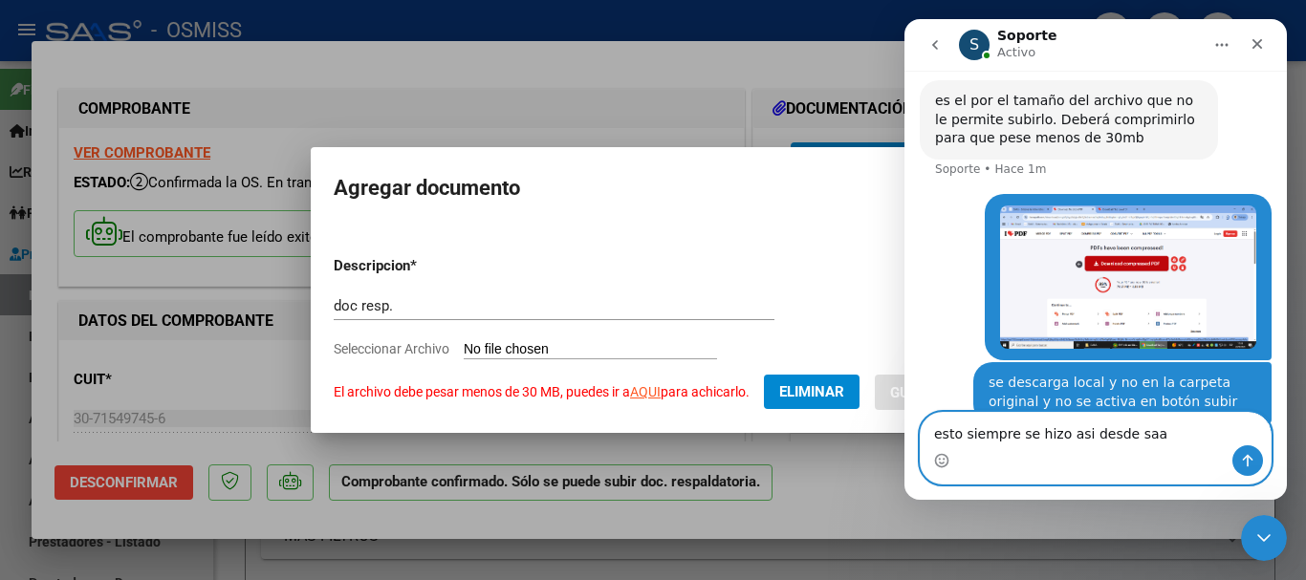
type textarea "esto siempre se hizo asi desde saas"
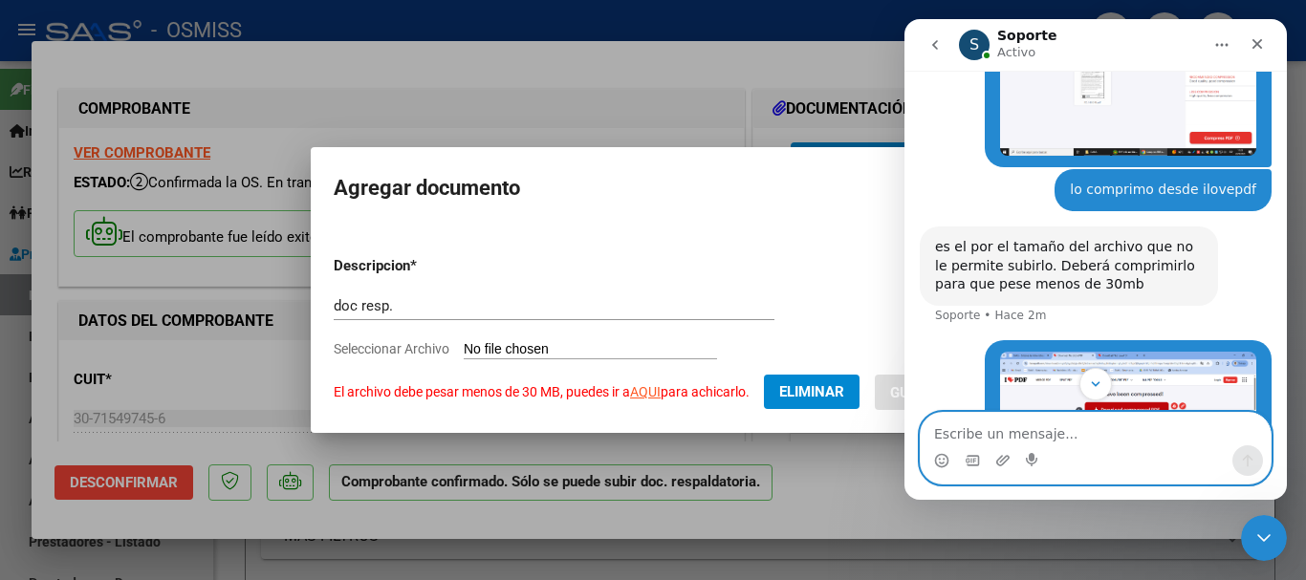
scroll to position [1757, 0]
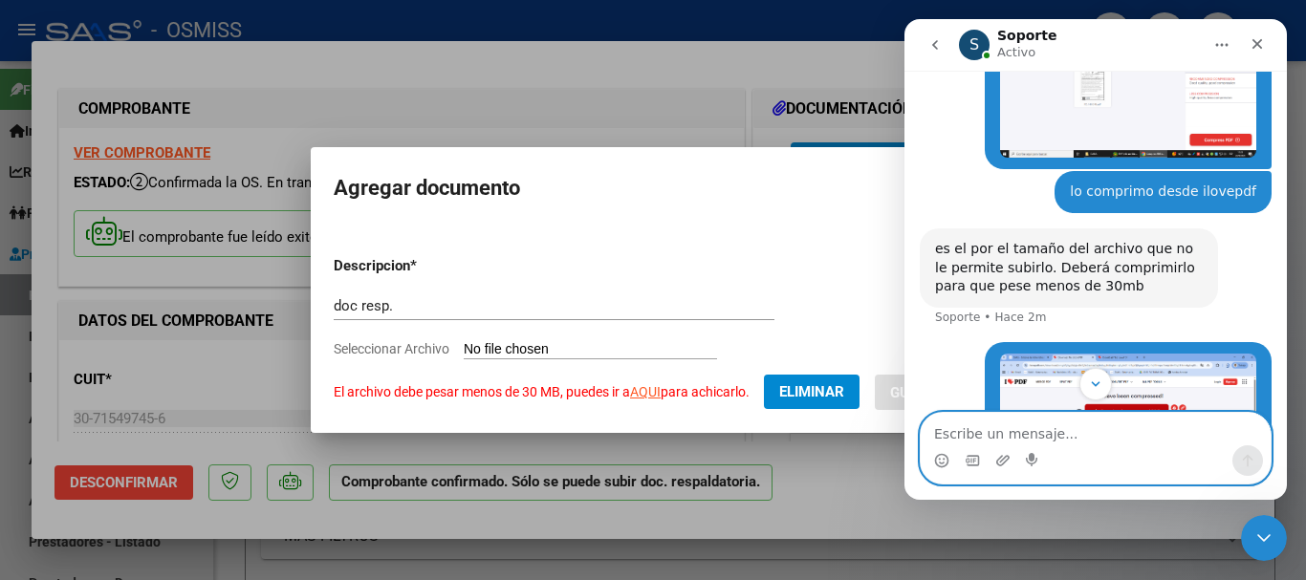
click at [1075, 436] on textarea "Escribe un mensaje..." at bounding box center [1096, 429] width 350 height 33
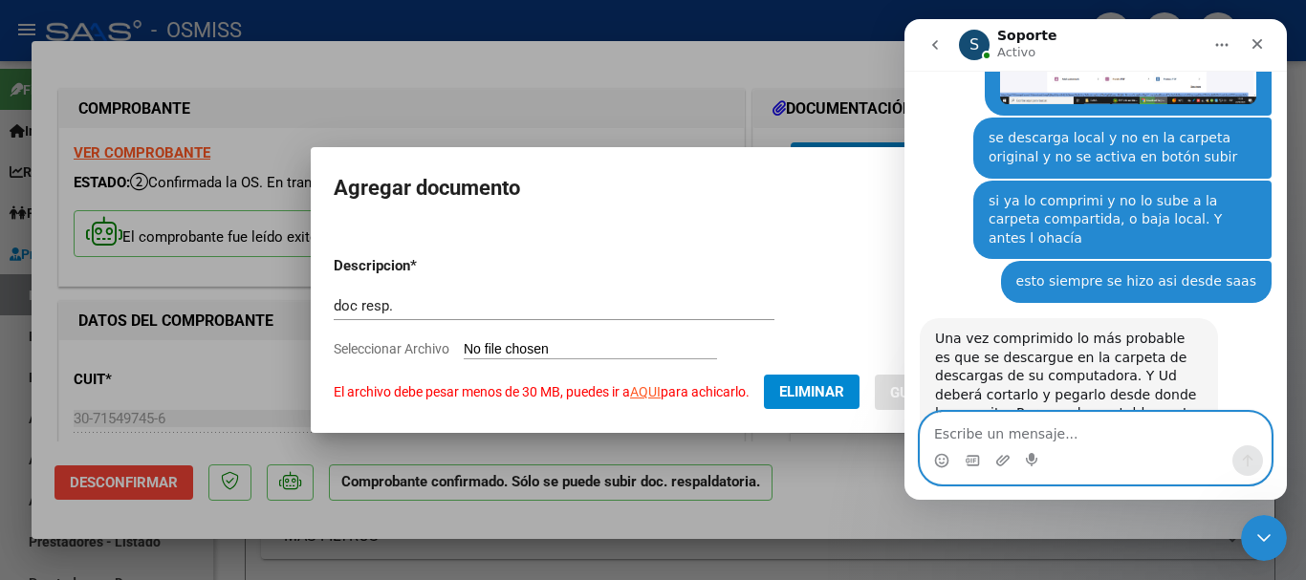
scroll to position [2156, 0]
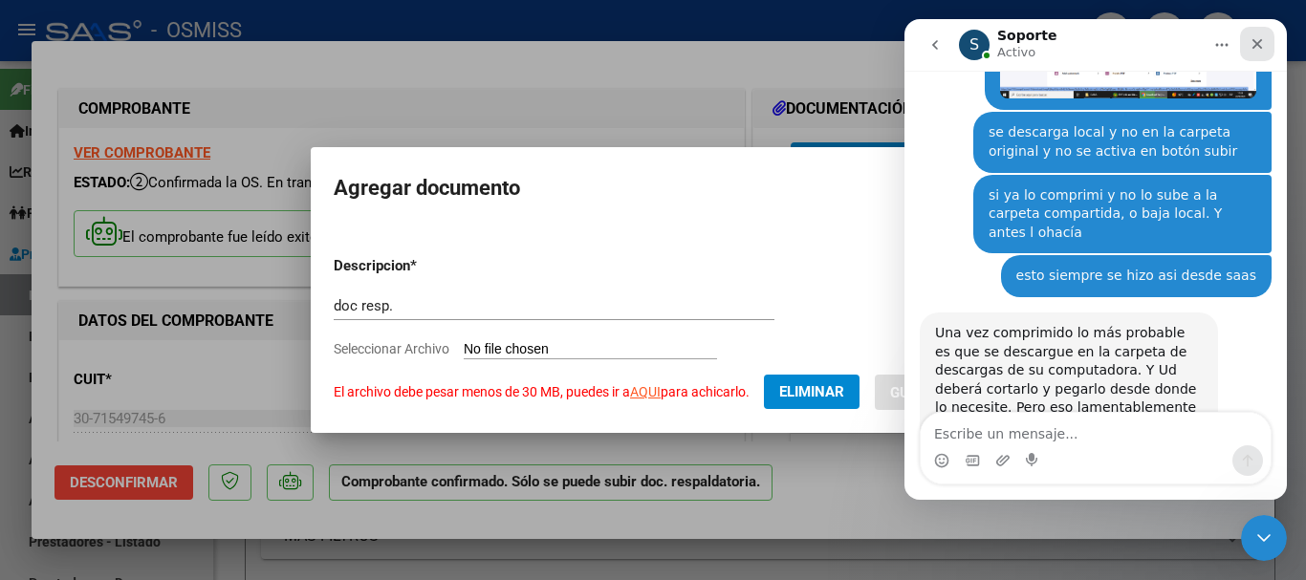
click at [1256, 51] on icon "Cerrar" at bounding box center [1257, 43] width 15 height 15
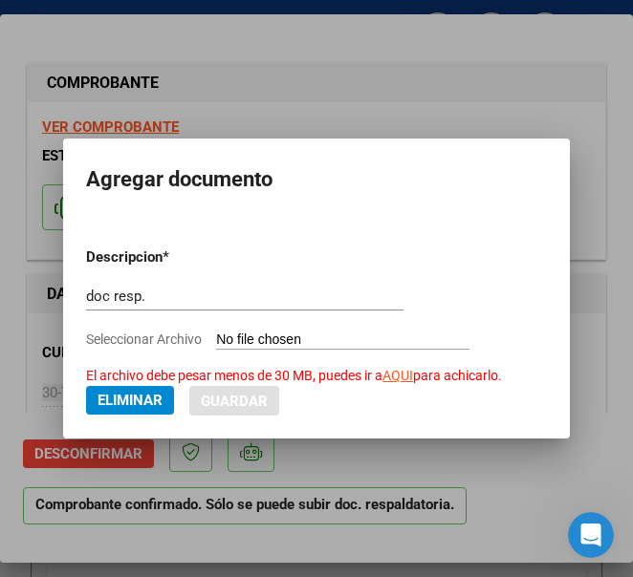
scroll to position [2140, 0]
click at [589, 532] on icon "Abrir Intercom Messenger" at bounding box center [589, 533] width 32 height 32
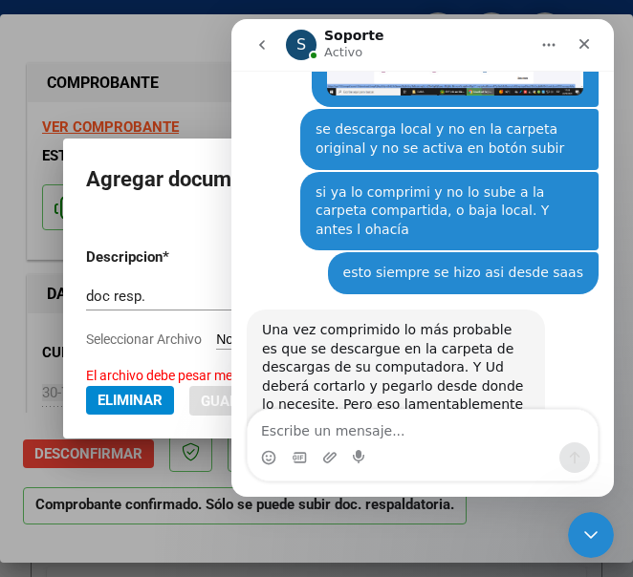
click at [385, 449] on div "Intercom Messenger" at bounding box center [423, 458] width 350 height 31
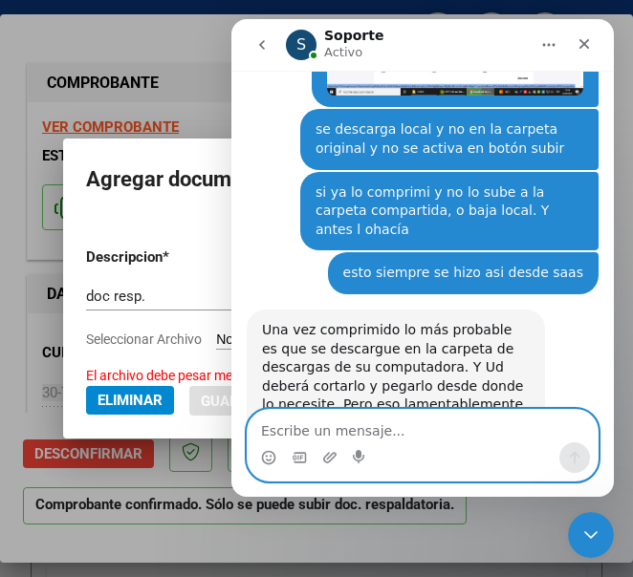
click at [412, 433] on textarea "Escribe un mensaje..." at bounding box center [423, 426] width 350 height 33
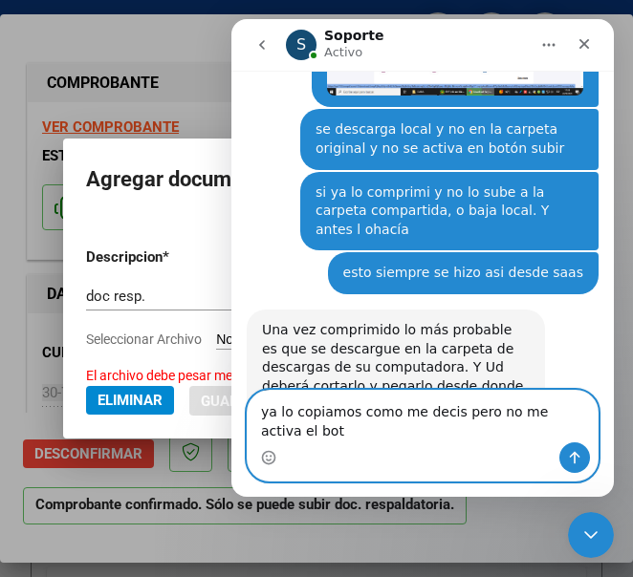
scroll to position [2159, 0]
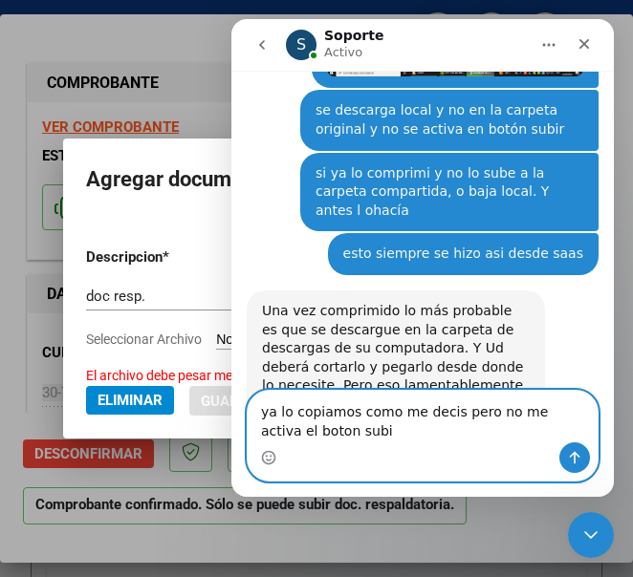
type textarea "ya lo copiamos como me decis pero no me activa el boton subir"
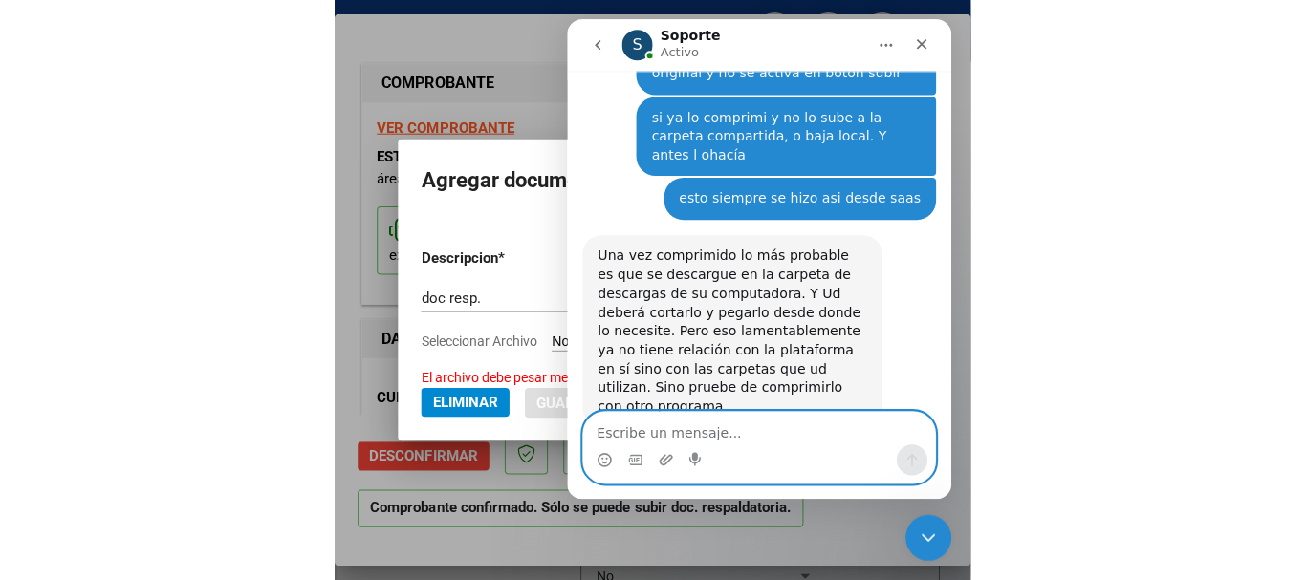
scroll to position [2212, 0]
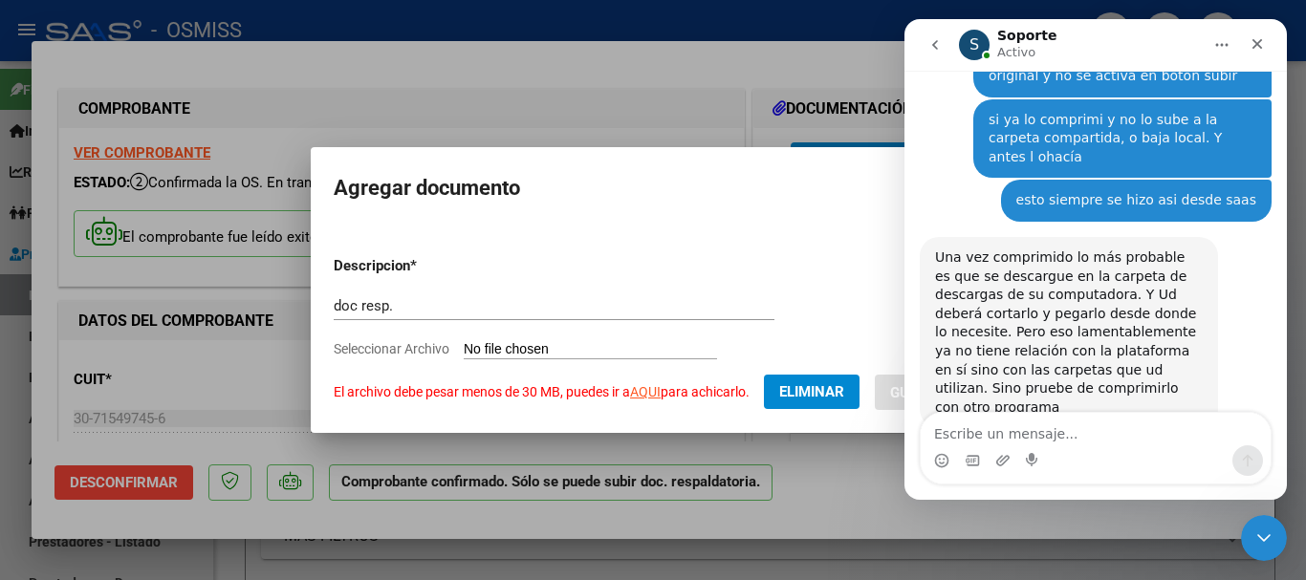
click at [1216, 41] on icon "Inicio" at bounding box center [1221, 44] width 15 height 15
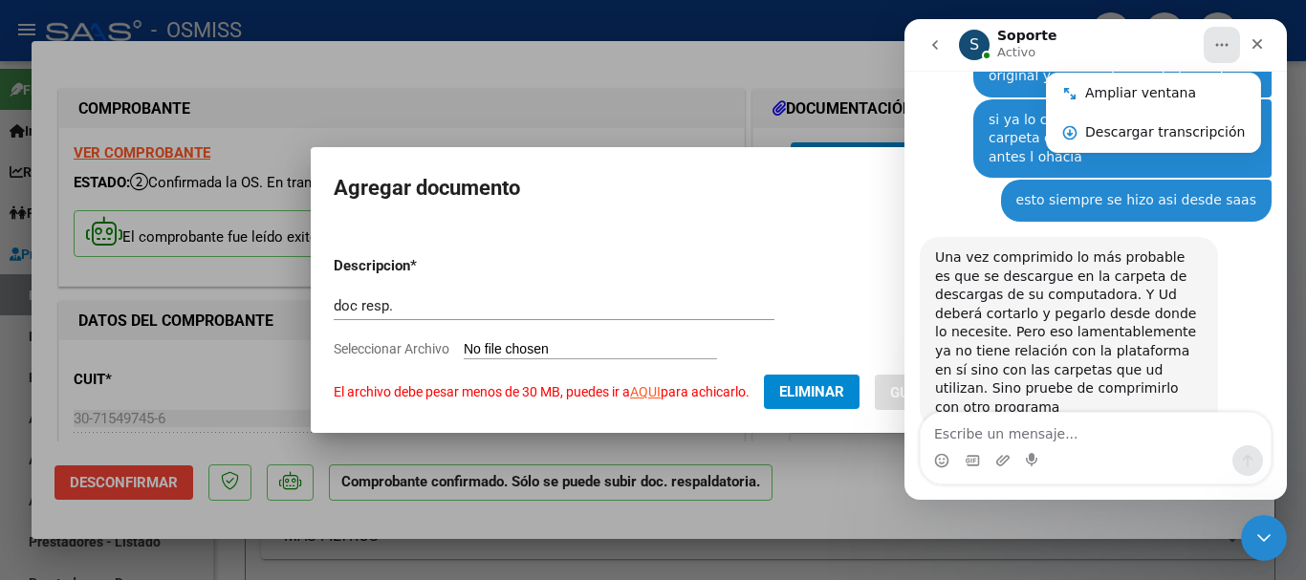
click at [1221, 46] on icon "Inicio" at bounding box center [1222, 45] width 12 height 3
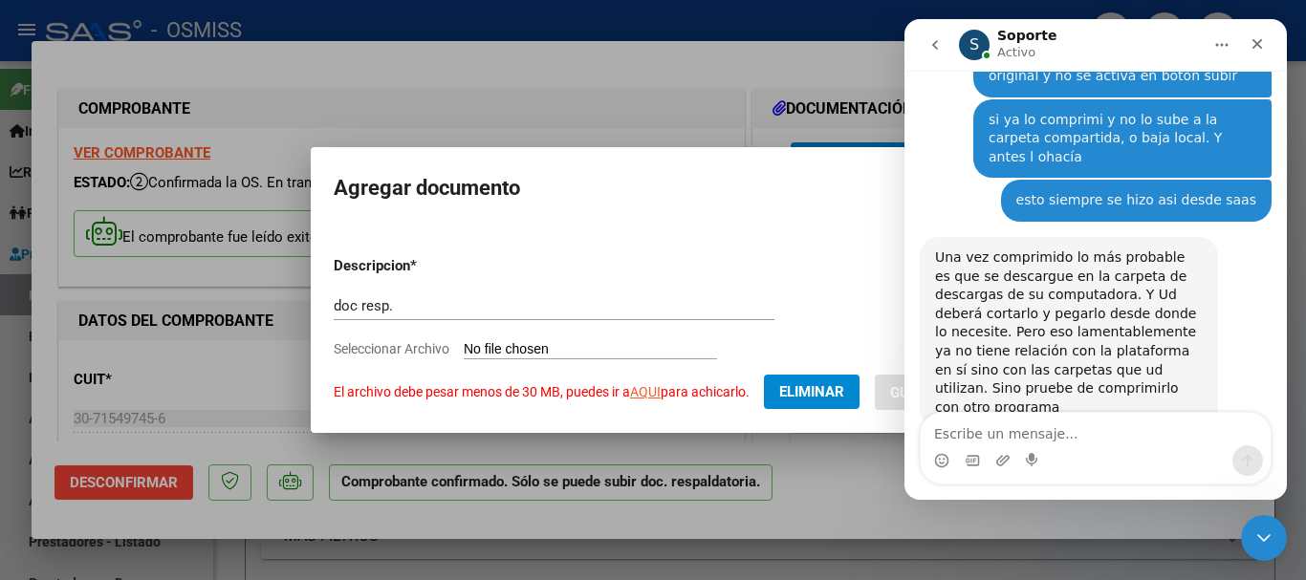
click at [937, 44] on icon "go back" at bounding box center [934, 44] width 15 height 15
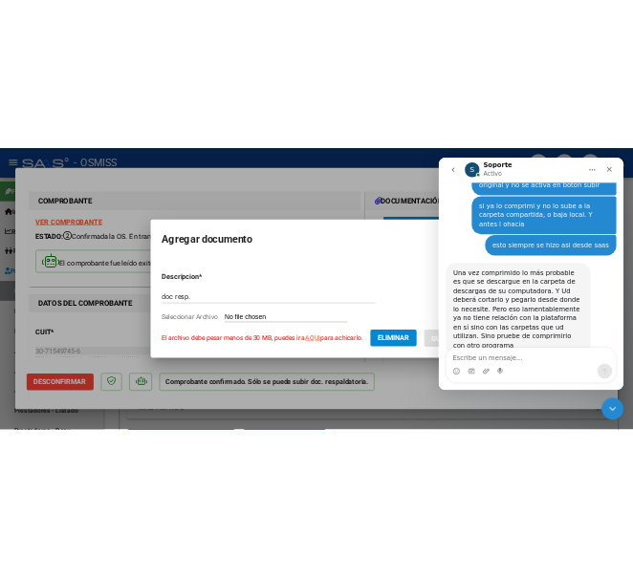
scroll to position [0, 0]
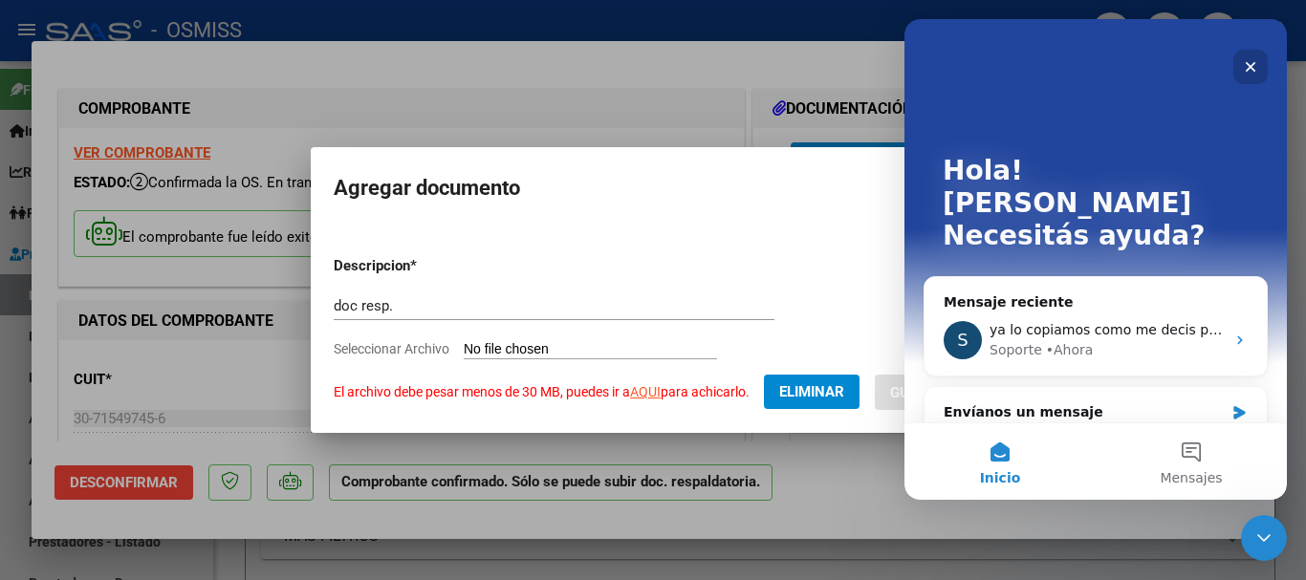
click at [1252, 65] on icon "Cerrar" at bounding box center [1251, 67] width 11 height 11
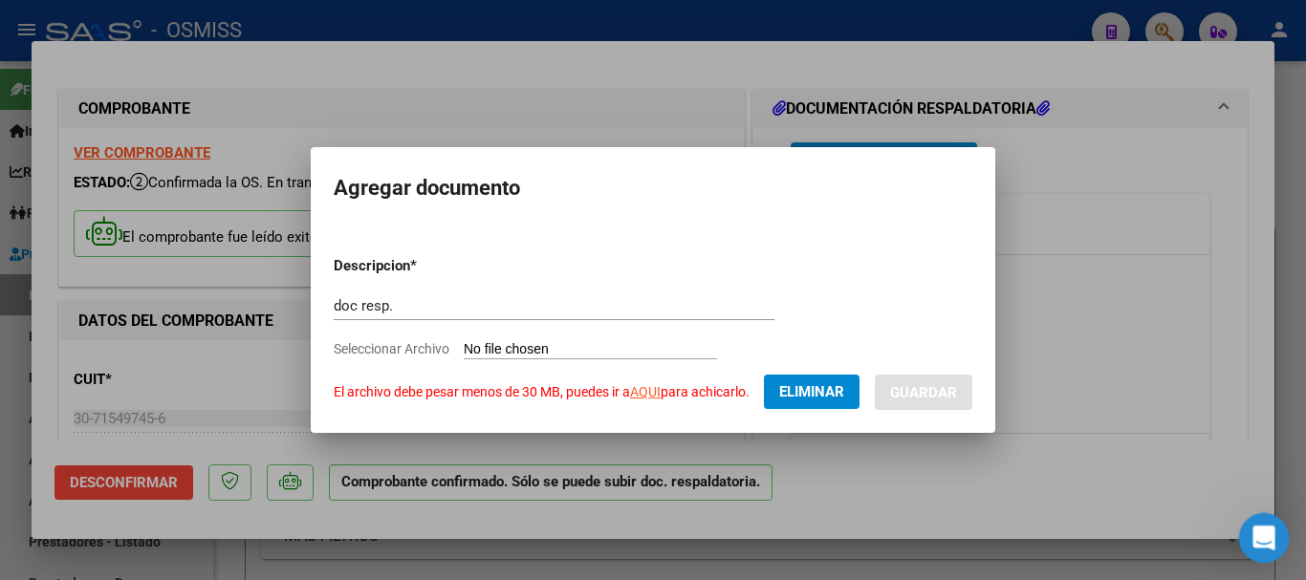
click at [1249, 521] on div "Abrir Intercom Messenger" at bounding box center [1260, 535] width 63 height 63
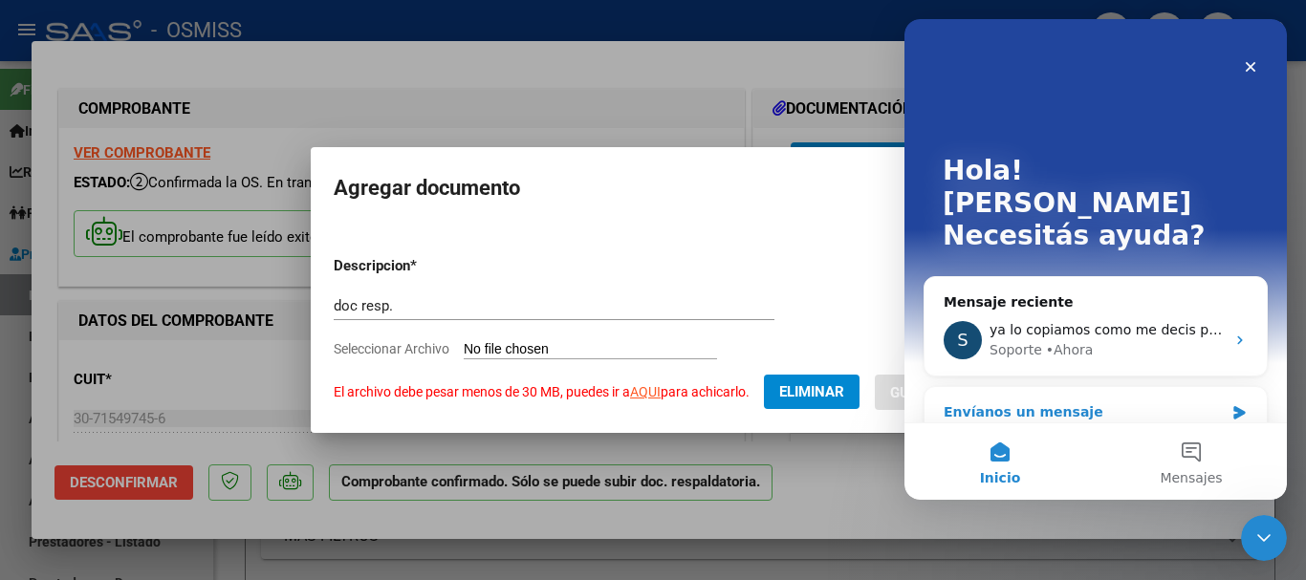
click at [1076, 402] on div "Envíanos un mensaje" at bounding box center [1084, 412] width 280 height 20
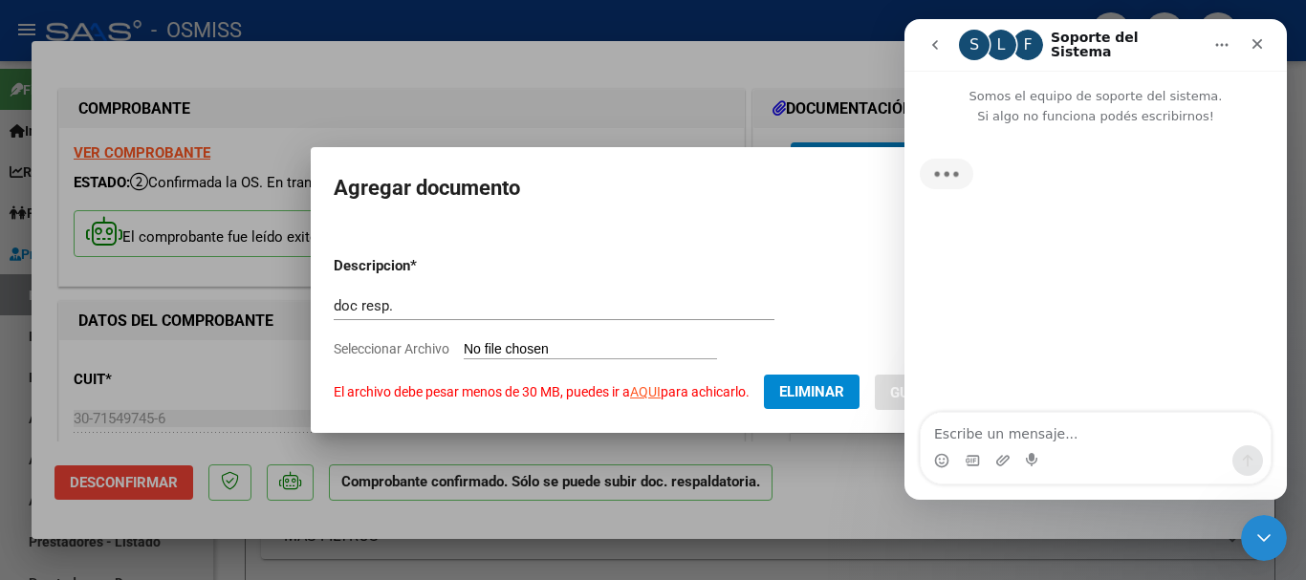
click at [992, 433] on textarea "Escribe un mensaje..." at bounding box center [1096, 429] width 350 height 33
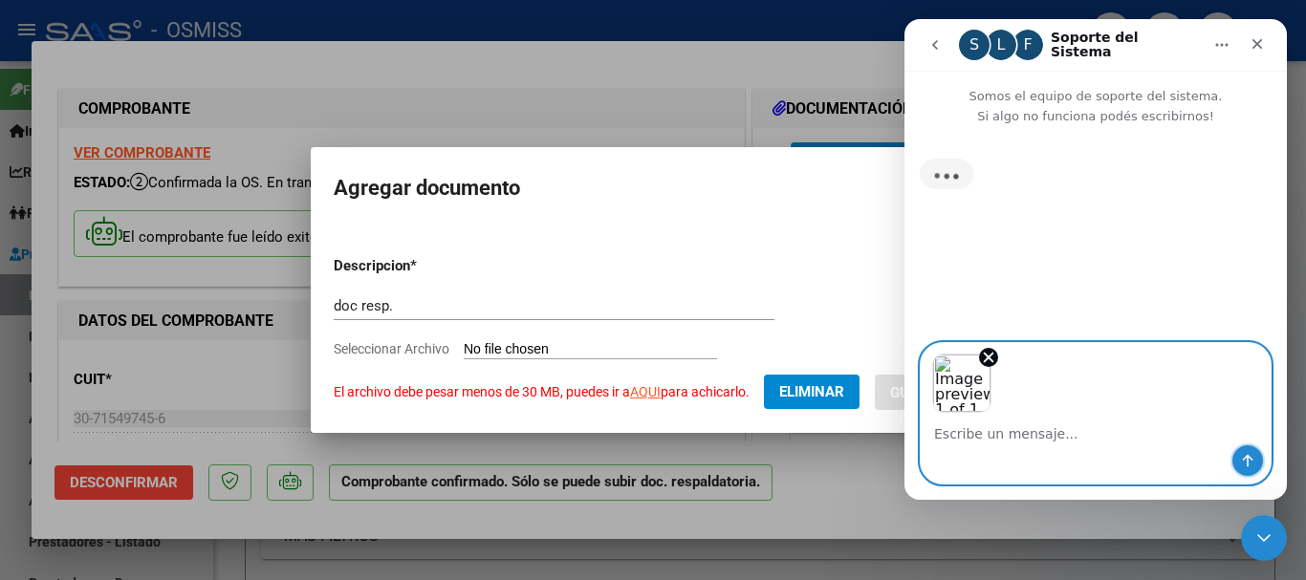
click at [1253, 466] on icon "Enviar un mensaje…" at bounding box center [1247, 460] width 15 height 15
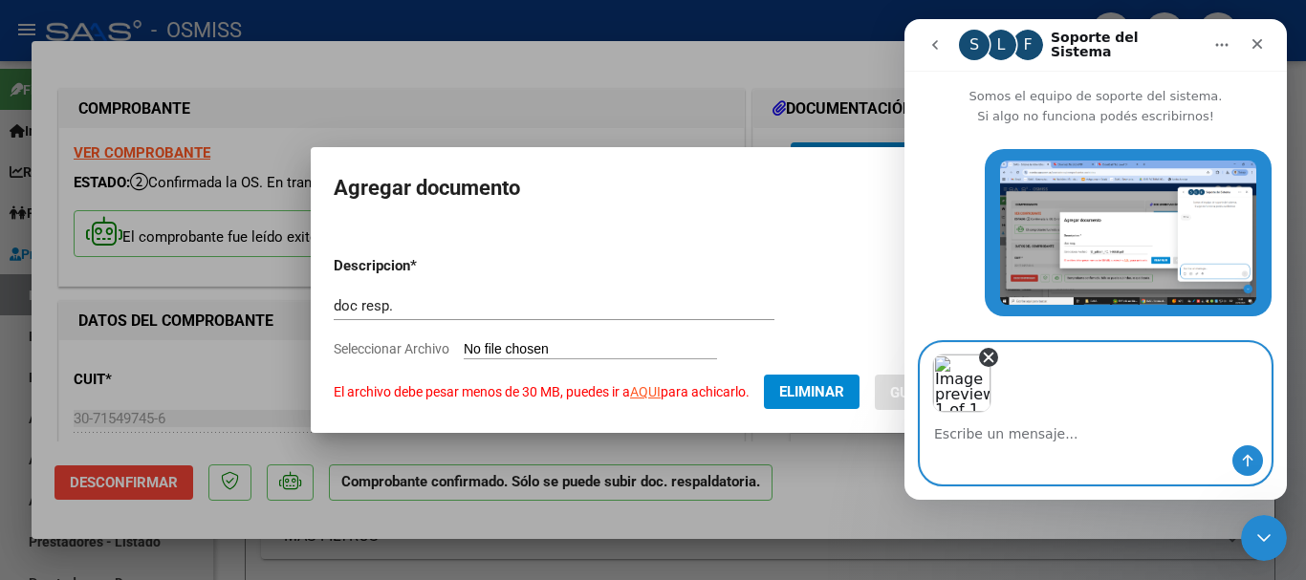
click at [989, 355] on icon "Remove image 1" at bounding box center [988, 357] width 17 height 17
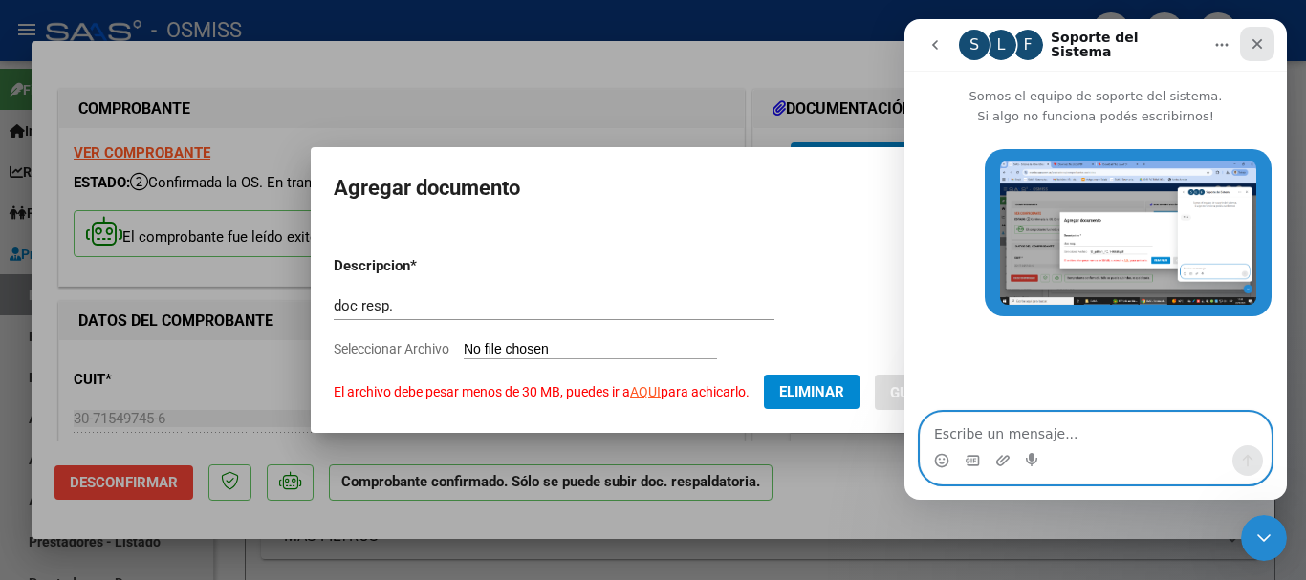
click at [1252, 44] on icon "Cerrar" at bounding box center [1257, 43] width 15 height 15
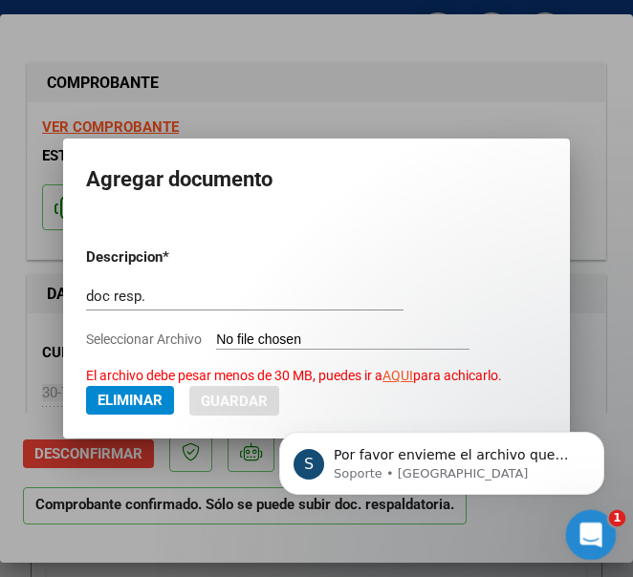
click at [592, 535] on icon "Abrir Intercom Messenger" at bounding box center [589, 533] width 32 height 32
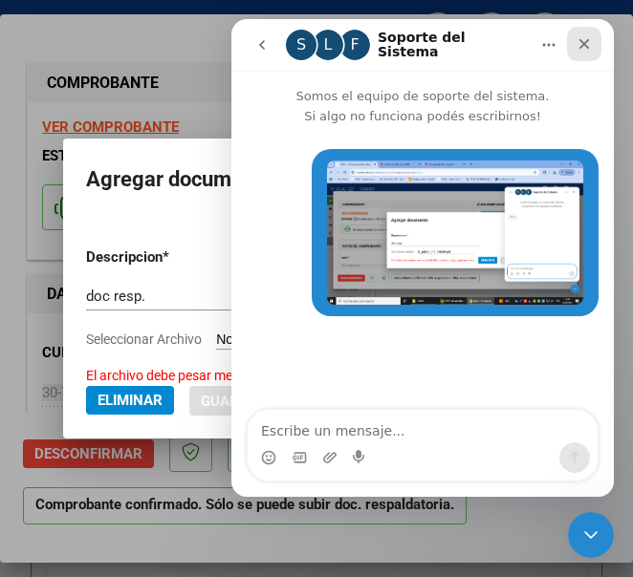
click at [578, 44] on icon "Cerrar" at bounding box center [583, 43] width 15 height 15
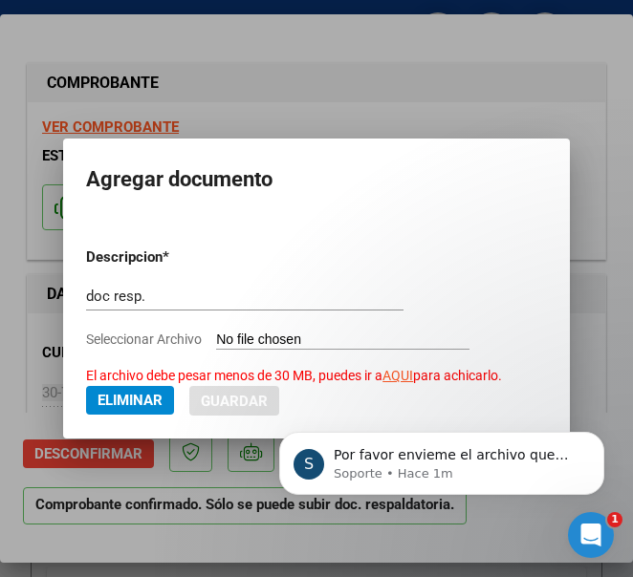
click at [482, 64] on div at bounding box center [316, 288] width 633 height 577
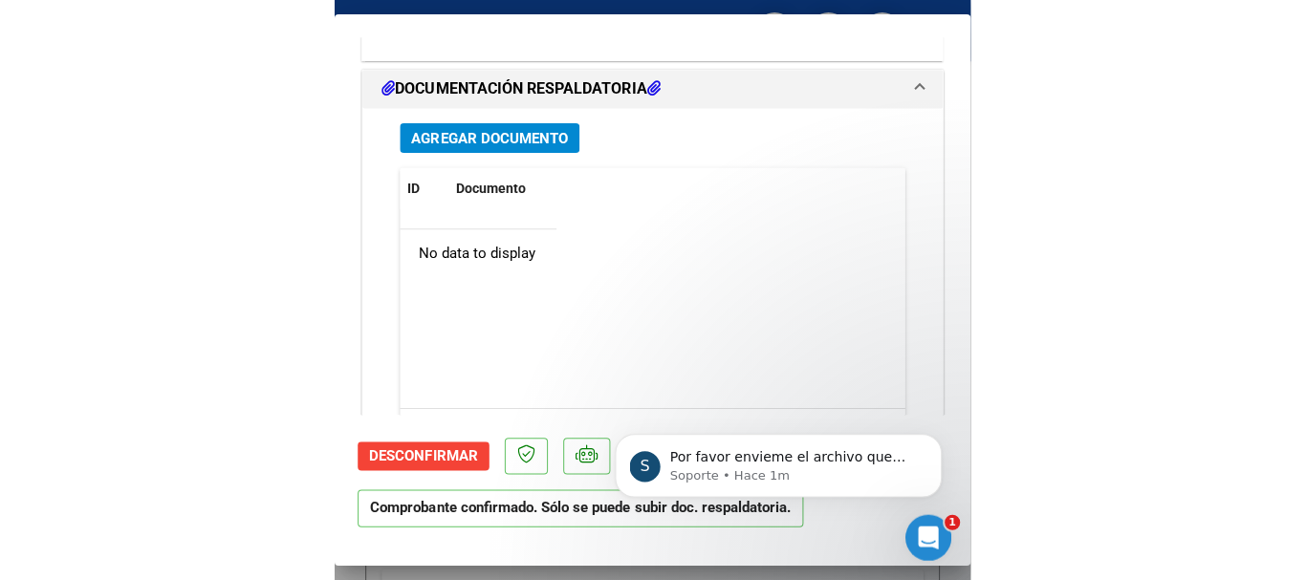
scroll to position [1638, 0]
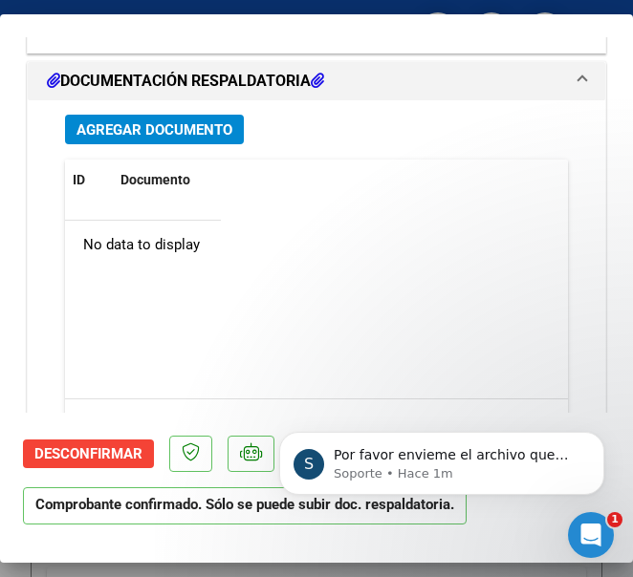
click at [172, 128] on span "Agregar Documento" at bounding box center [154, 129] width 156 height 17
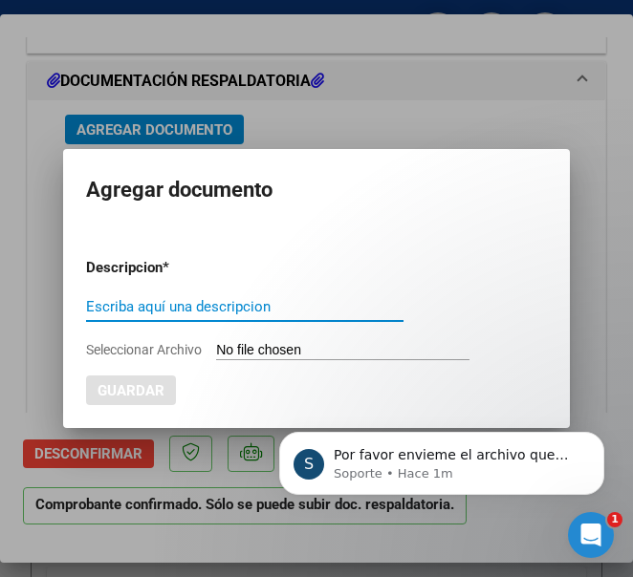
click at [204, 307] on input "Escriba aquí una descripcion" at bounding box center [244, 306] width 317 height 17
type input "1"
click at [260, 347] on input "Seleccionar Archivo" at bounding box center [342, 351] width 253 height 18
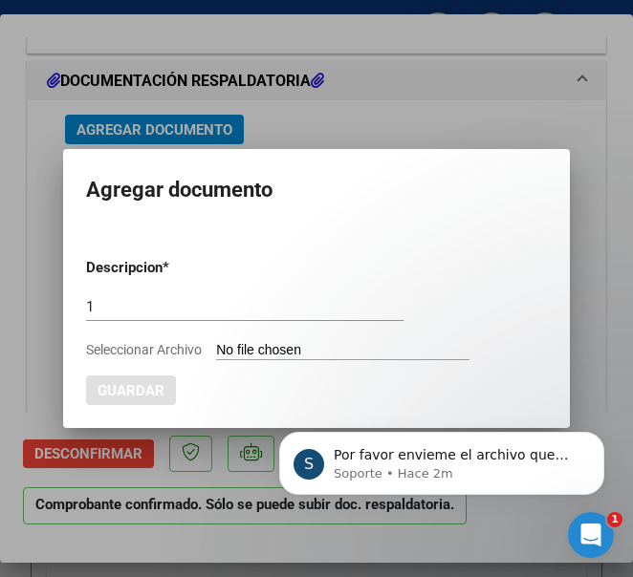
type input "C:\fakepath\12_pdfsam_FC. 1-86046_compressed.pdf"
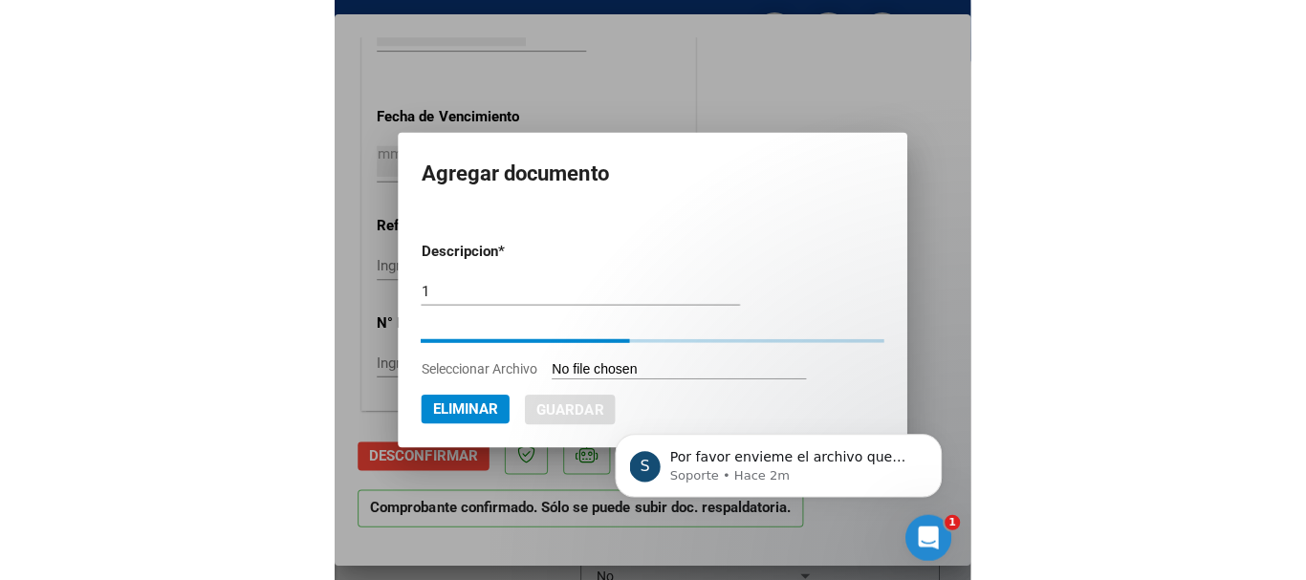
scroll to position [1259, 0]
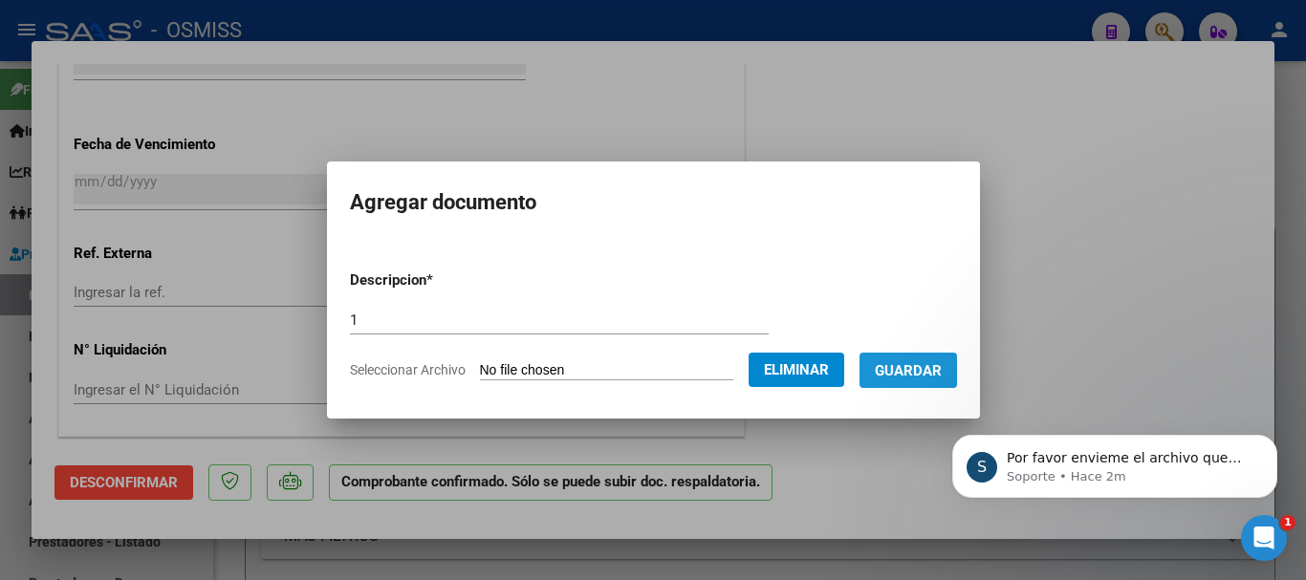
click at [923, 367] on span "Guardar" at bounding box center [908, 370] width 67 height 17
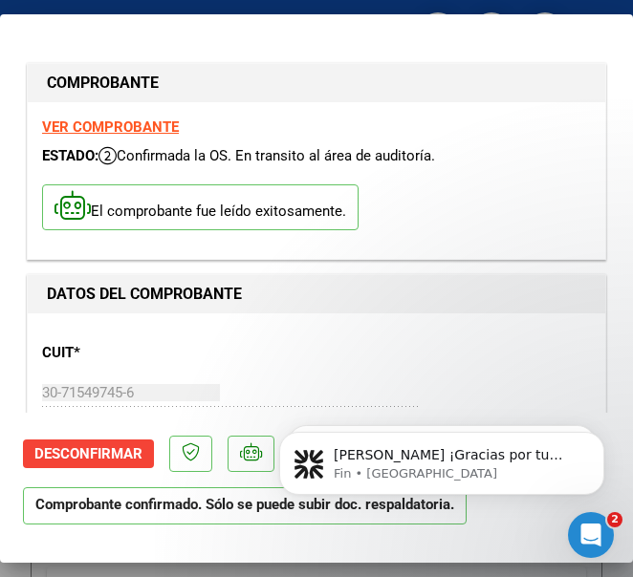
scroll to position [40, 0]
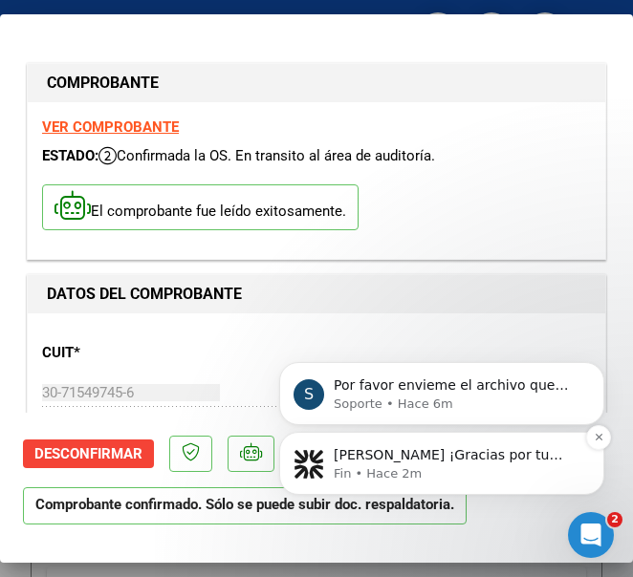
click at [507, 471] on p "Fin • Hace 2m" at bounding box center [457, 474] width 247 height 17
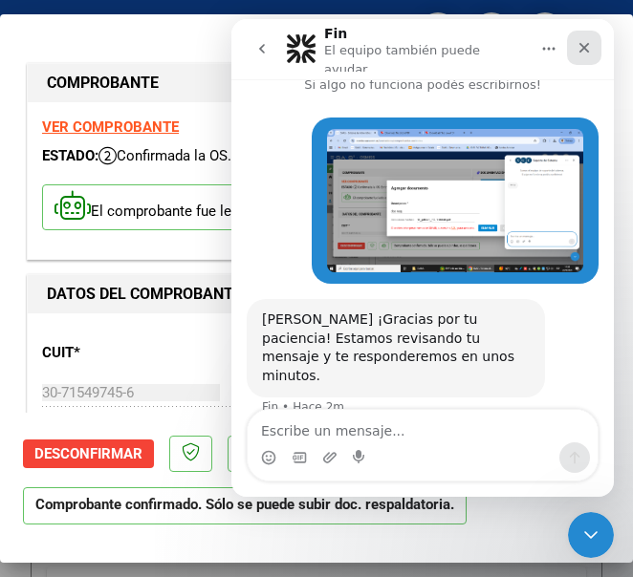
click at [578, 43] on icon "Cerrar" at bounding box center [583, 47] width 15 height 15
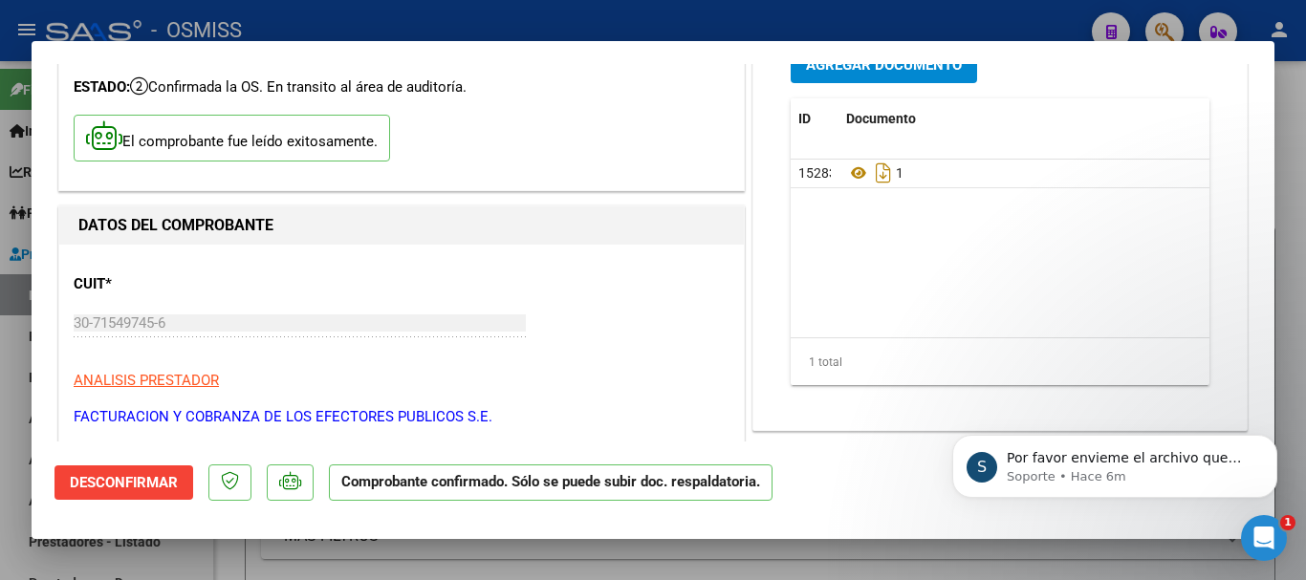
scroll to position [0, 0]
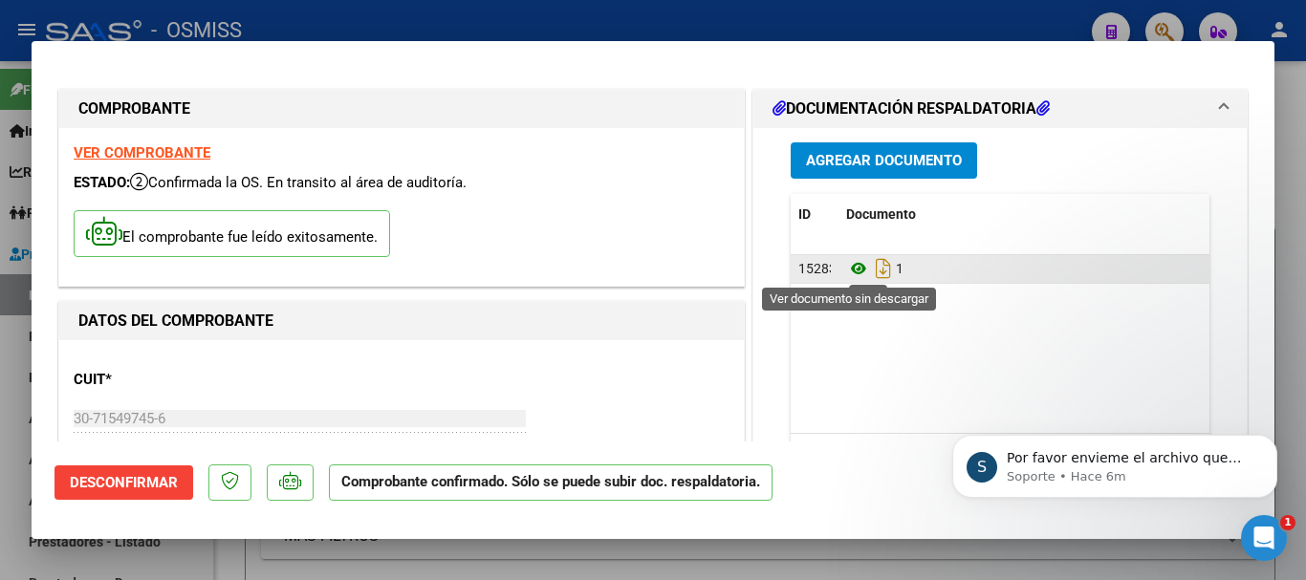
click at [847, 273] on icon at bounding box center [858, 268] width 25 height 23
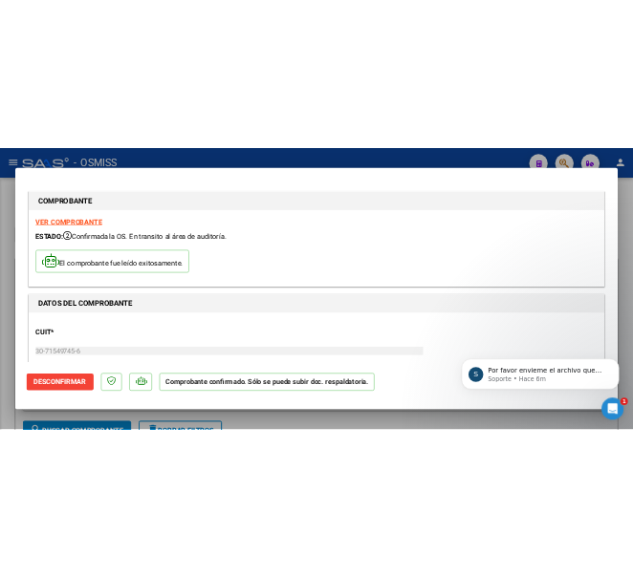
scroll to position [40, 0]
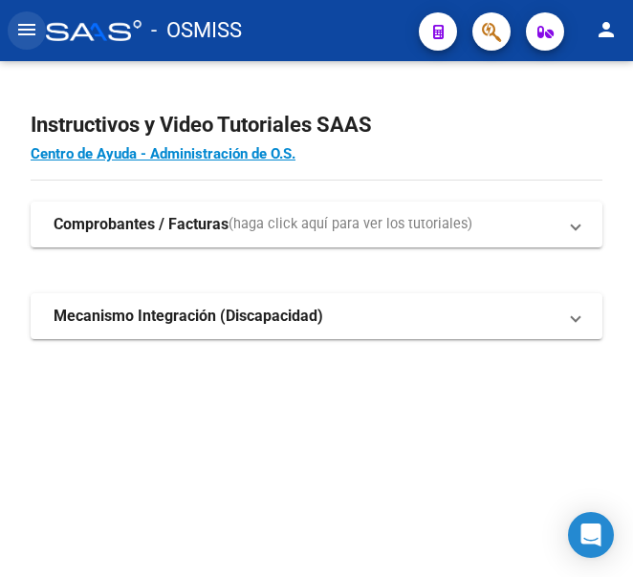
click at [29, 32] on mat-icon "menu" at bounding box center [26, 29] width 23 height 23
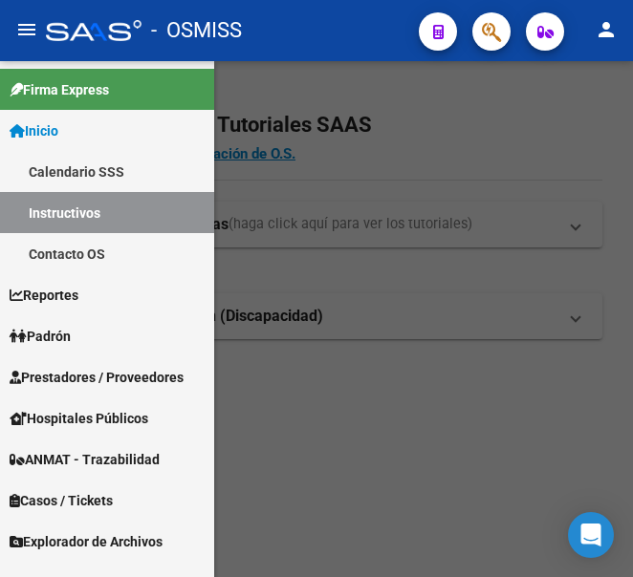
click at [86, 373] on span "Prestadores / Proveedores" at bounding box center [97, 377] width 174 height 21
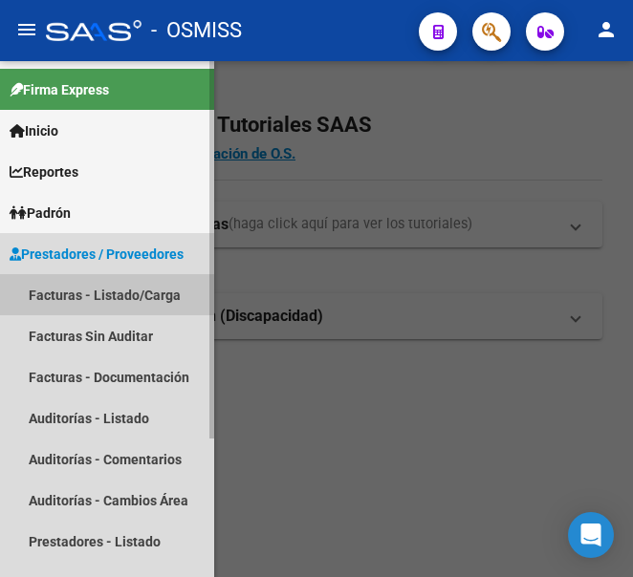
click at [99, 293] on link "Facturas - Listado/Carga" at bounding box center [107, 294] width 214 height 41
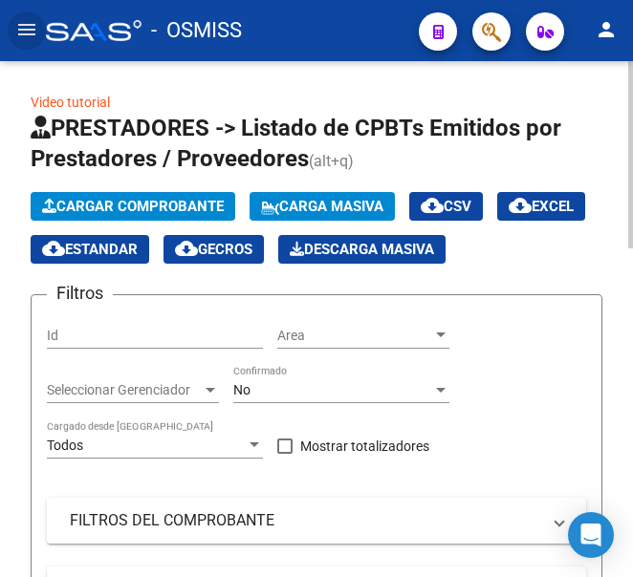
click at [171, 205] on span "Cargar Comprobante" at bounding box center [133, 206] width 182 height 17
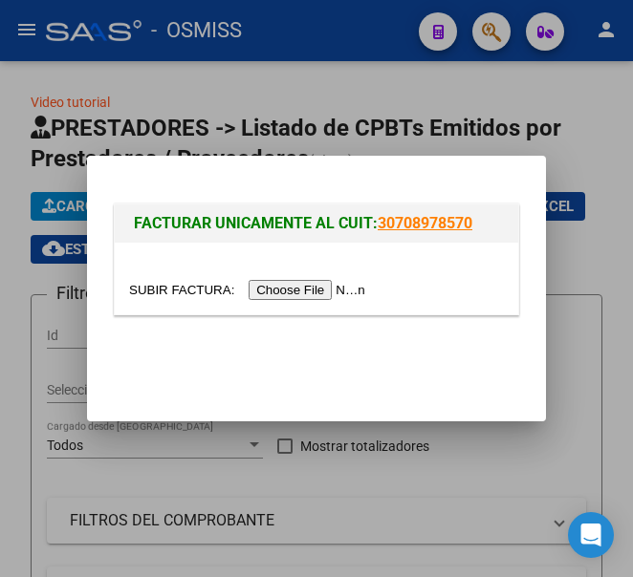
click at [324, 289] on input "file" at bounding box center [250, 290] width 242 height 20
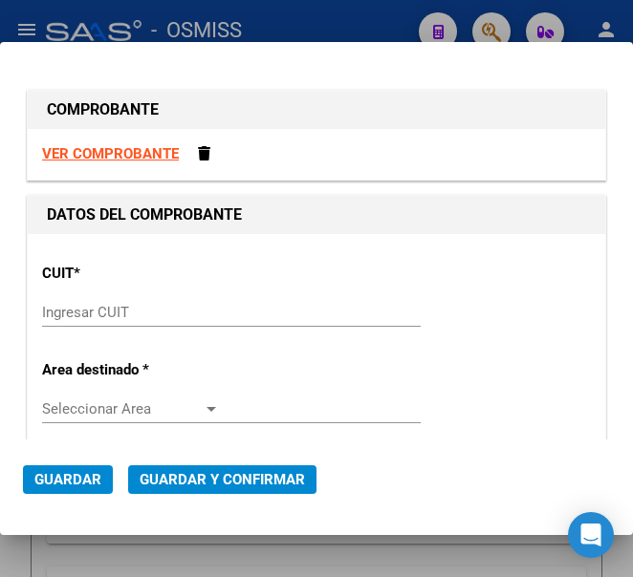
click at [83, 313] on input "Ingresar CUIT" at bounding box center [131, 312] width 178 height 17
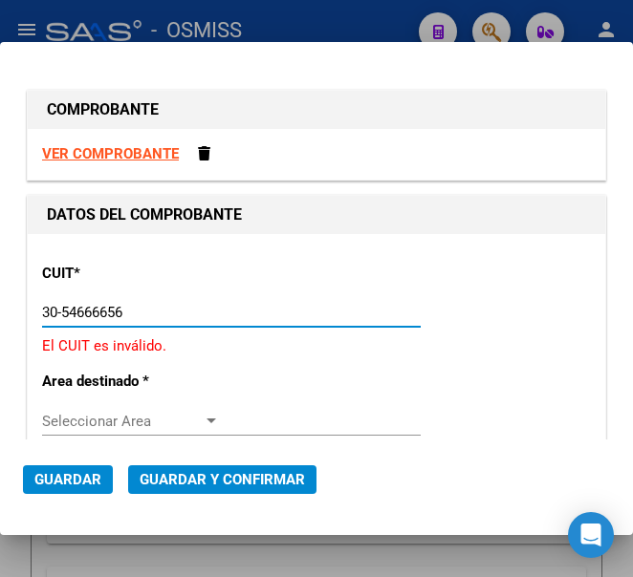
type input "30-54666656-1"
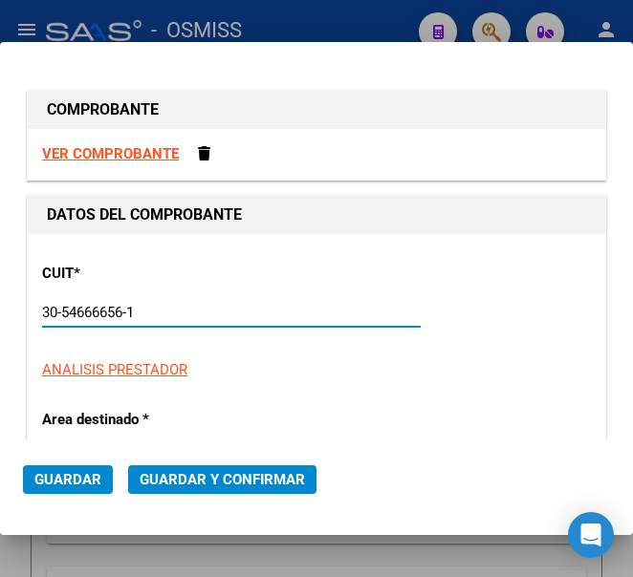
type input "1502"
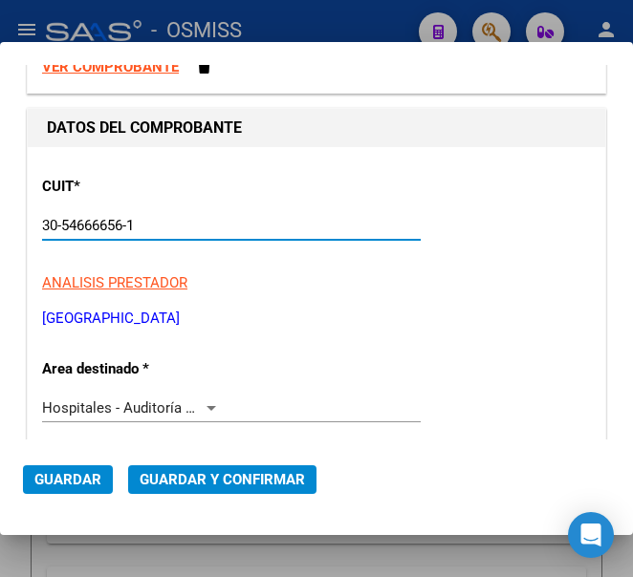
scroll to position [191, 0]
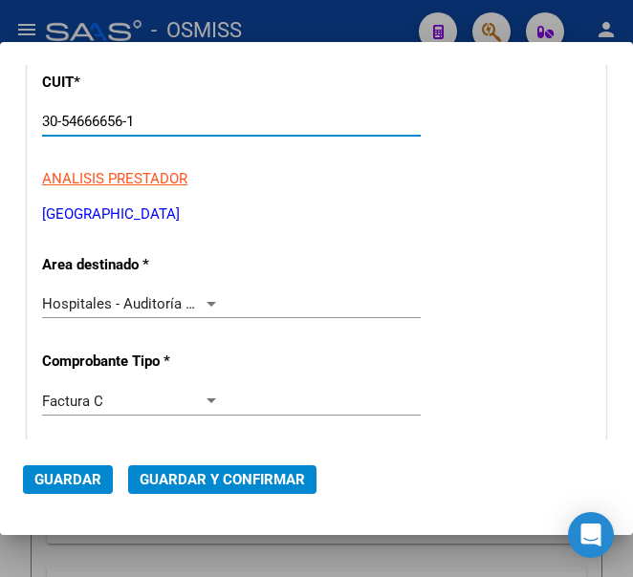
type input "30-54666656-1"
click at [203, 299] on div at bounding box center [211, 303] width 17 height 15
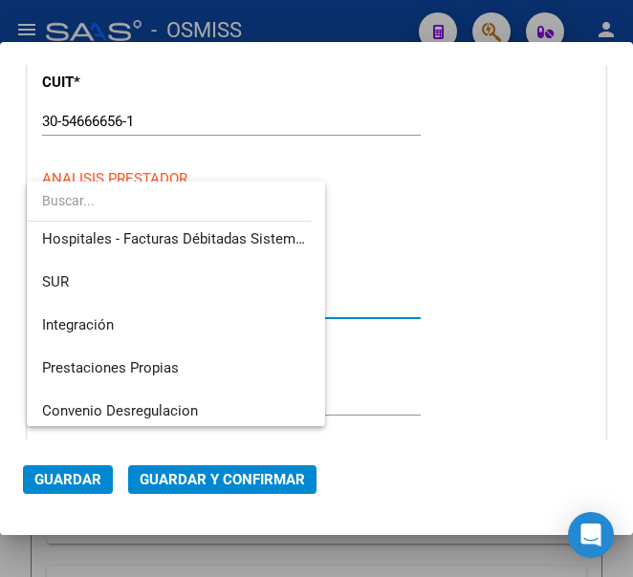
scroll to position [0, 0]
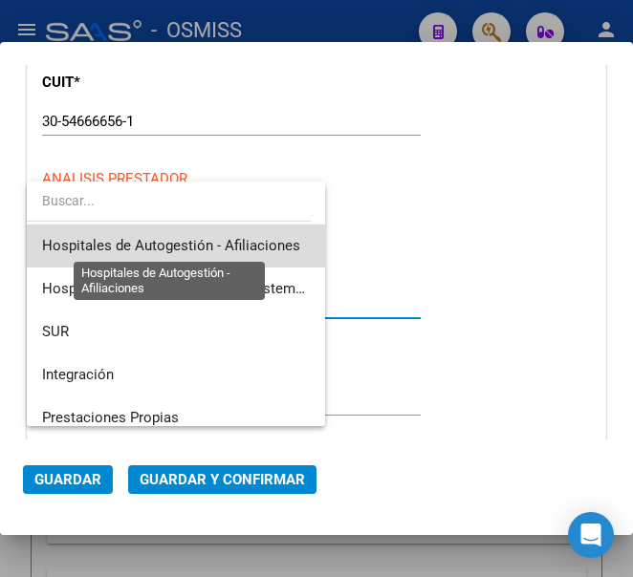
click at [243, 239] on span "Hospitales de Autogestión - Afiliaciones" at bounding box center [171, 245] width 258 height 17
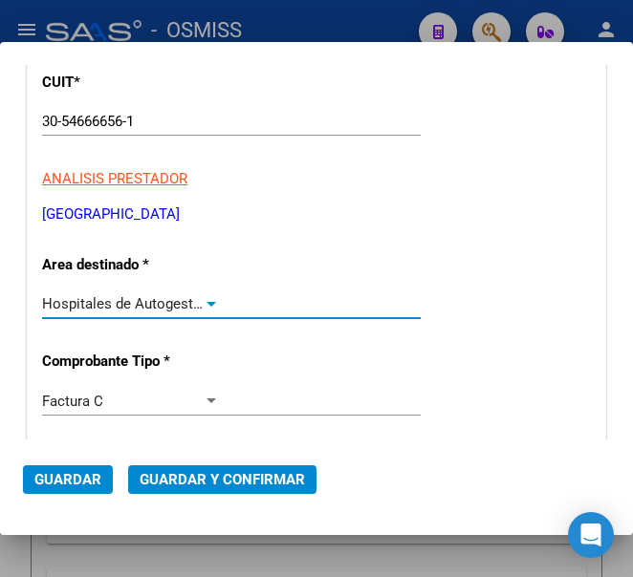
click at [206, 300] on div at bounding box center [211, 303] width 17 height 15
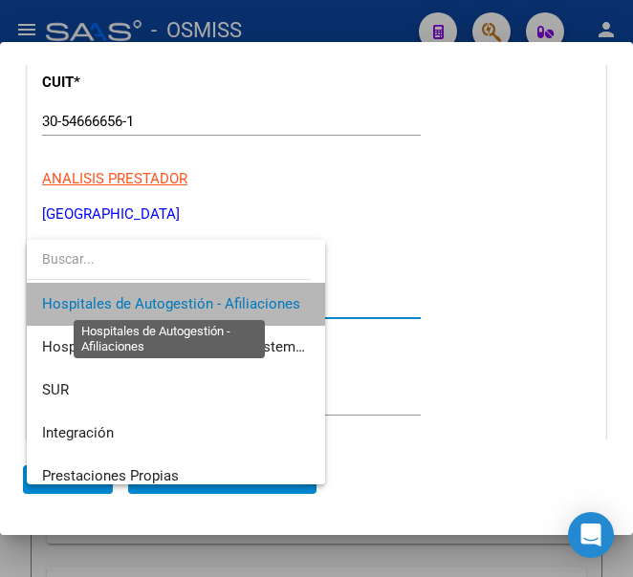
click at [206, 300] on span "Hospitales de Autogestión - Afiliaciones" at bounding box center [171, 303] width 258 height 17
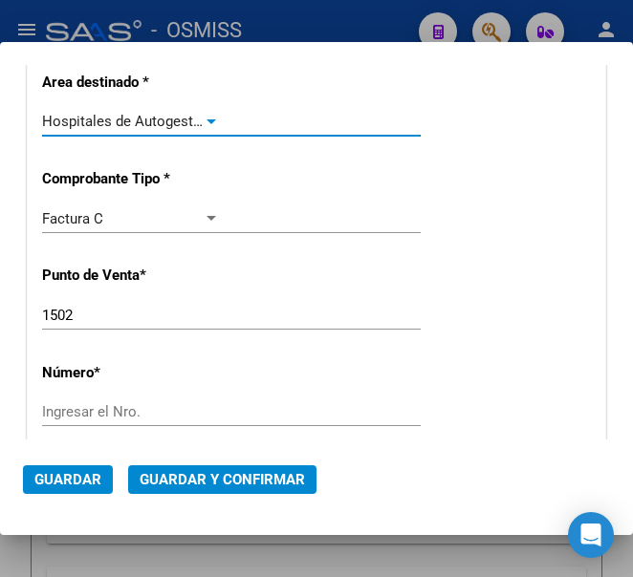
scroll to position [478, 0]
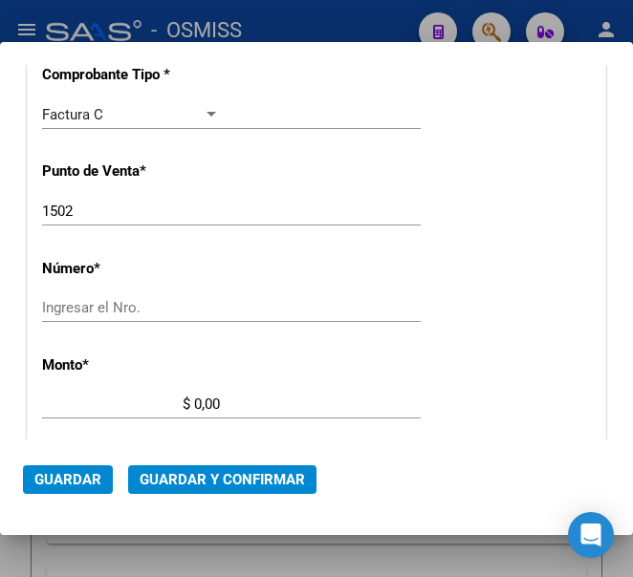
click at [104, 302] on input "Ingresar el Nro." at bounding box center [131, 307] width 178 height 17
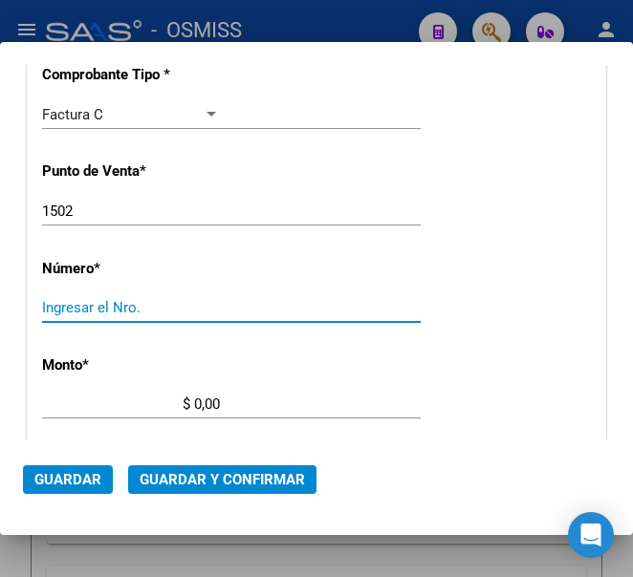
click at [61, 301] on input "Ingresar el Nro." at bounding box center [131, 307] width 178 height 17
type input "39617"
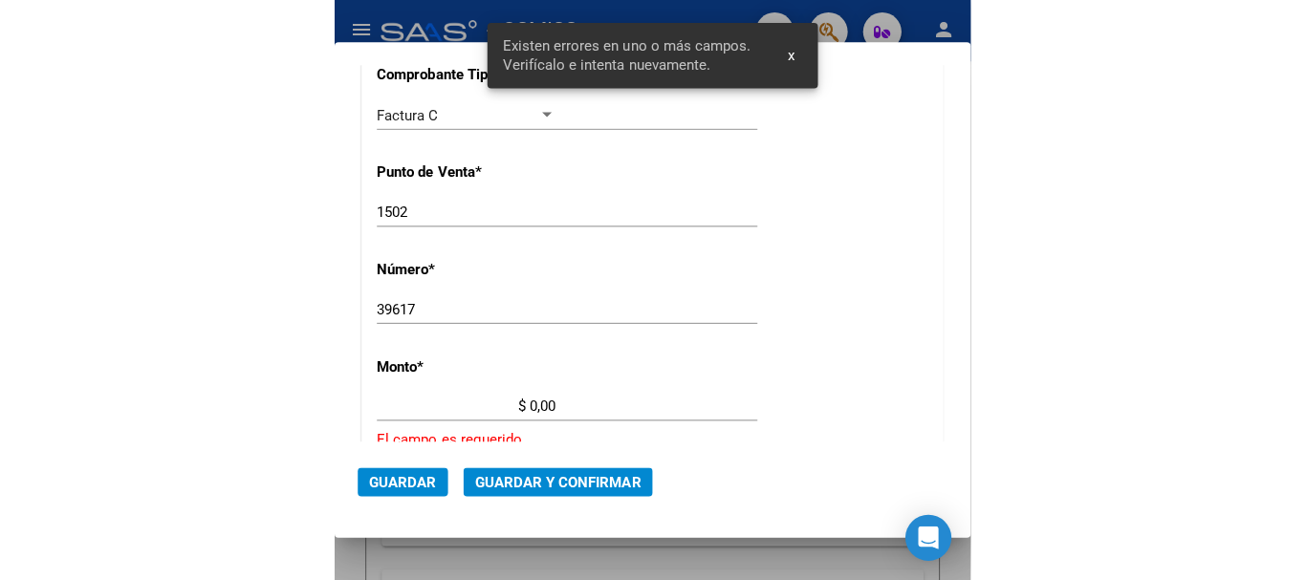
scroll to position [621, 0]
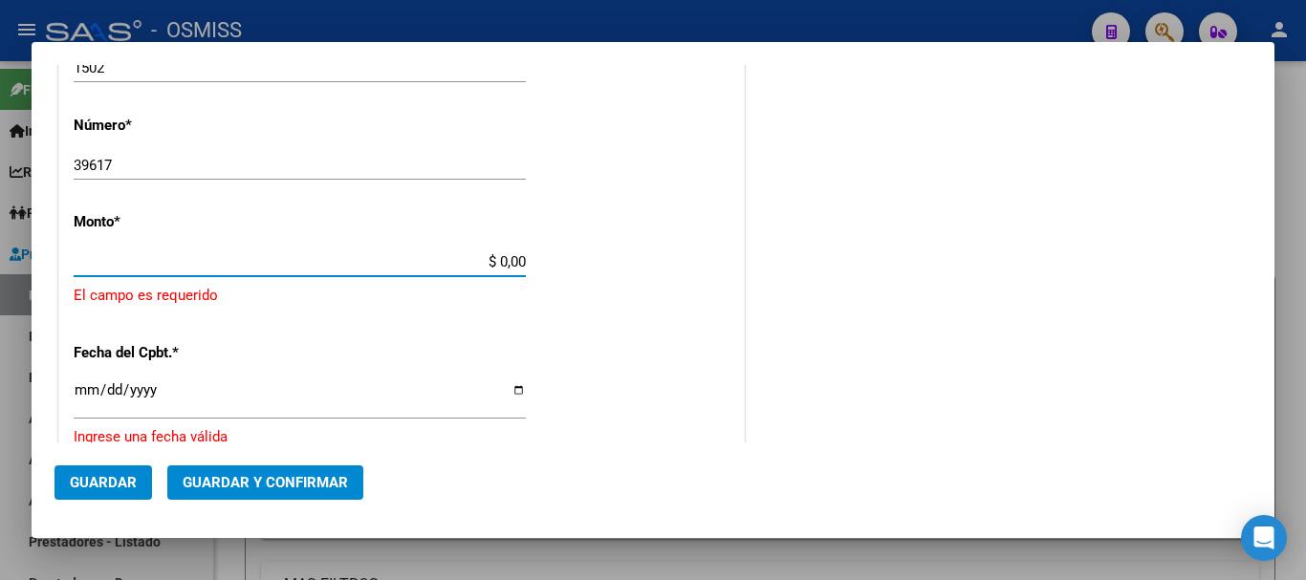
click at [175, 263] on input "$ 0,00" at bounding box center [300, 261] width 452 height 17
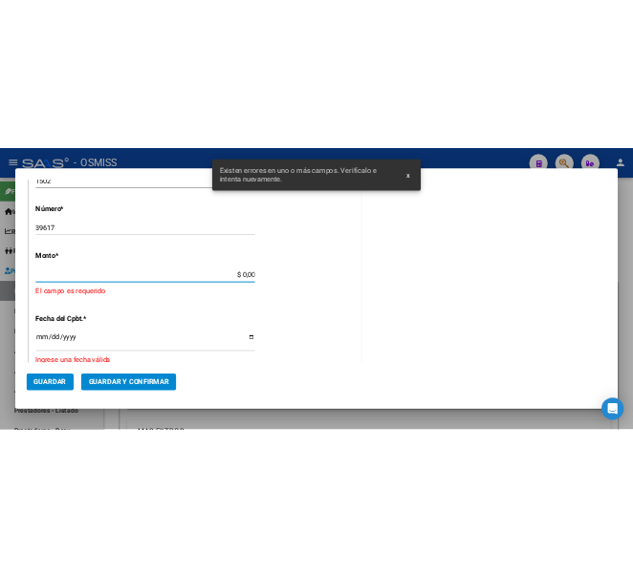
scroll to position [626, 0]
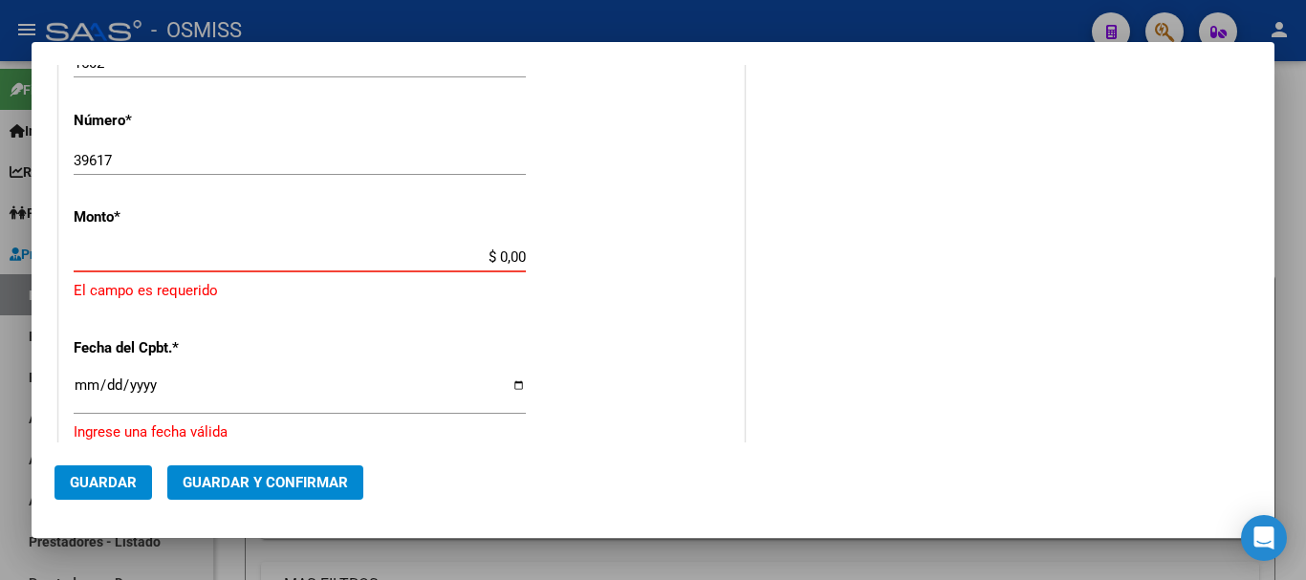
click at [120, 253] on input "$ 0,00" at bounding box center [300, 257] width 452 height 17
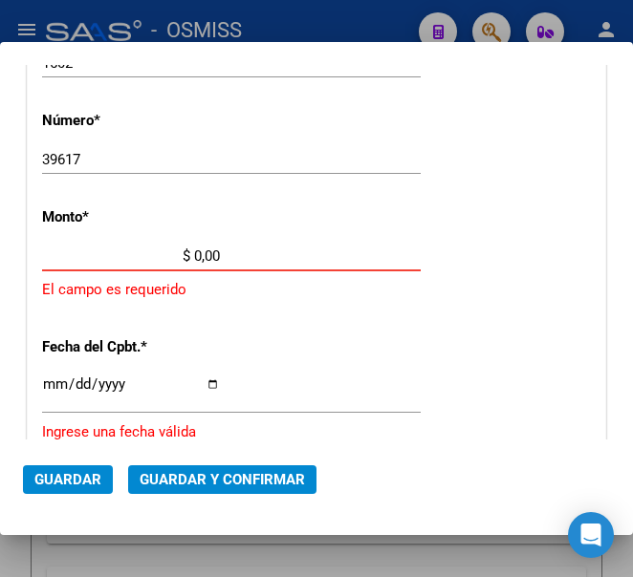
click at [196, 252] on input "$ 0,00" at bounding box center [131, 256] width 178 height 17
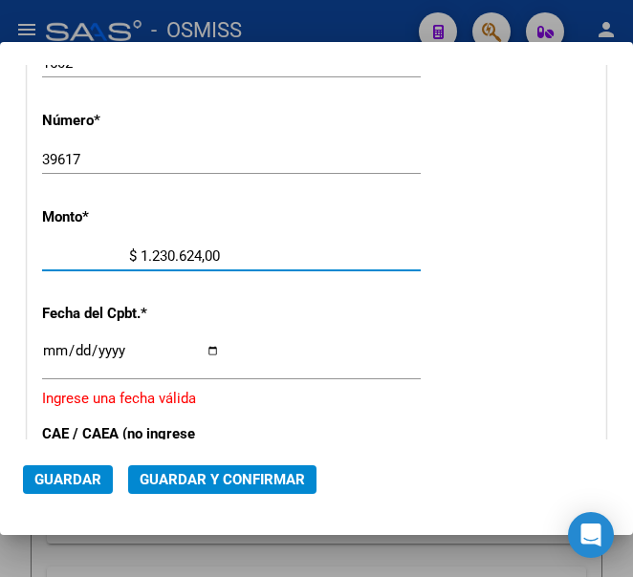
click at [214, 250] on input "$ 1.230.624,00" at bounding box center [131, 256] width 178 height 17
type input "$ 1.230.624,25"
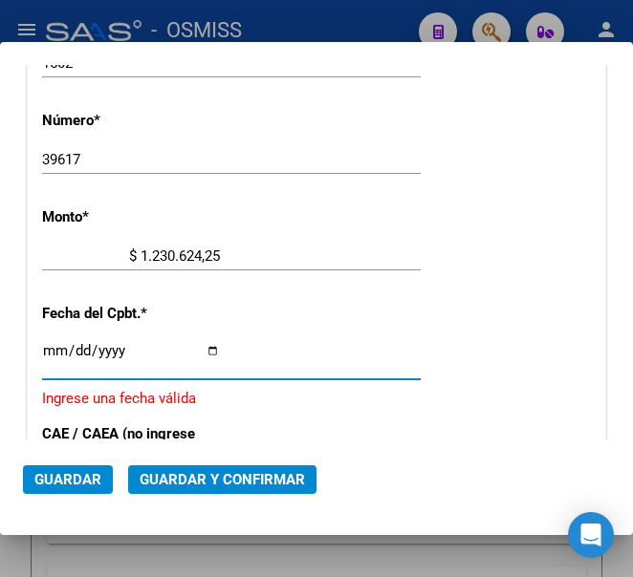
click at [49, 351] on input "Ingresar la fecha" at bounding box center [131, 358] width 178 height 31
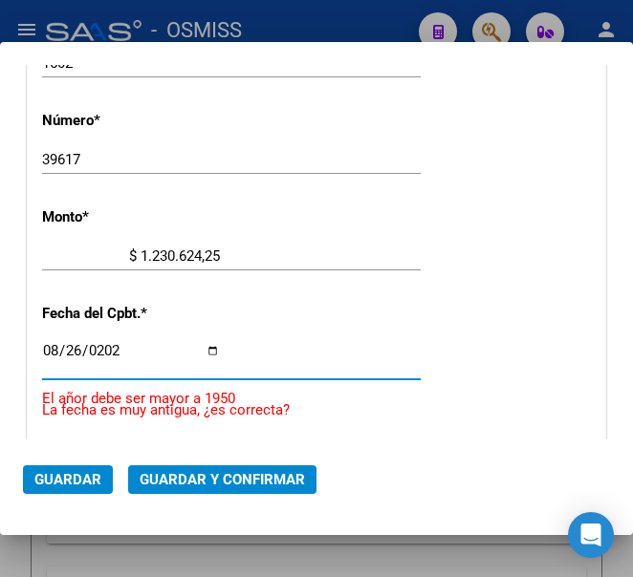
type input "2025-08-26"
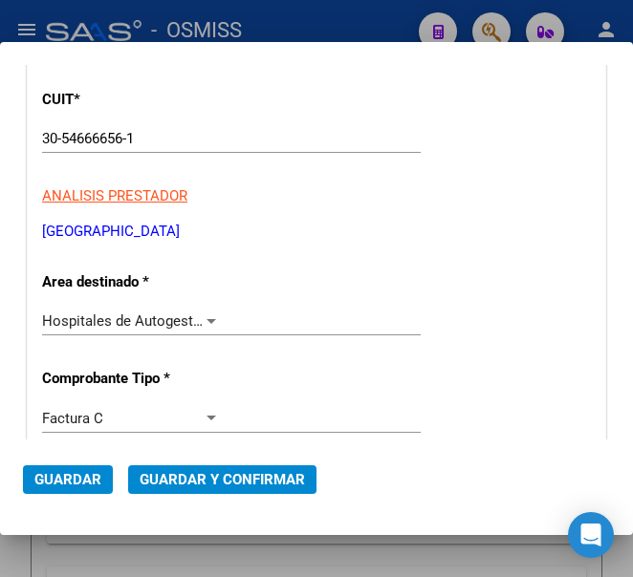
scroll to position [148, 0]
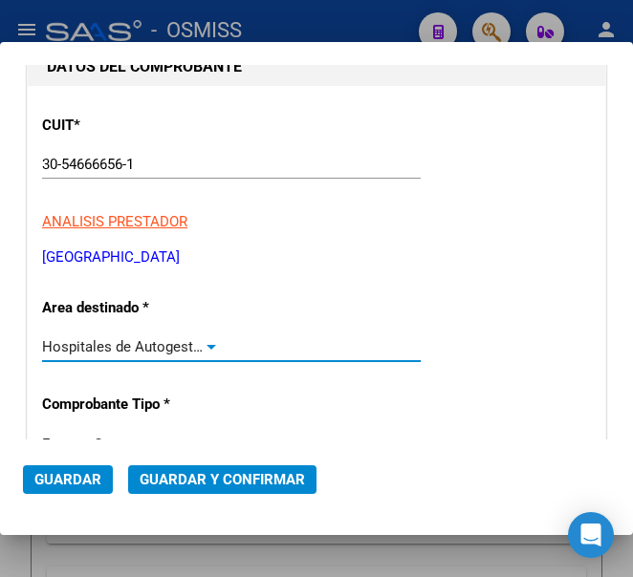
click at [210, 345] on div at bounding box center [211, 347] width 10 height 5
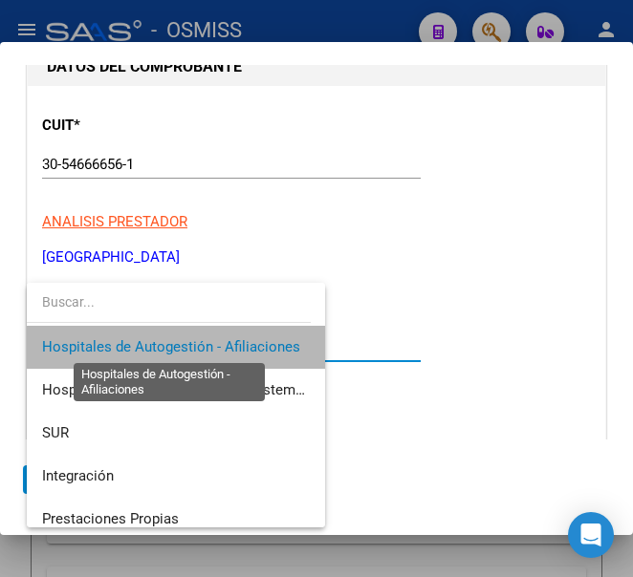
click at [210, 344] on span "Hospitales de Autogestión - Afiliaciones" at bounding box center [171, 346] width 258 height 17
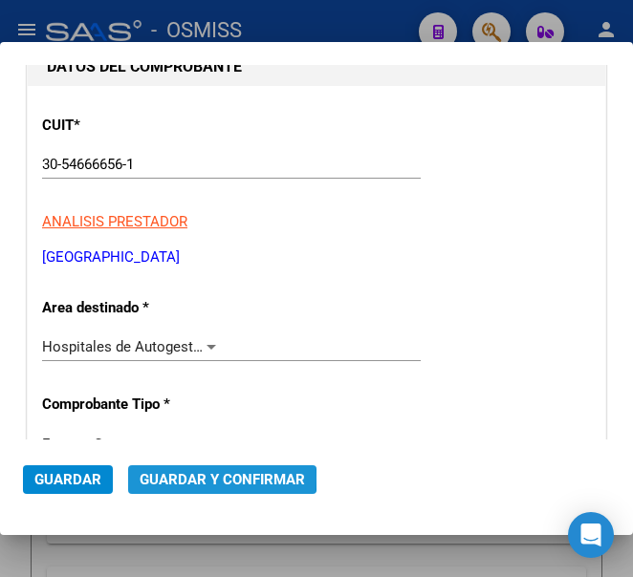
click at [211, 478] on span "Guardar y Confirmar" at bounding box center [222, 479] width 165 height 17
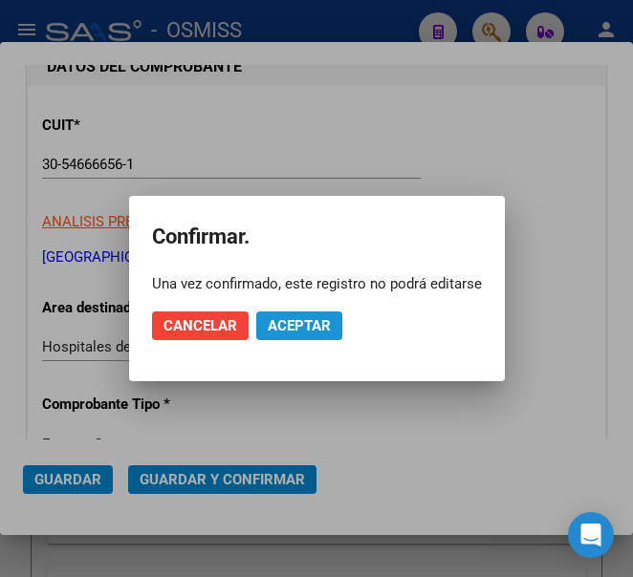
click at [288, 327] on span "Aceptar" at bounding box center [299, 325] width 63 height 17
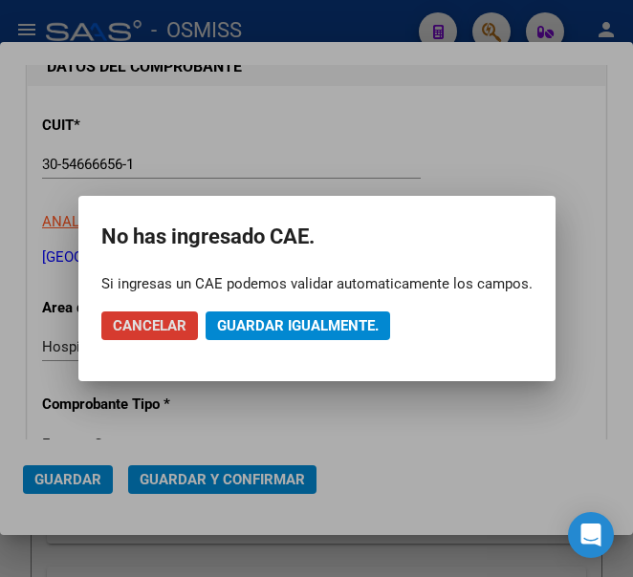
click at [293, 321] on span "Guardar igualmente." at bounding box center [298, 325] width 162 height 17
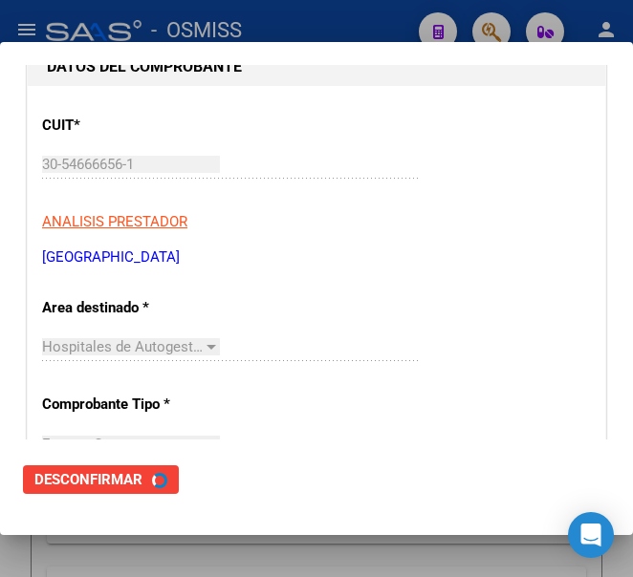
scroll to position [0, 0]
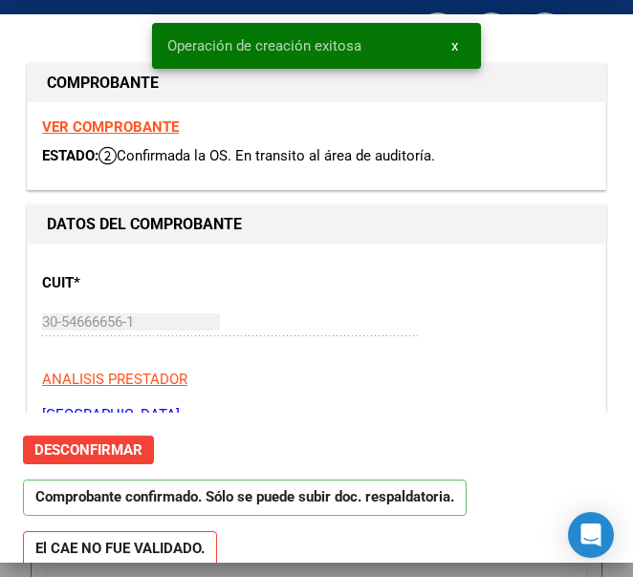
type input "2025-09-25"
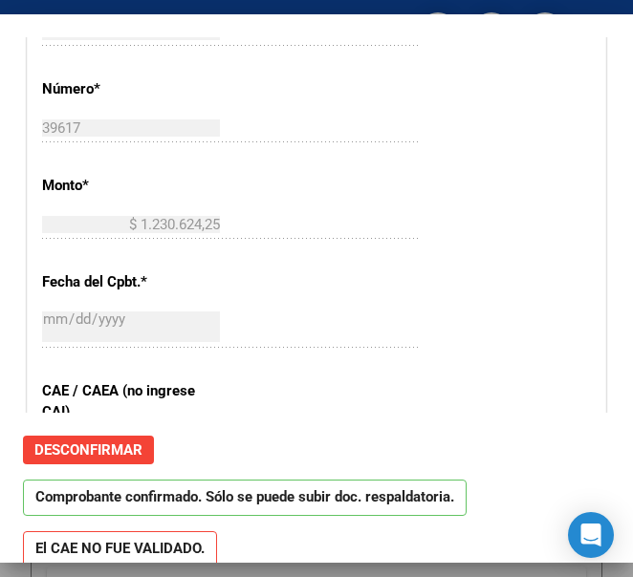
scroll to position [669, 0]
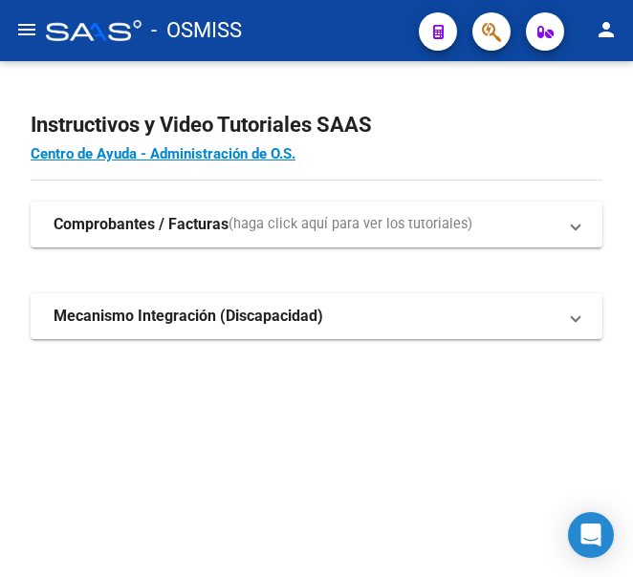
click at [19, 27] on mat-icon "menu" at bounding box center [26, 29] width 23 height 23
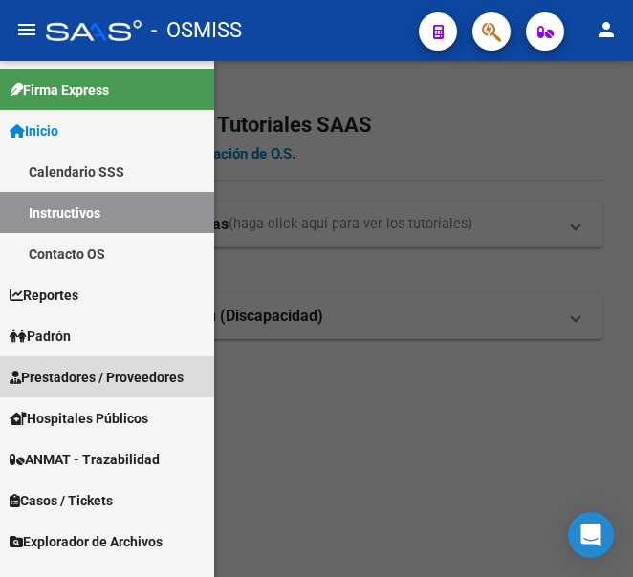
click at [90, 376] on span "Prestadores / Proveedores" at bounding box center [97, 377] width 174 height 21
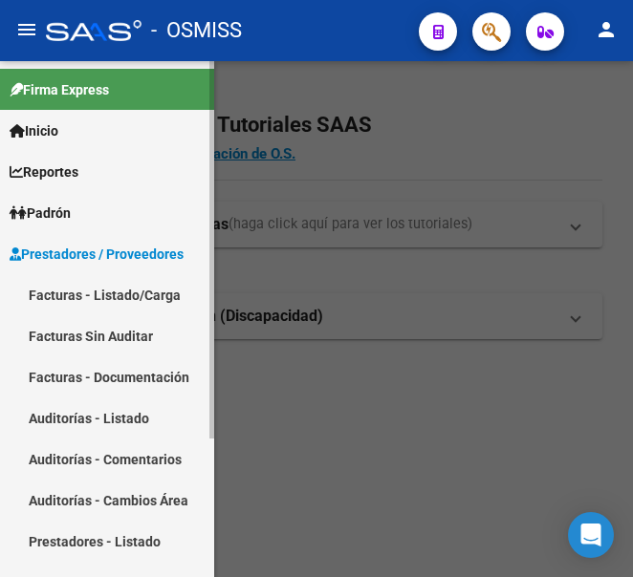
click at [104, 293] on link "Facturas - Listado/Carga" at bounding box center [107, 294] width 214 height 41
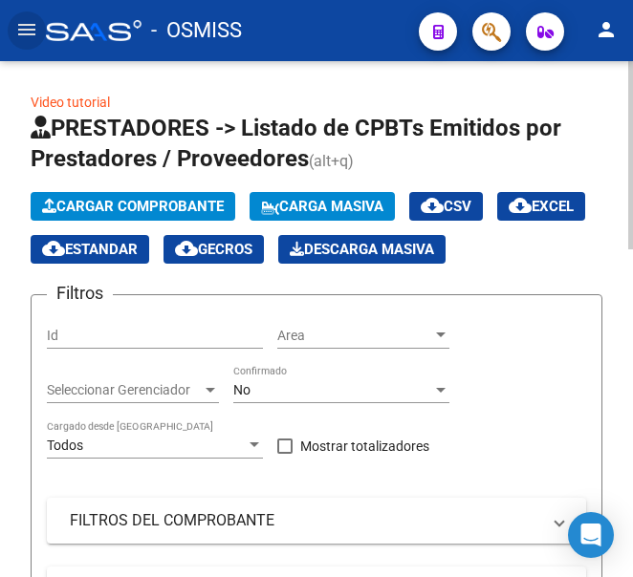
click at [163, 203] on span "Cargar Comprobante" at bounding box center [133, 206] width 182 height 17
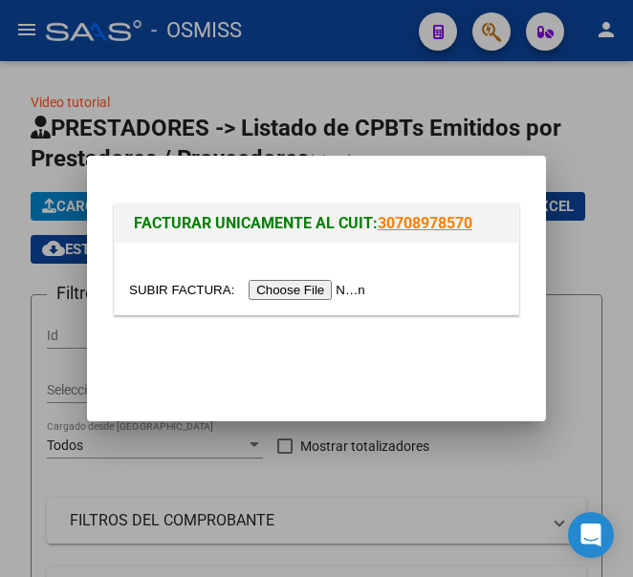
click at [330, 286] on input "file" at bounding box center [250, 290] width 242 height 20
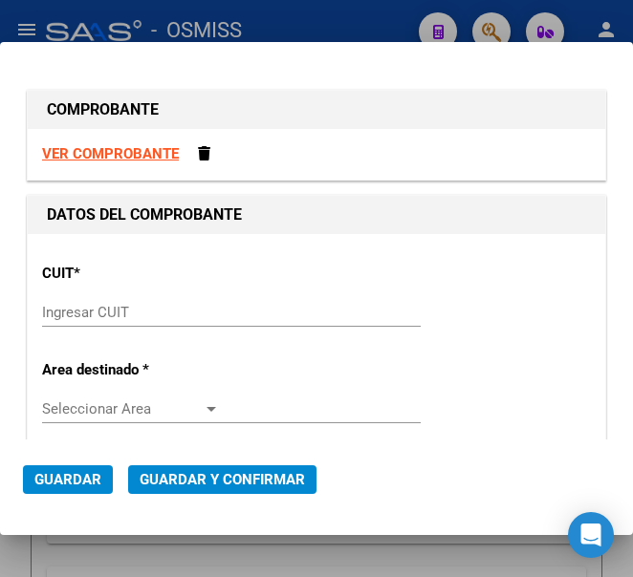
click at [101, 310] on input "Ingresar CUIT" at bounding box center [131, 312] width 178 height 17
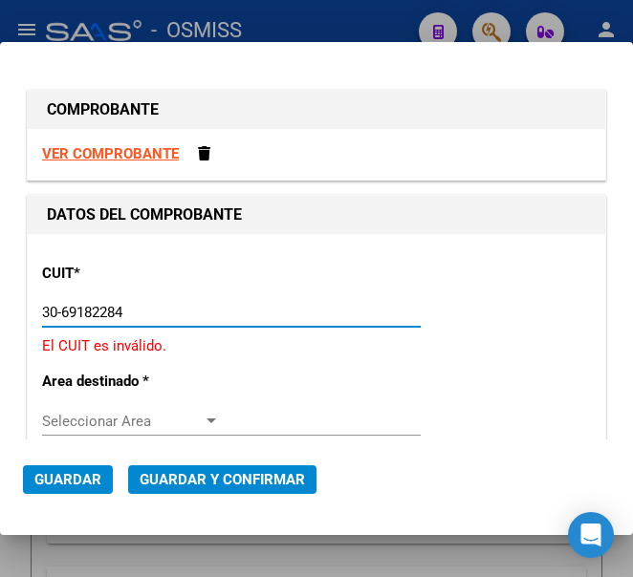
type input "30-69182284-9"
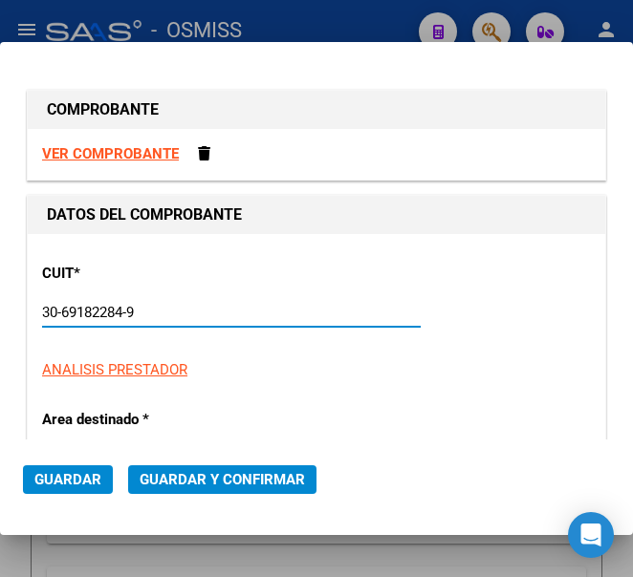
type input "1364"
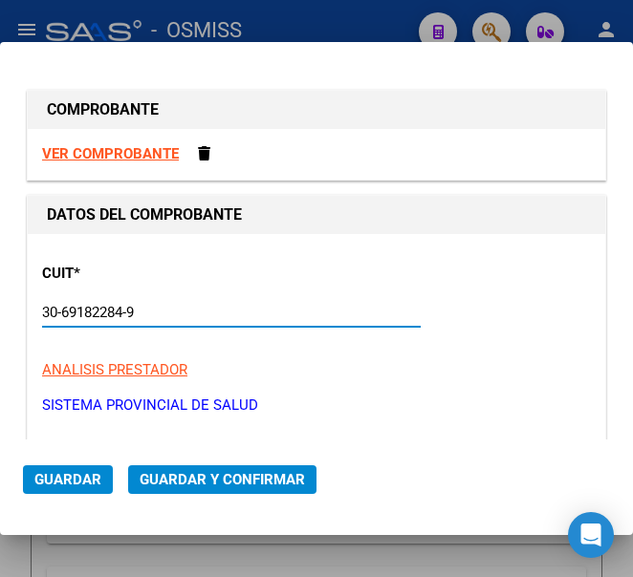
scroll to position [96, 0]
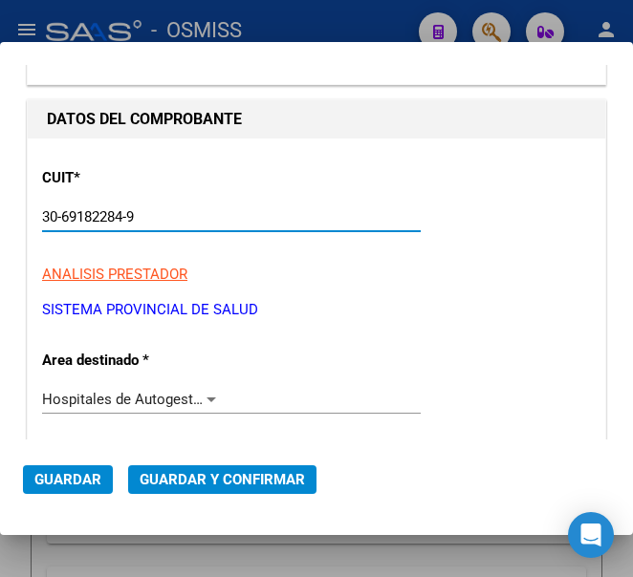
type input "30-69182284-9"
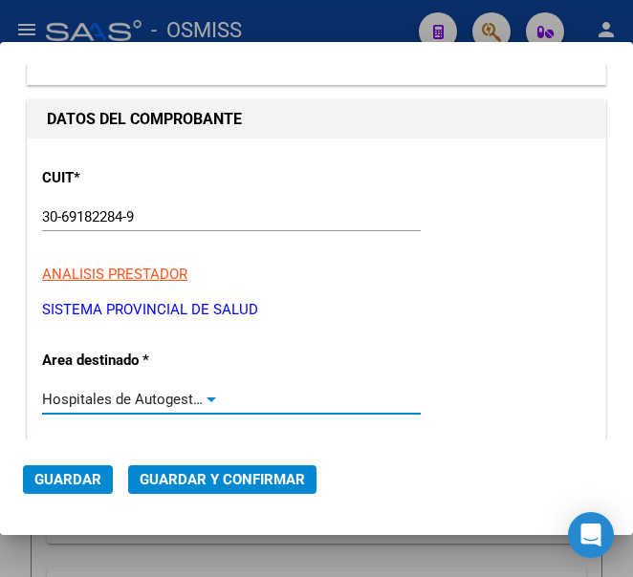
click at [206, 398] on div at bounding box center [211, 400] width 10 height 5
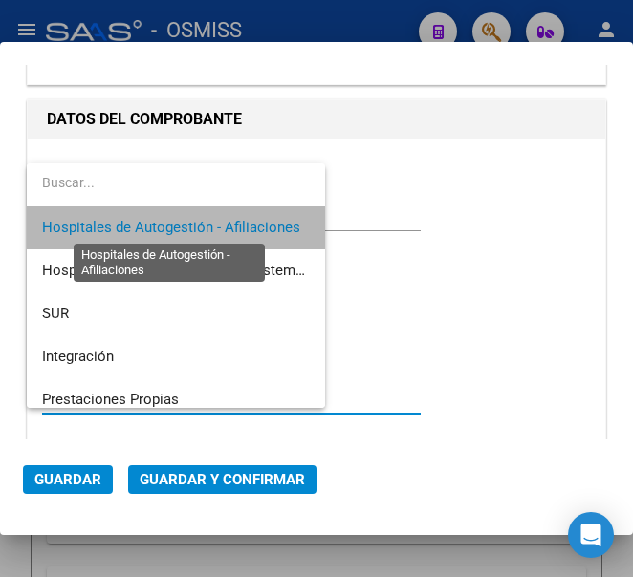
click at [232, 224] on span "Hospitales de Autogestión - Afiliaciones" at bounding box center [171, 227] width 258 height 17
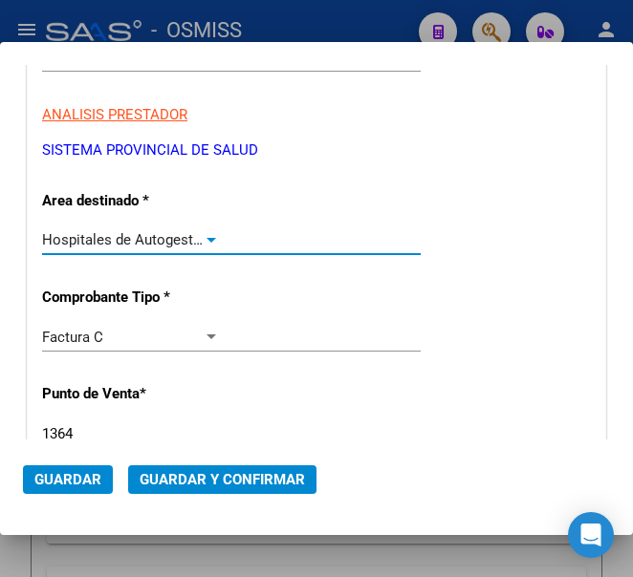
scroll to position [287, 0]
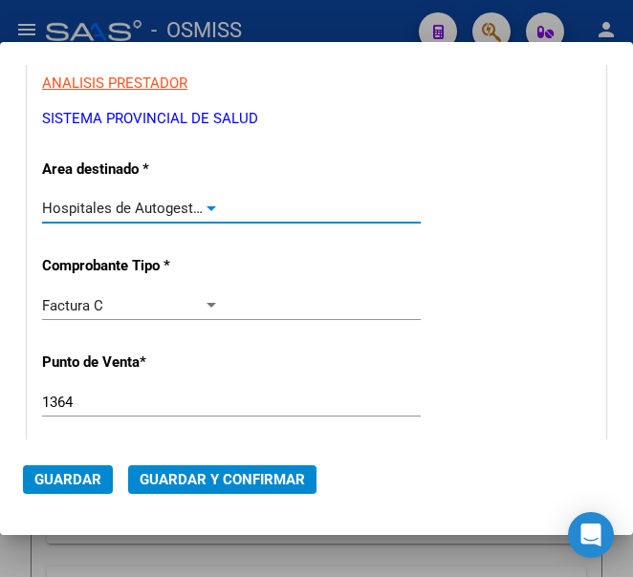
click at [88, 400] on input "1364" at bounding box center [131, 402] width 178 height 17
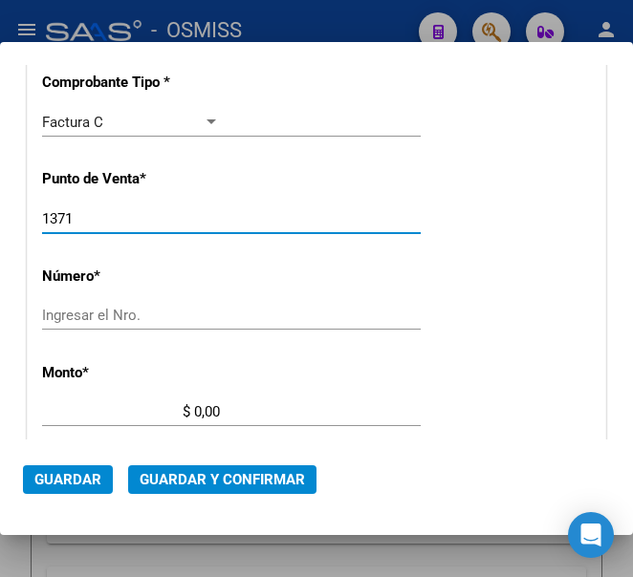
scroll to position [478, 0]
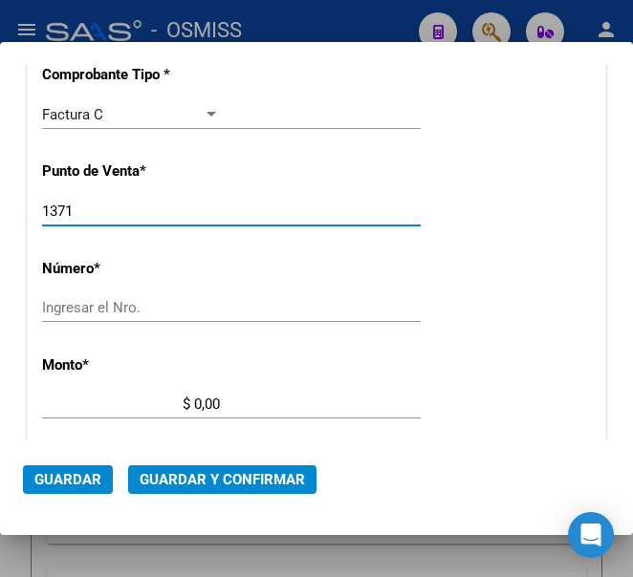
type input "1371"
click at [98, 307] on input "Ingresar el Nro." at bounding box center [131, 307] width 178 height 17
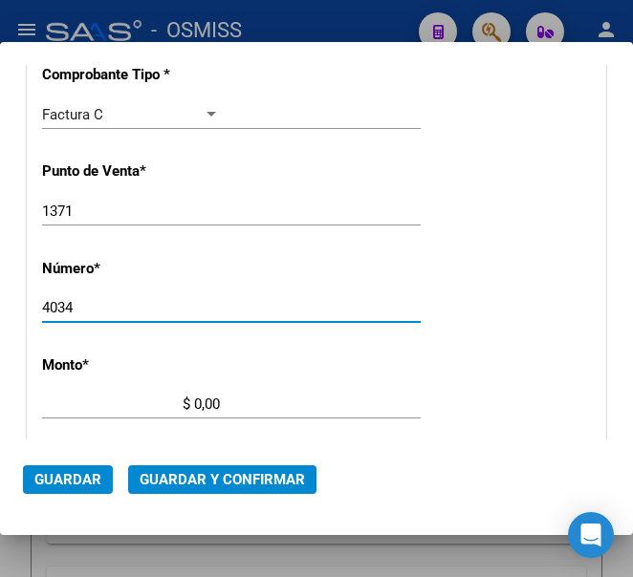
type input "4034"
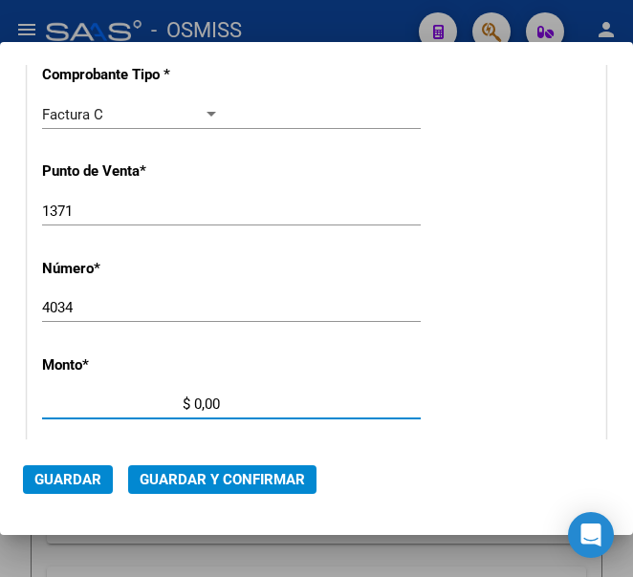
click at [198, 402] on input "$ 0,00" at bounding box center [131, 404] width 178 height 17
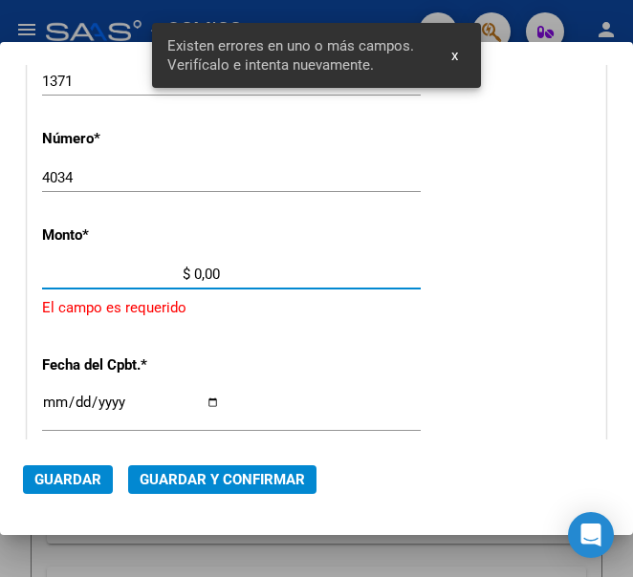
scroll to position [621, 0]
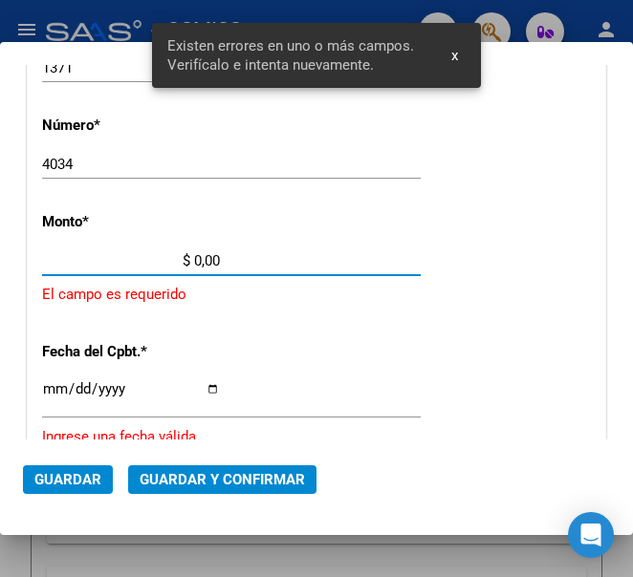
click at [193, 256] on input "$ 0,00" at bounding box center [131, 260] width 178 height 17
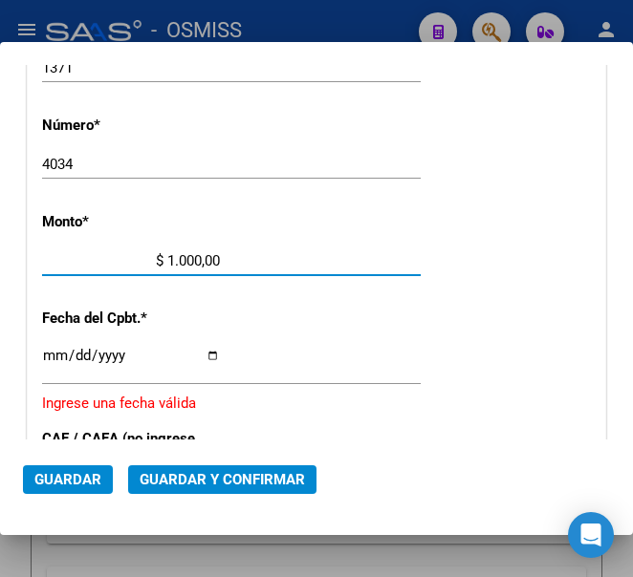
type input "$ 10.000,00"
click at [45, 351] on input "Ingresar la fecha" at bounding box center [131, 363] width 178 height 31
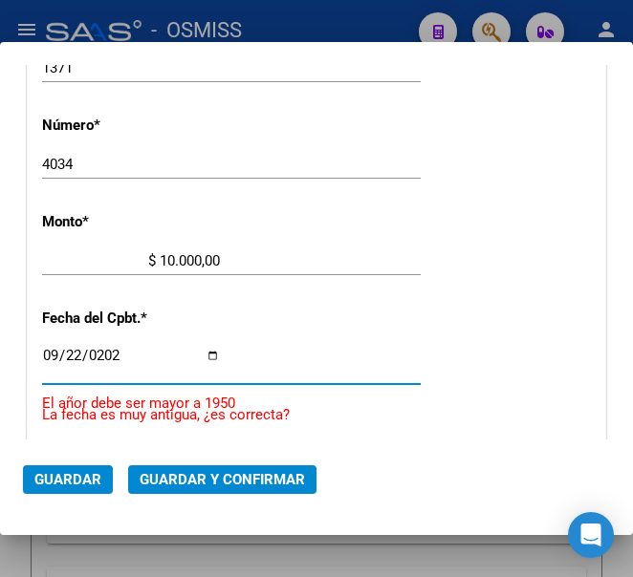
type input "[DATE]"
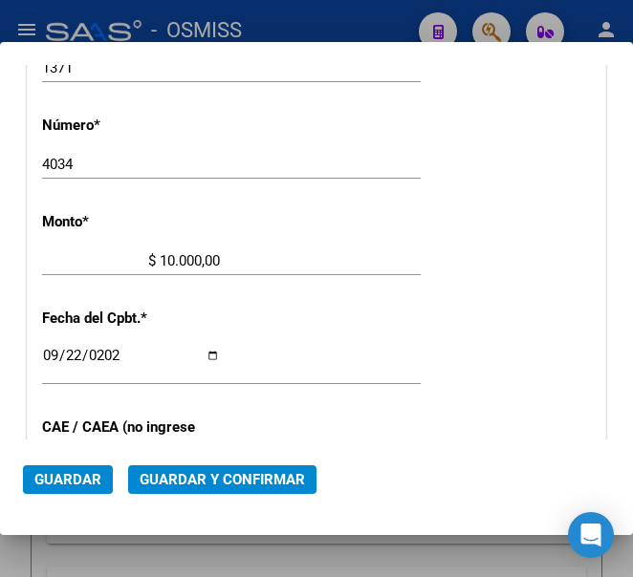
click at [375, 363] on div "[DATE] Ingresar la fecha" at bounding box center [231, 364] width 379 height 41
click at [278, 335] on div "CUIT * 30-69182284-9 Ingresar CUIT ANALISIS PRESTADOR SISTEMA PROVINCIAL DE [PE…" at bounding box center [316, 301] width 577 height 1377
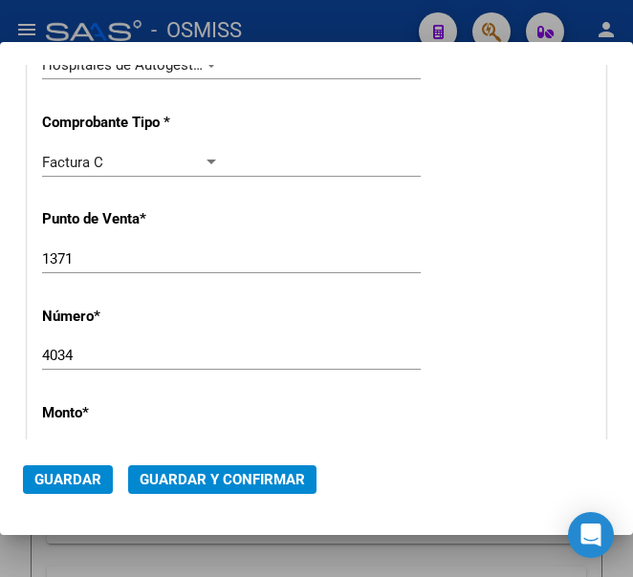
scroll to position [335, 0]
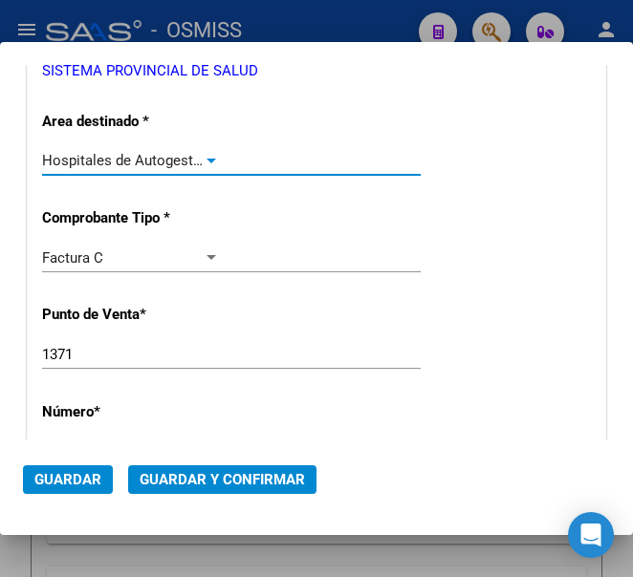
click at [203, 156] on div at bounding box center [211, 160] width 17 height 15
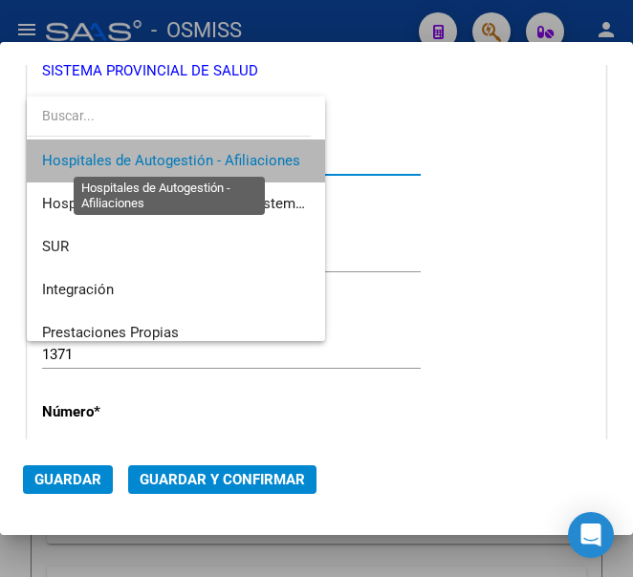
click at [201, 156] on span "Hospitales de Autogestión - Afiliaciones" at bounding box center [171, 160] width 258 height 17
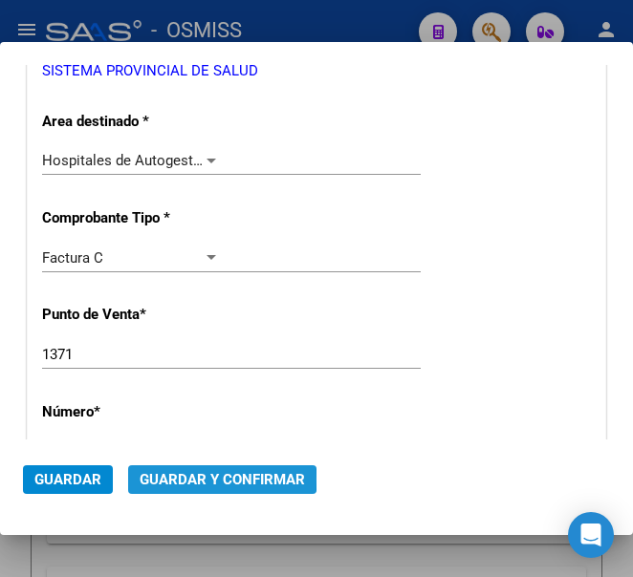
click at [211, 479] on span "Guardar y Confirmar" at bounding box center [222, 479] width 165 height 17
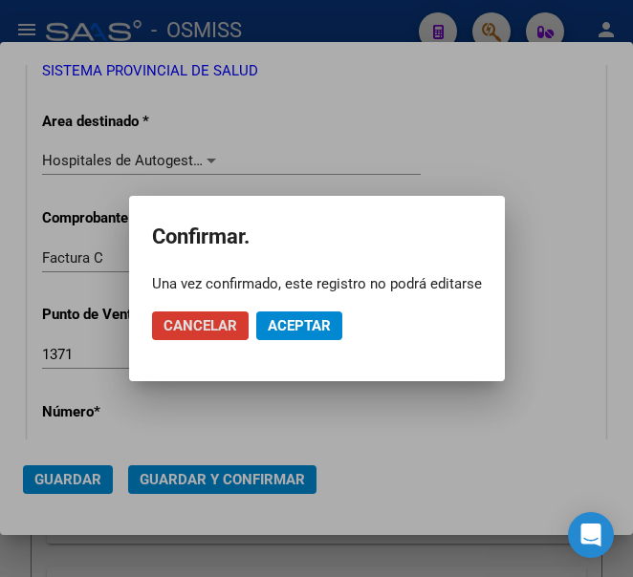
click at [291, 326] on span "Aceptar" at bounding box center [299, 325] width 63 height 17
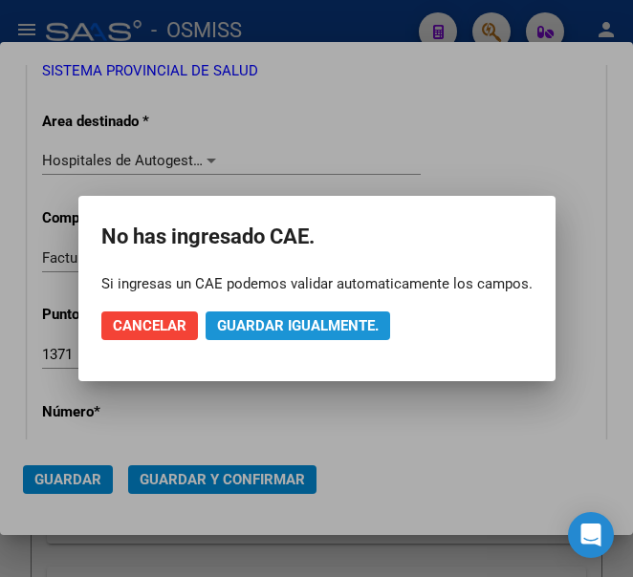
click at [290, 326] on span "Guardar igualmente." at bounding box center [298, 325] width 162 height 17
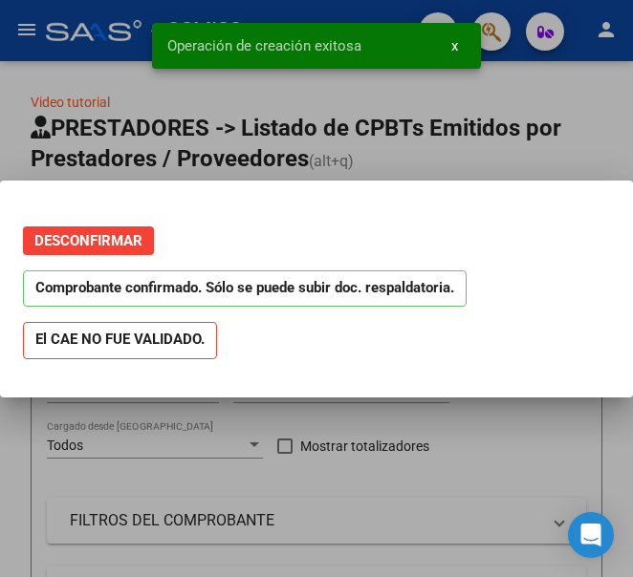
scroll to position [0, 0]
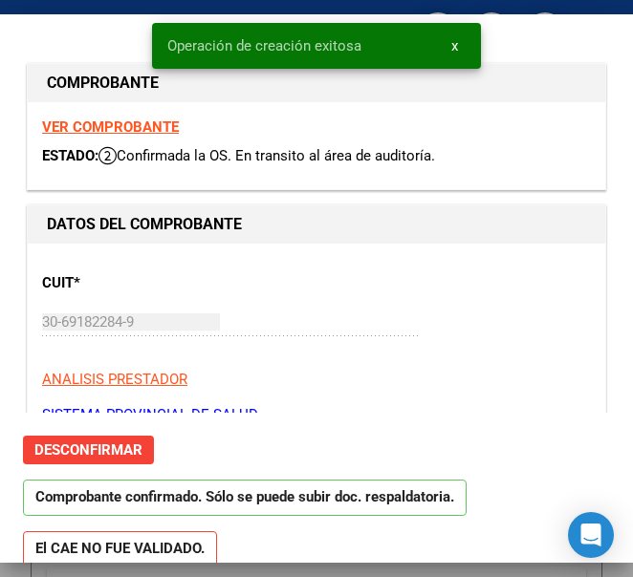
type input "[DATE]"
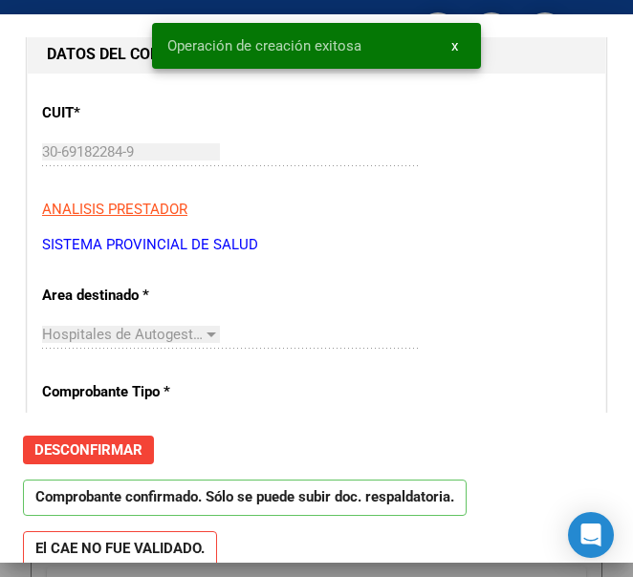
scroll to position [191, 0]
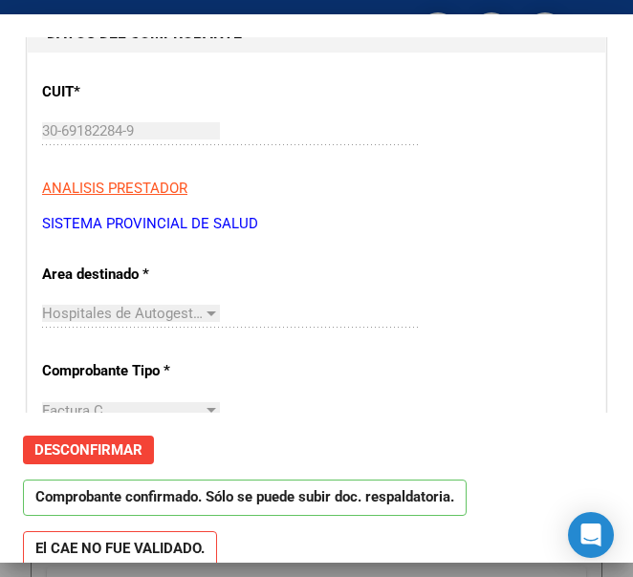
click at [478, 164] on div "CUIT * 30-69182284-9 Ingresar CUIT ANALISIS PRESTADOR SISTEMA PROVINCIAL DE [PE…" at bounding box center [316, 151] width 549 height 168
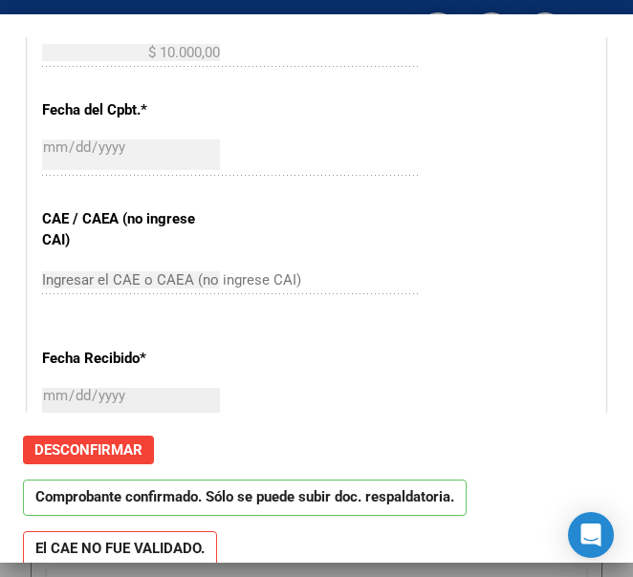
scroll to position [860, 0]
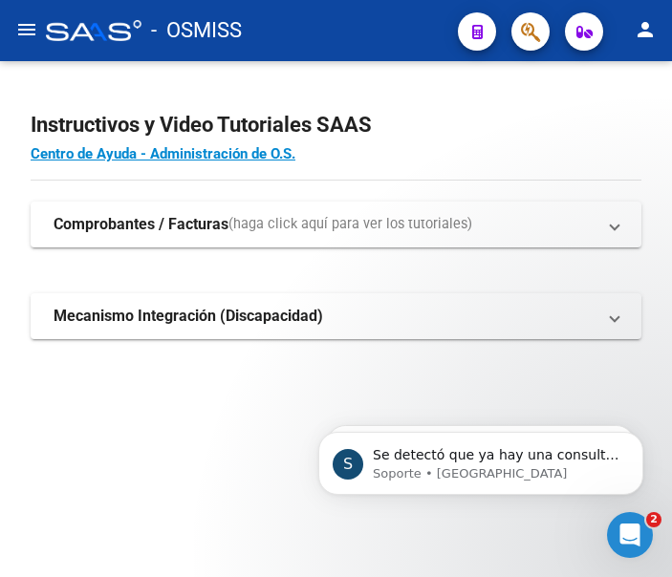
click at [36, 37] on mat-icon "menu" at bounding box center [26, 29] width 23 height 23
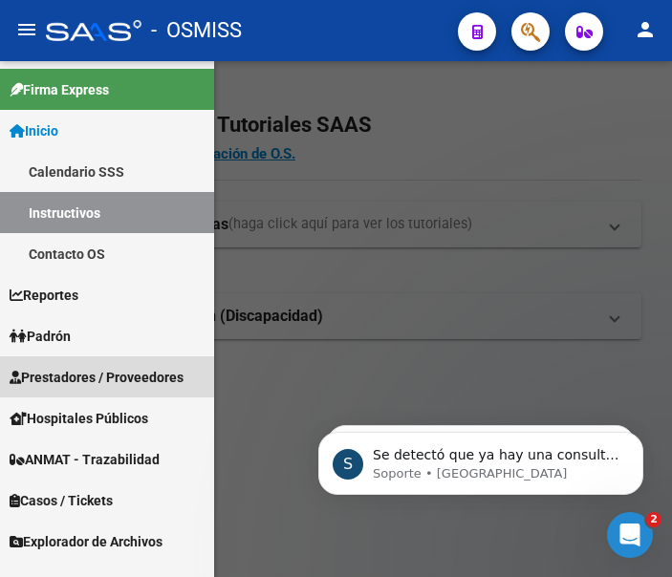
click at [94, 371] on span "Prestadores / Proveedores" at bounding box center [97, 377] width 174 height 21
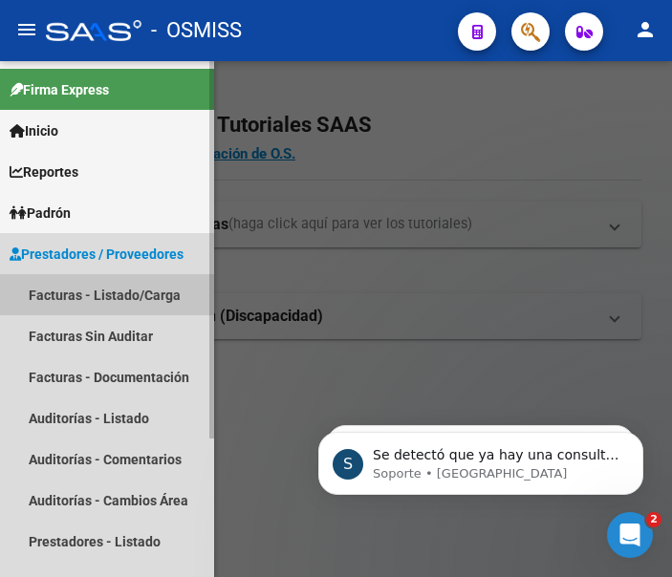
click at [116, 298] on link "Facturas - Listado/Carga" at bounding box center [107, 294] width 214 height 41
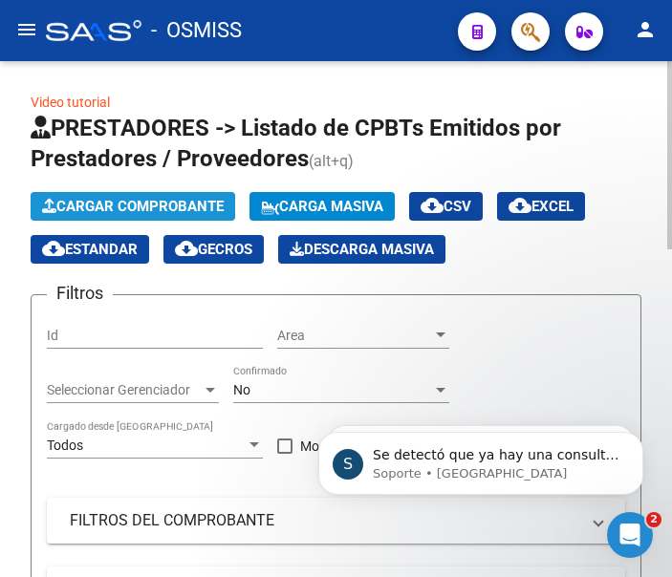
click at [184, 208] on span "Cargar Comprobante" at bounding box center [133, 206] width 182 height 17
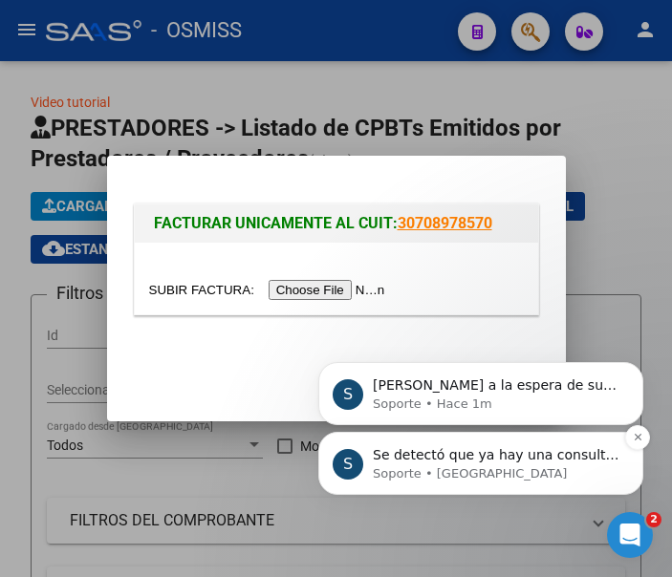
click at [465, 460] on p "Se detectó que ya hay una consulta abierta con su usuario. Se procederá a cerra…" at bounding box center [496, 455] width 247 height 19
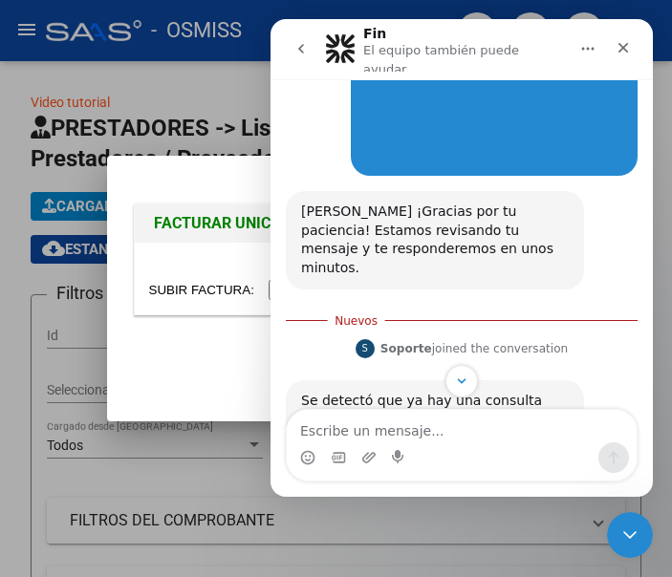
scroll to position [229, 0]
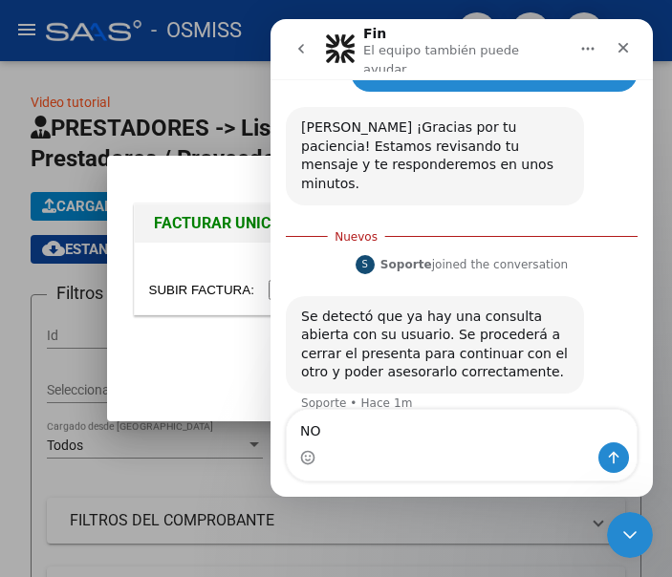
type textarea "N"
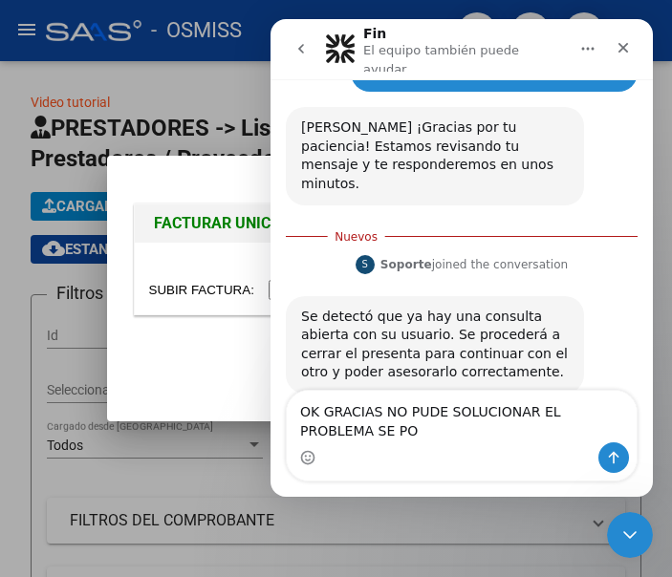
scroll to position [249, 0]
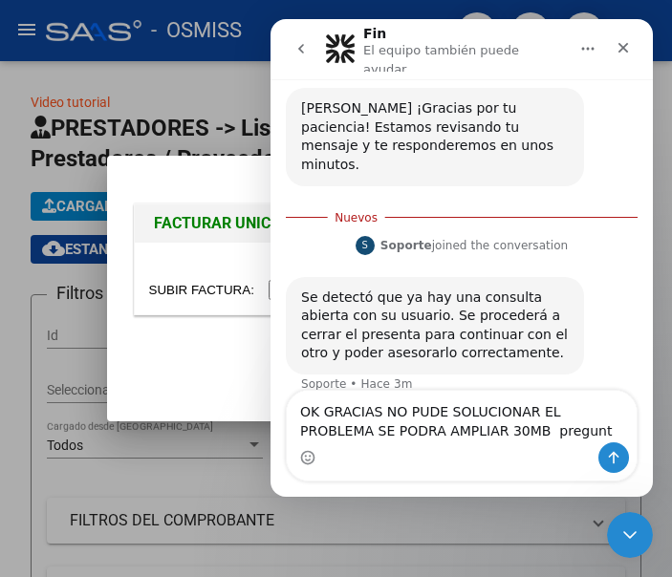
type textarea "OK GRACIAS NO PUDE SOLUCIONAR EL PROBLEMA SE PODRA AMPLIAR 30MB pregunta"
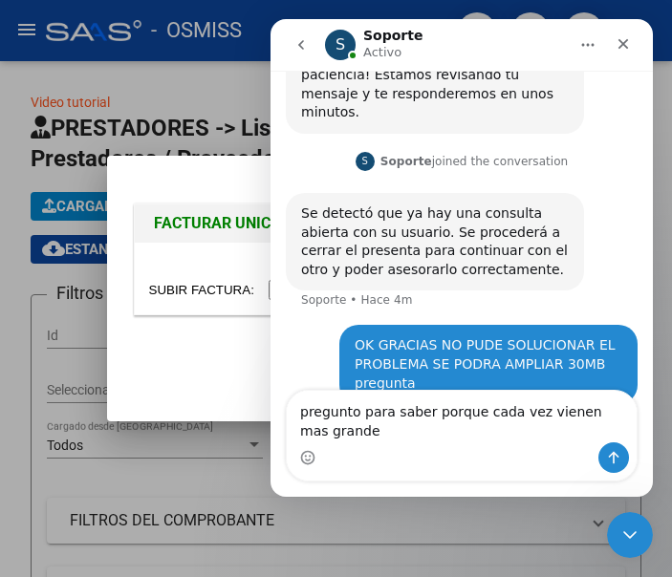
scroll to position [312, 0]
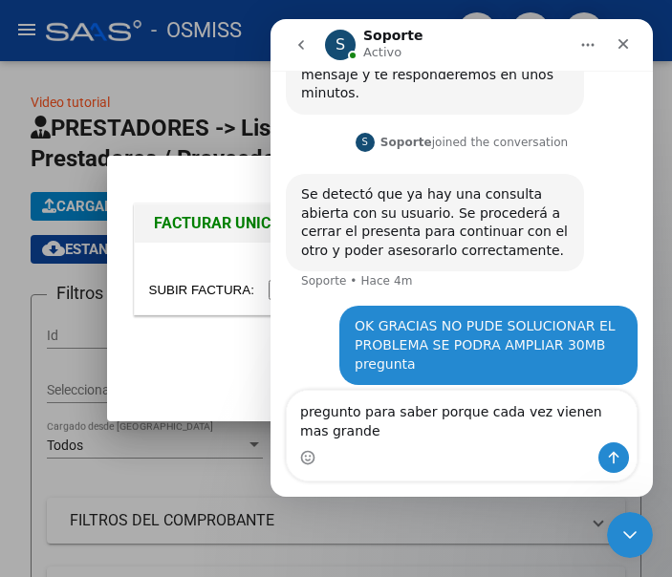
type textarea "pregunto para saber porque cada vez vienen mas grandes"
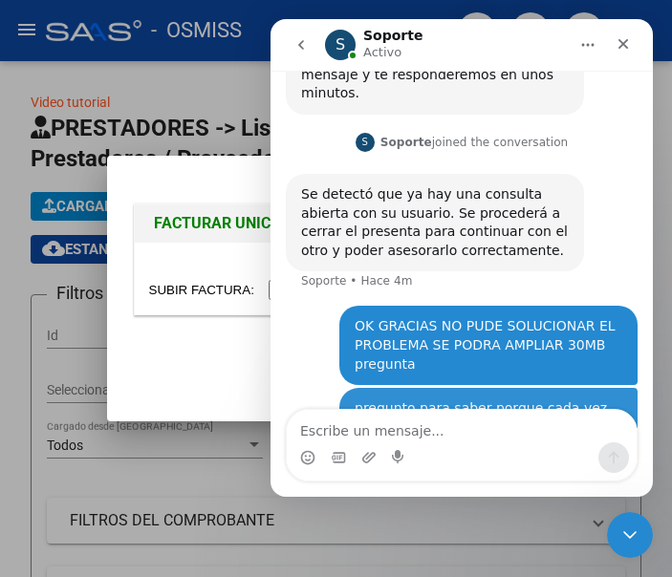
scroll to position [355, 0]
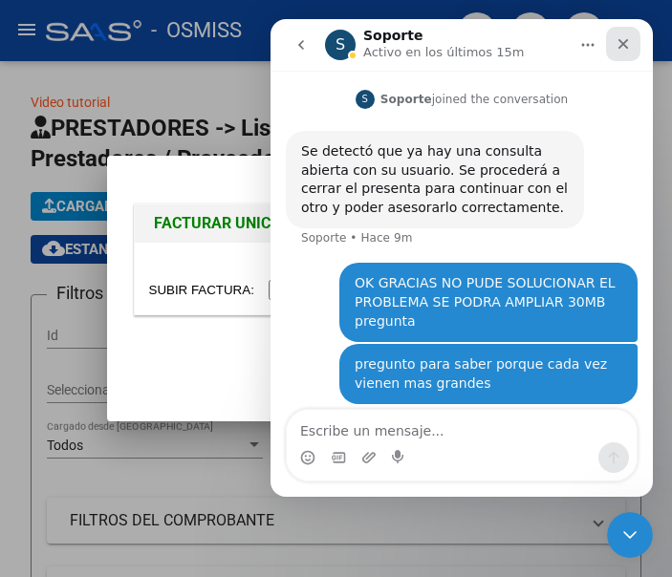
click at [621, 34] on div "Cerrar" at bounding box center [623, 44] width 34 height 34
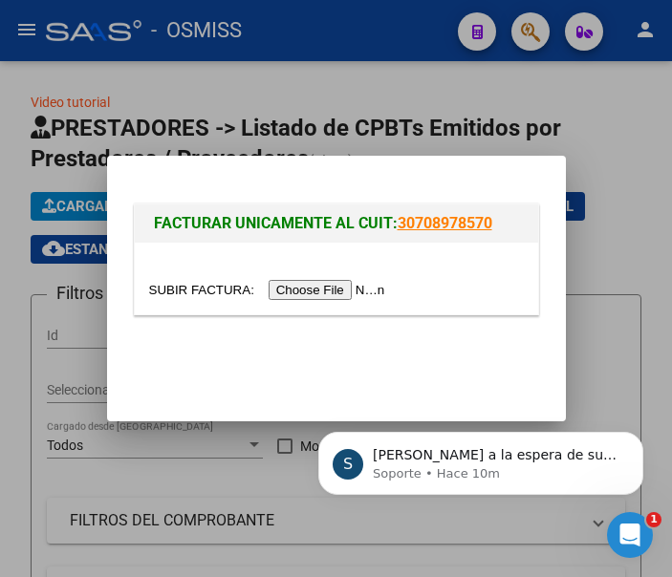
scroll to position [0, 0]
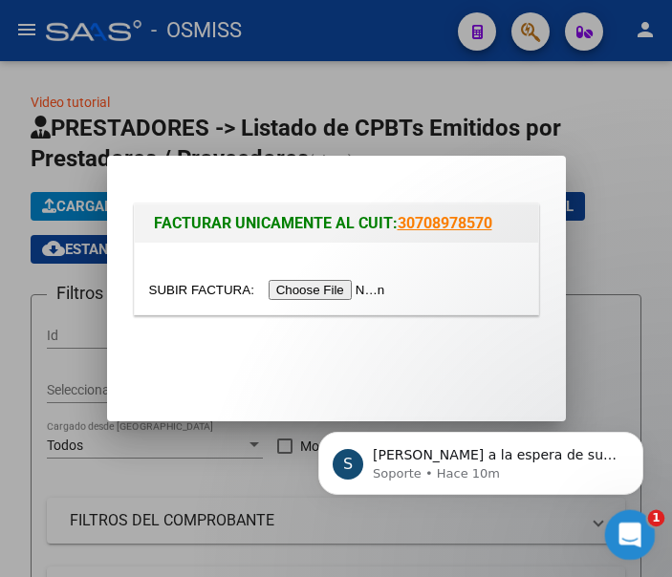
click at [627, 533] on icon "Abrir Intercom Messenger" at bounding box center [628, 533] width 32 height 32
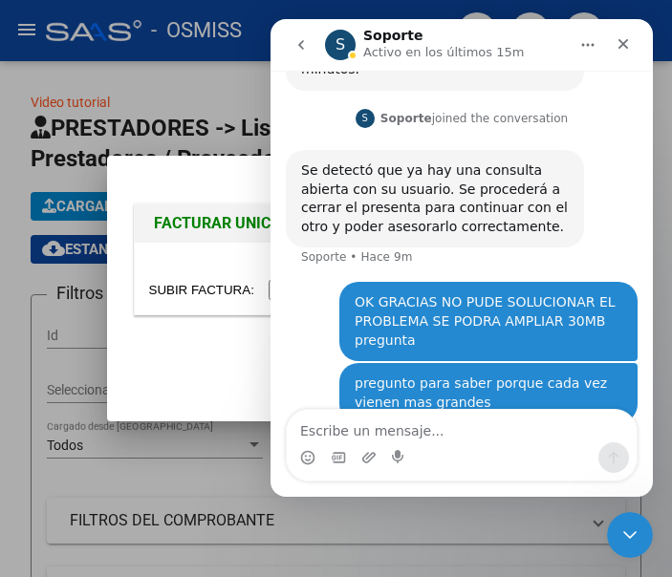
scroll to position [355, 0]
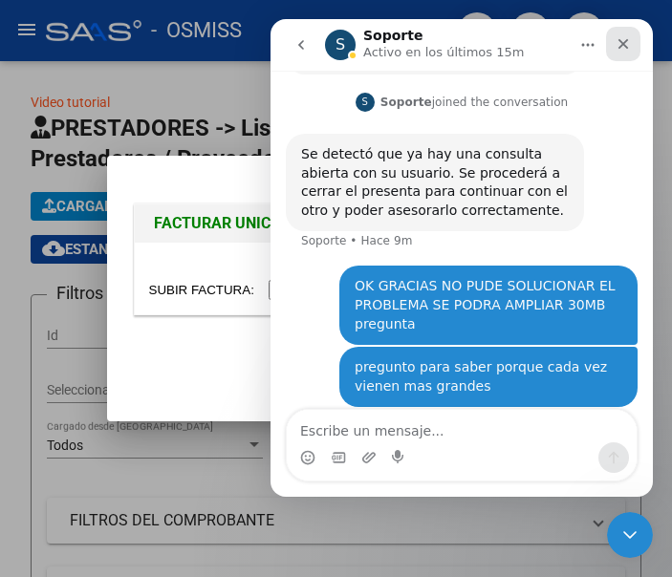
click at [627, 40] on icon "Cerrar" at bounding box center [624, 44] width 11 height 11
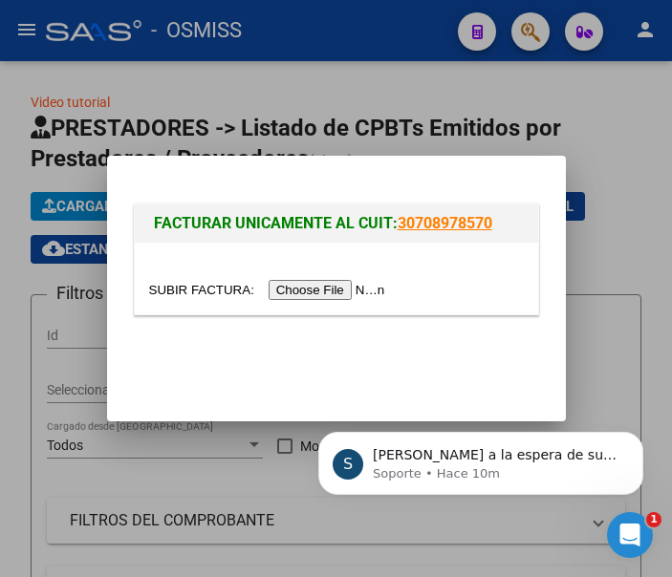
scroll to position [0, 0]
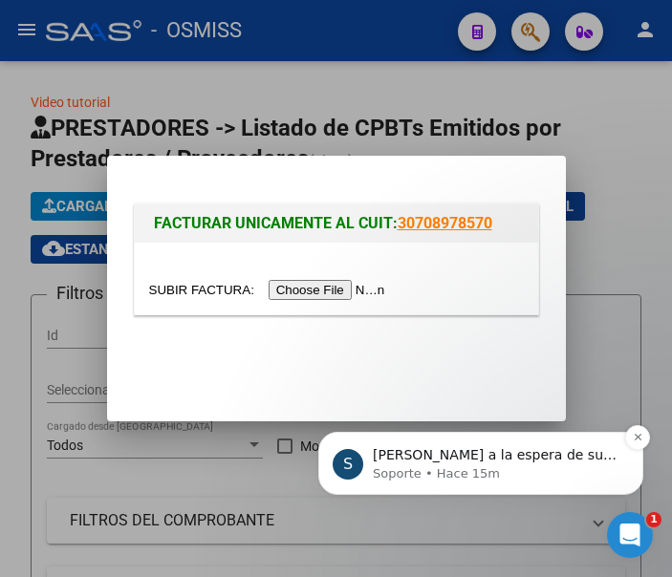
click at [531, 470] on p "Soporte • Hace 15m" at bounding box center [496, 474] width 247 height 17
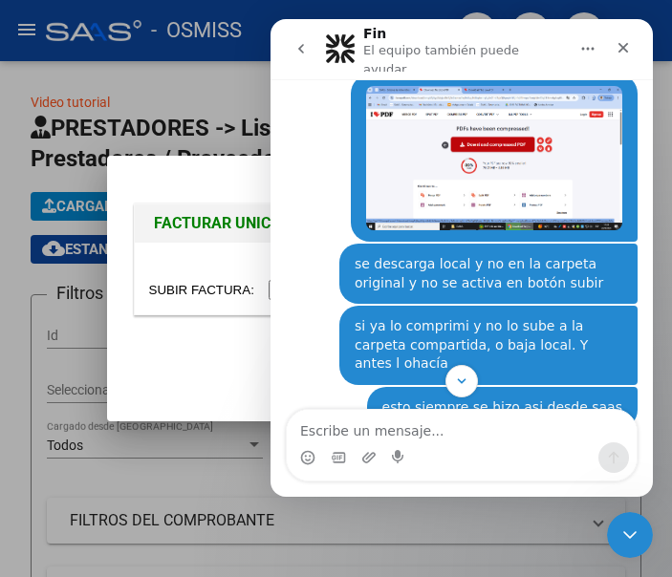
scroll to position [2003, 0]
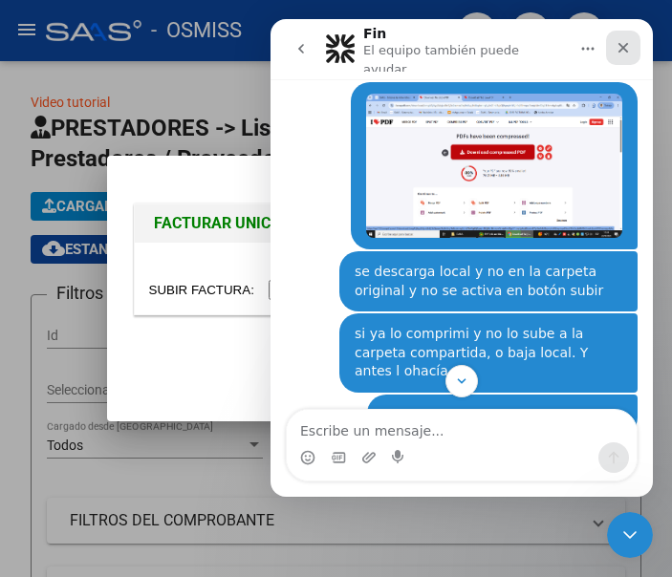
click at [631, 47] on div "Cerrar" at bounding box center [623, 48] width 34 height 34
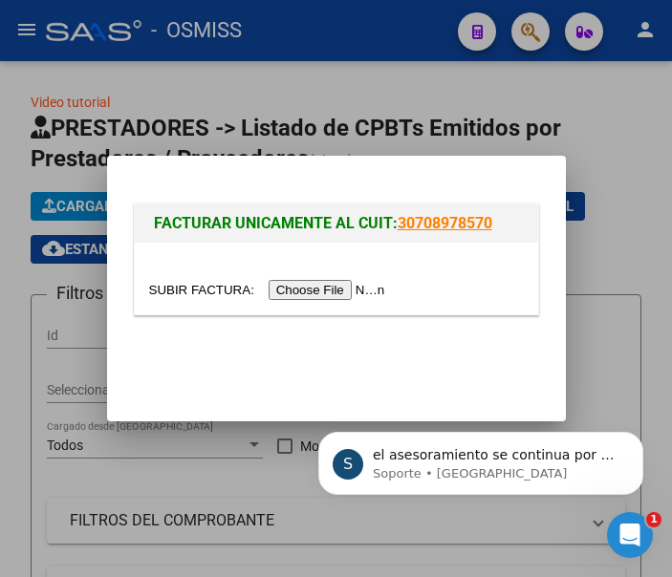
scroll to position [0, 0]
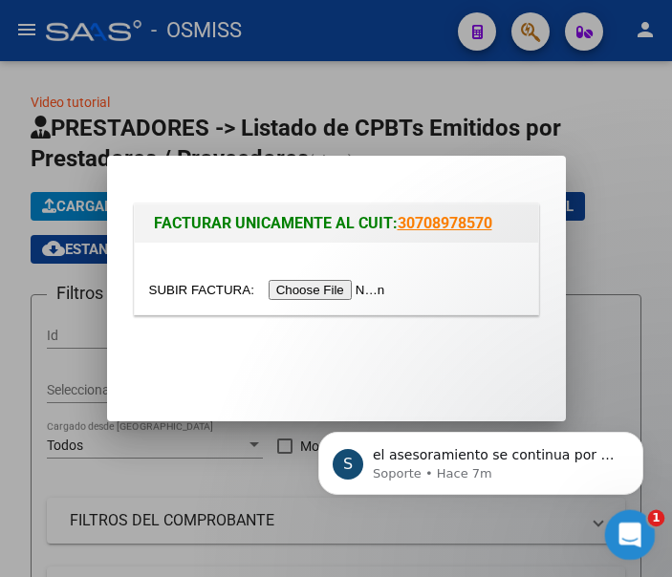
click at [627, 547] on div "Abrir Intercom Messenger" at bounding box center [627, 532] width 63 height 63
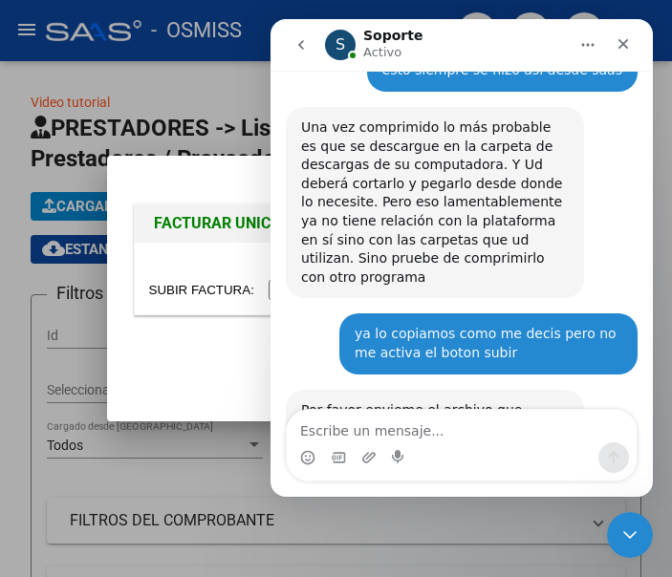
scroll to position [2354, 0]
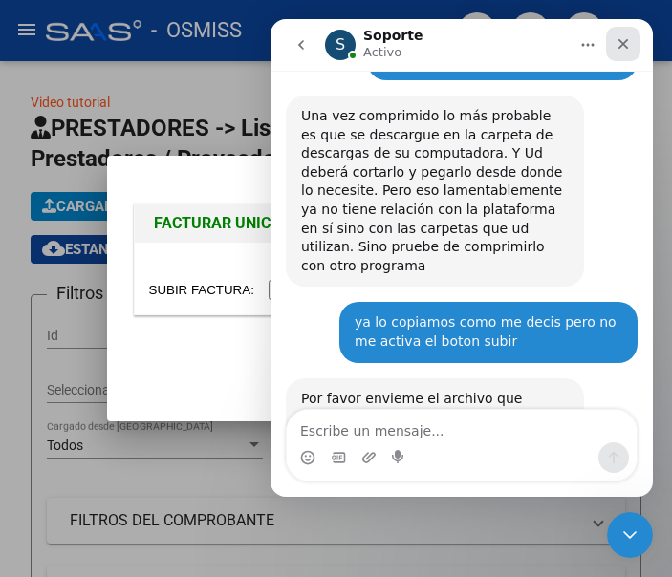
click at [619, 49] on icon "Cerrar" at bounding box center [624, 44] width 11 height 11
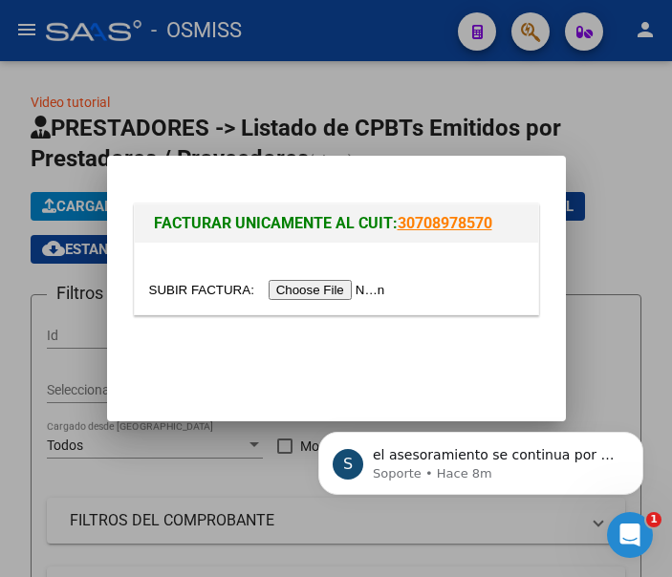
scroll to position [0, 0]
